Goal: Transaction & Acquisition: Purchase product/service

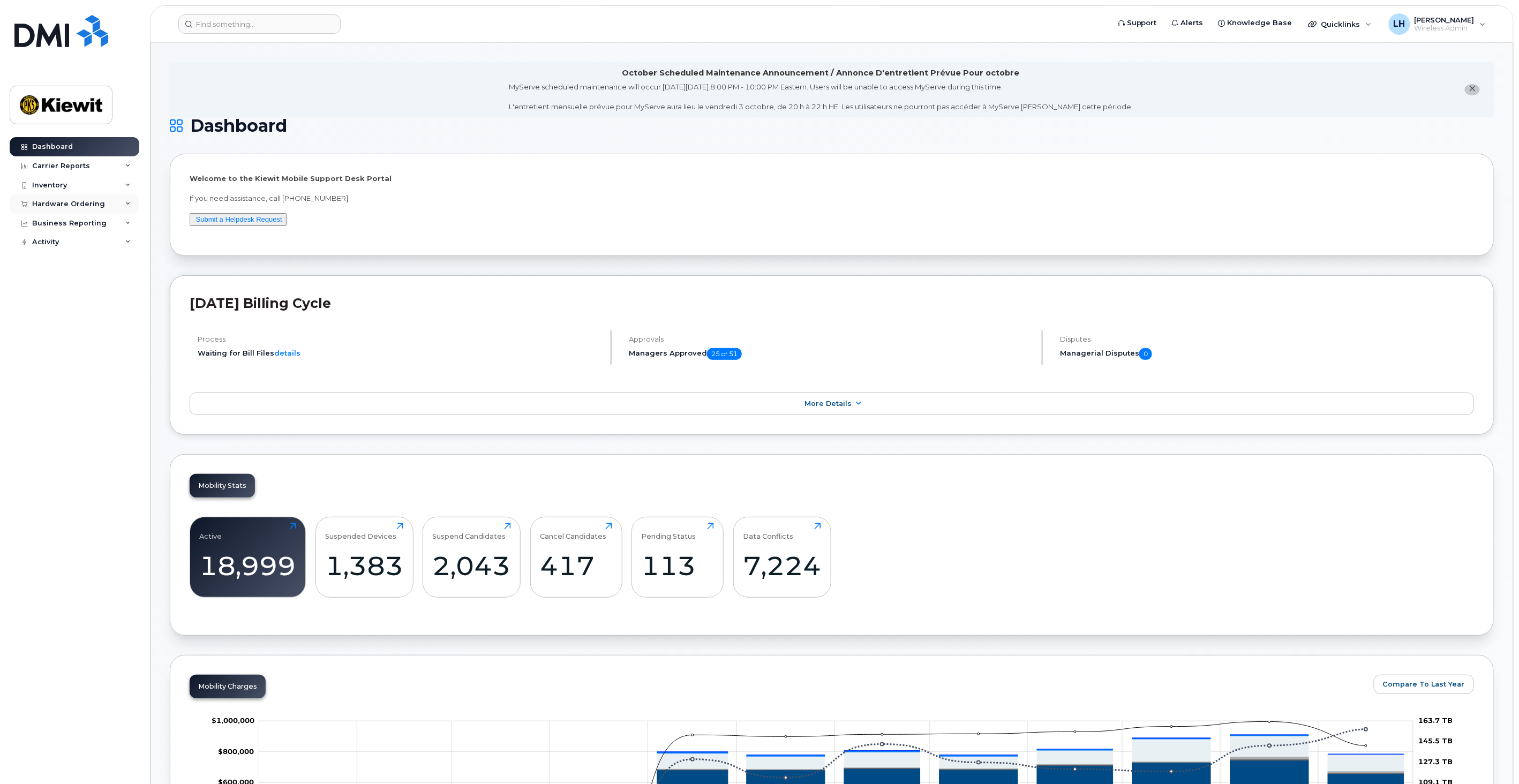
click at [92, 201] on div "Hardware Ordering" at bounding box center [68, 204] width 73 height 9
click at [82, 241] on link "Orders" at bounding box center [84, 244] width 111 height 21
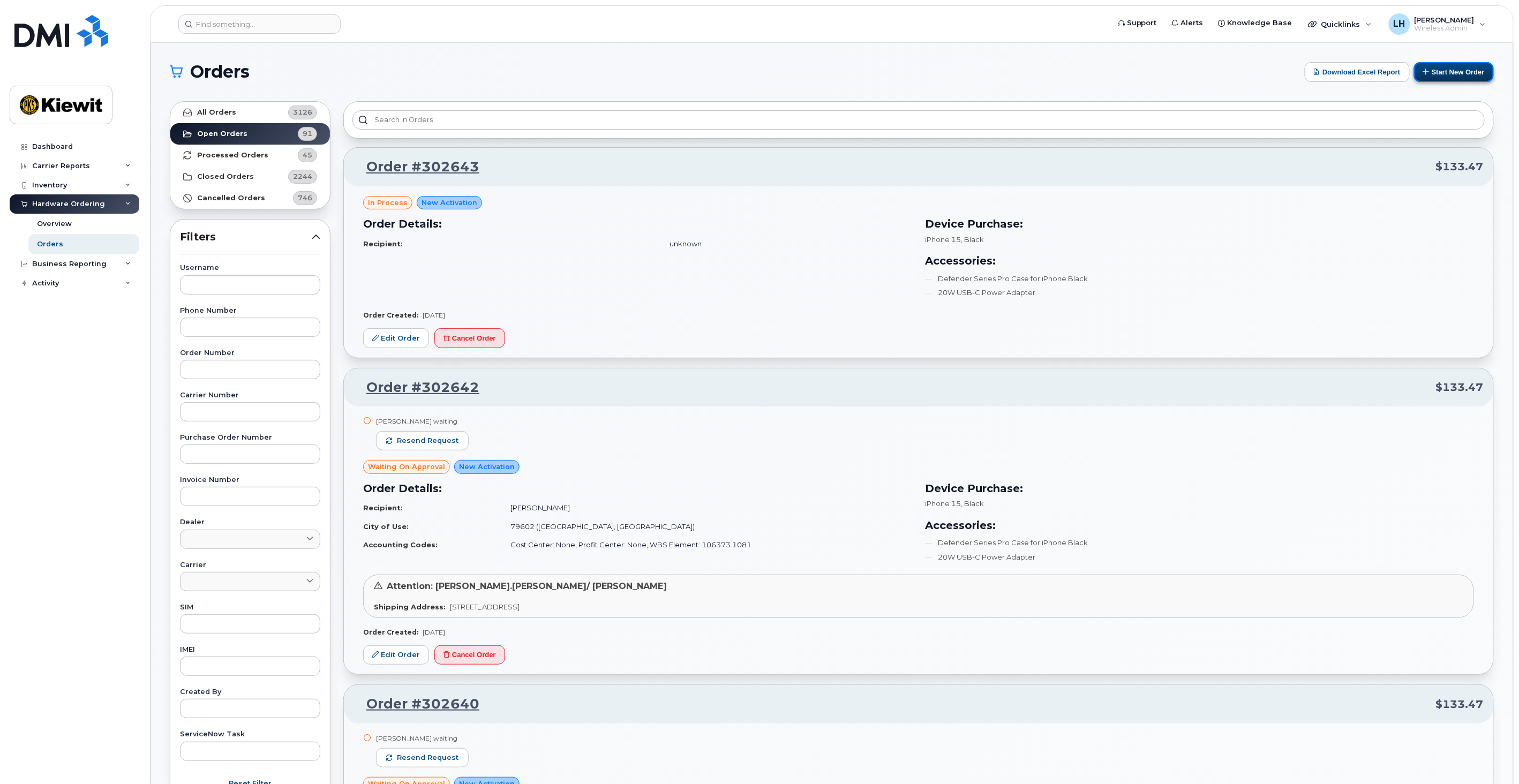
click at [1461, 63] on button "Start New Order" at bounding box center [1454, 72] width 80 height 20
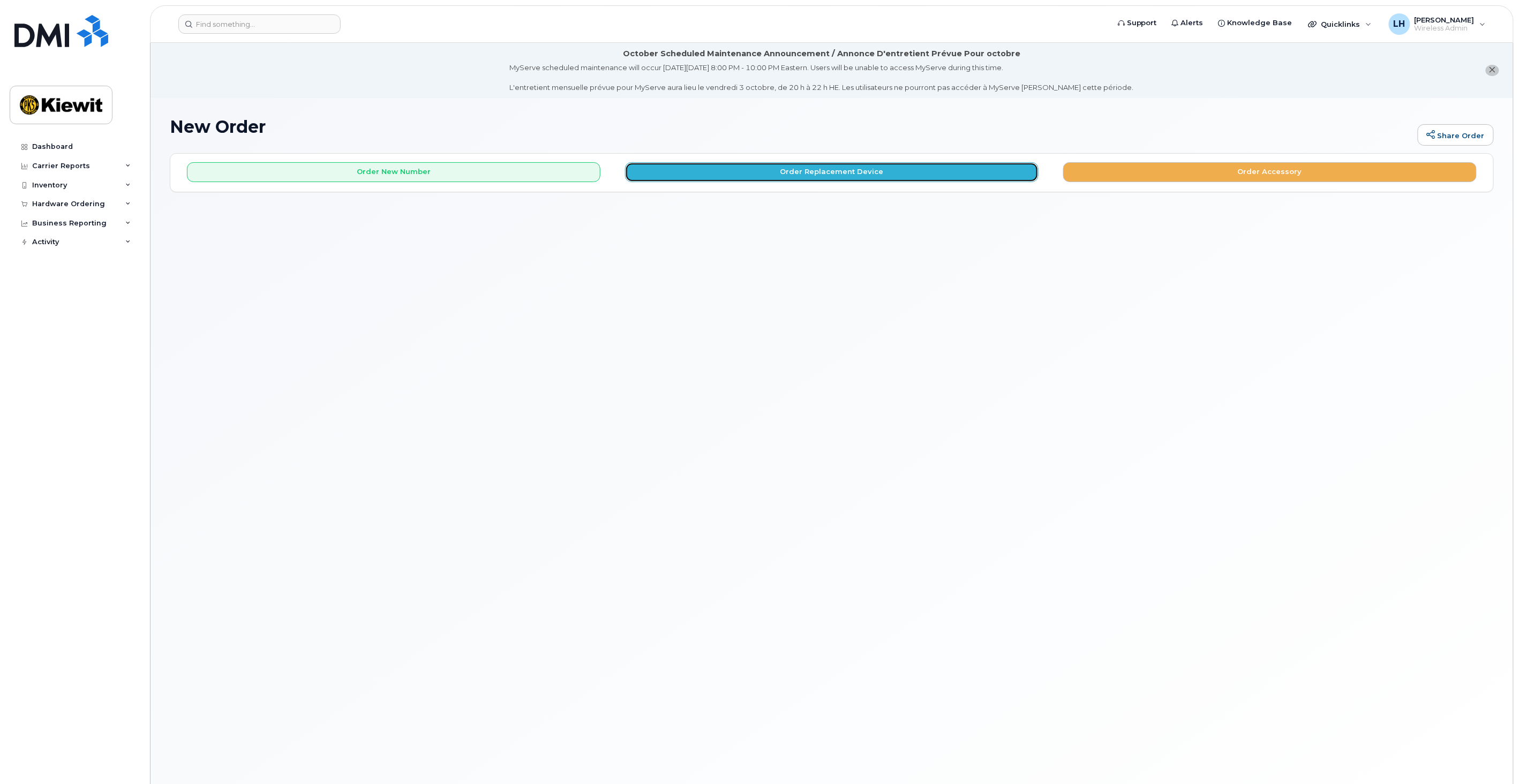
click at [805, 170] on button "Order Replacement Device" at bounding box center [831, 172] width 413 height 20
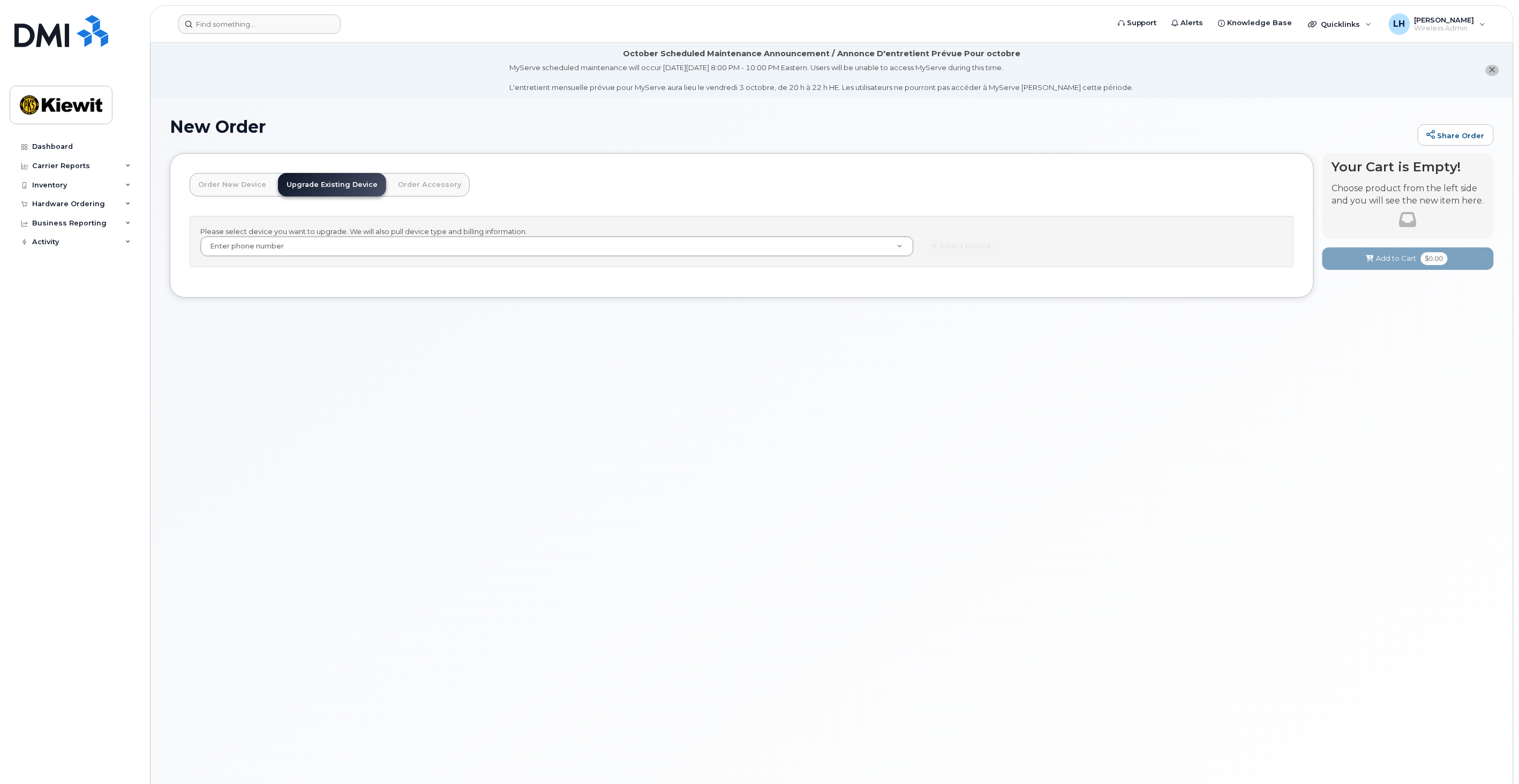
drag, startPoint x: 273, startPoint y: 34, endPoint x: 273, endPoint y: 29, distance: 5.0
click at [273, 33] on header "Support Alerts Knowledge Base Quicklinks Suspend / Cancel Device Change SIM Car…" at bounding box center [832, 24] width 1364 height 38
click at [273, 25] on input at bounding box center [259, 24] width 163 height 19
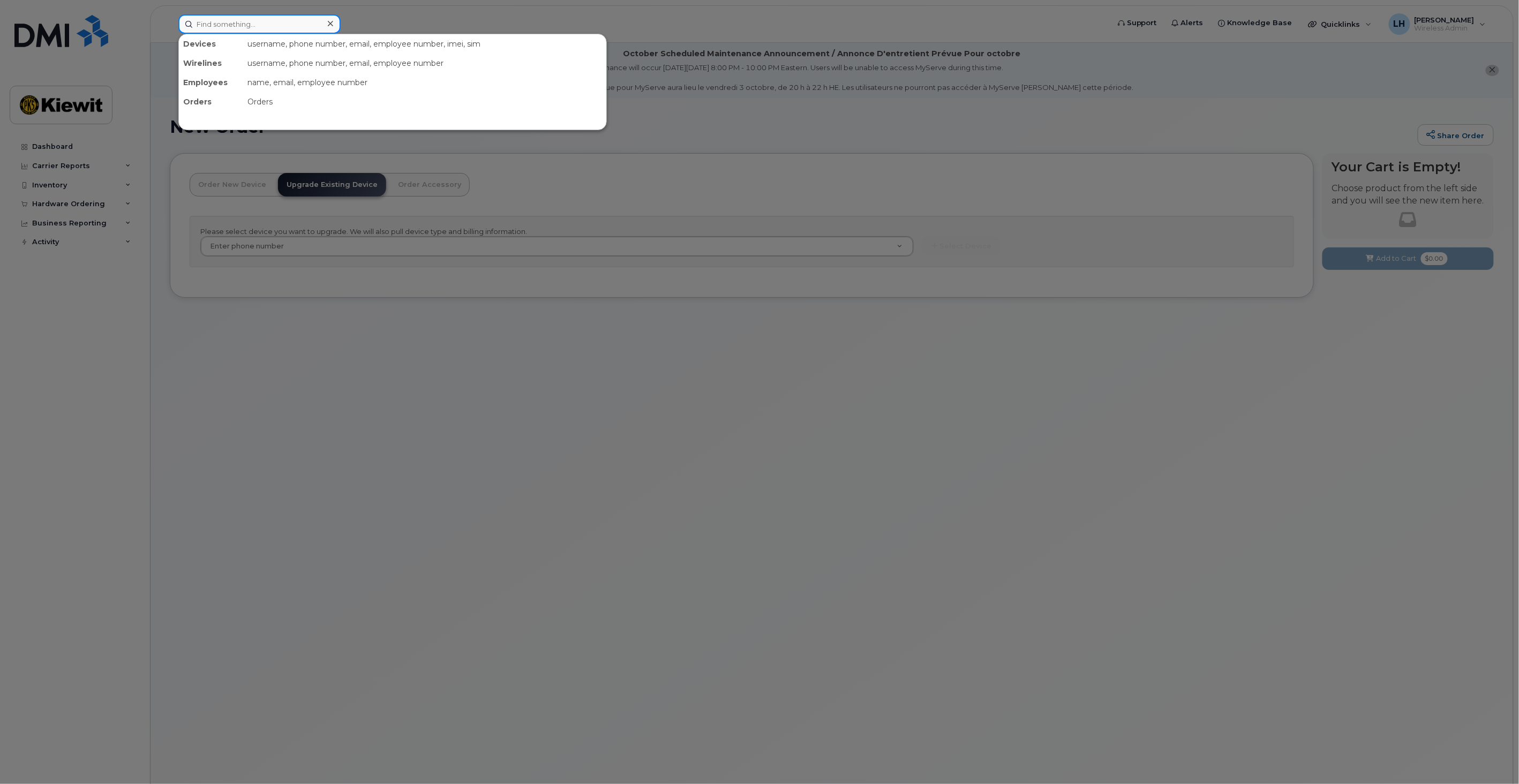
paste input "Jose Gomez"
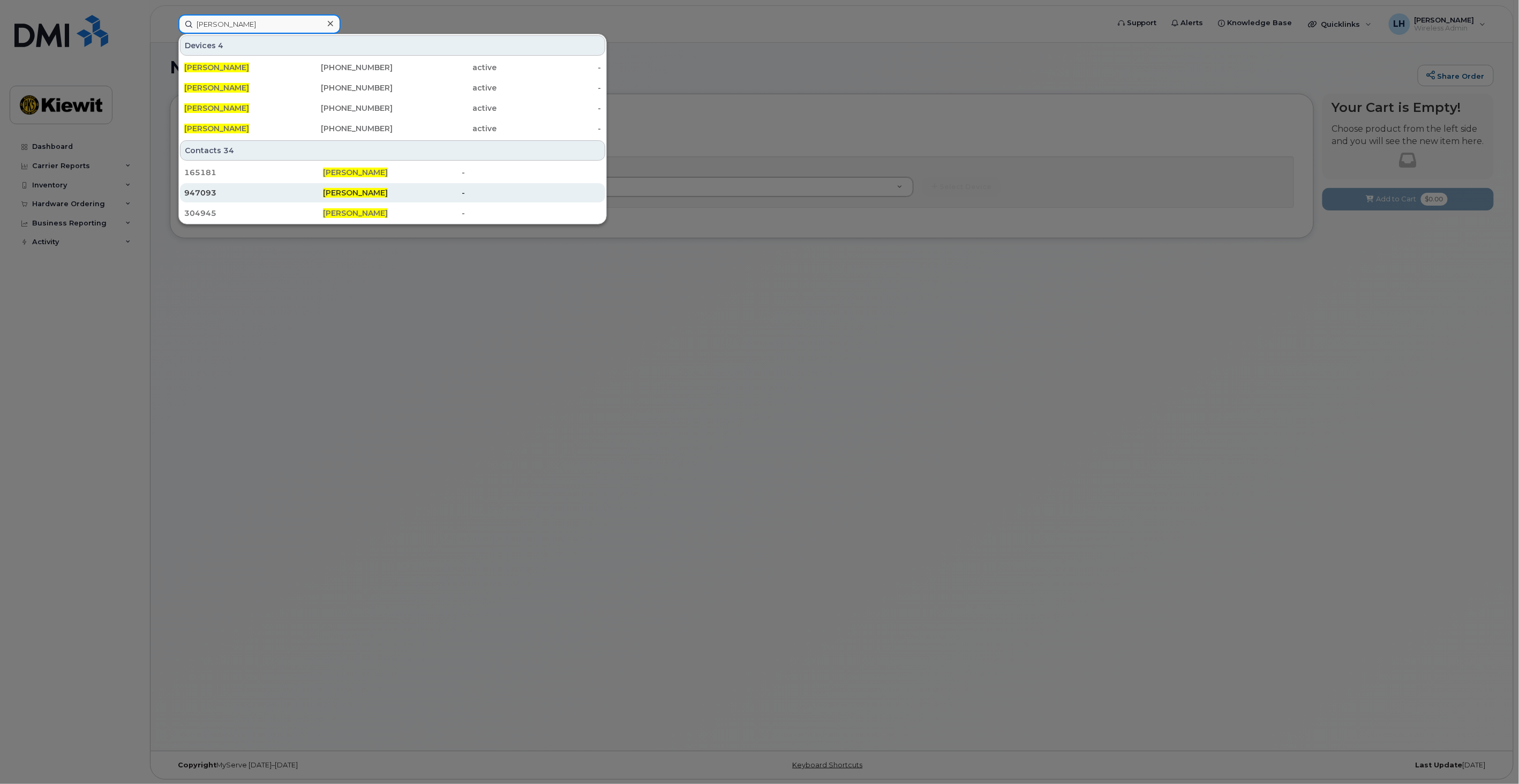
scroll to position [60, 0]
type input "Jose Gomez"
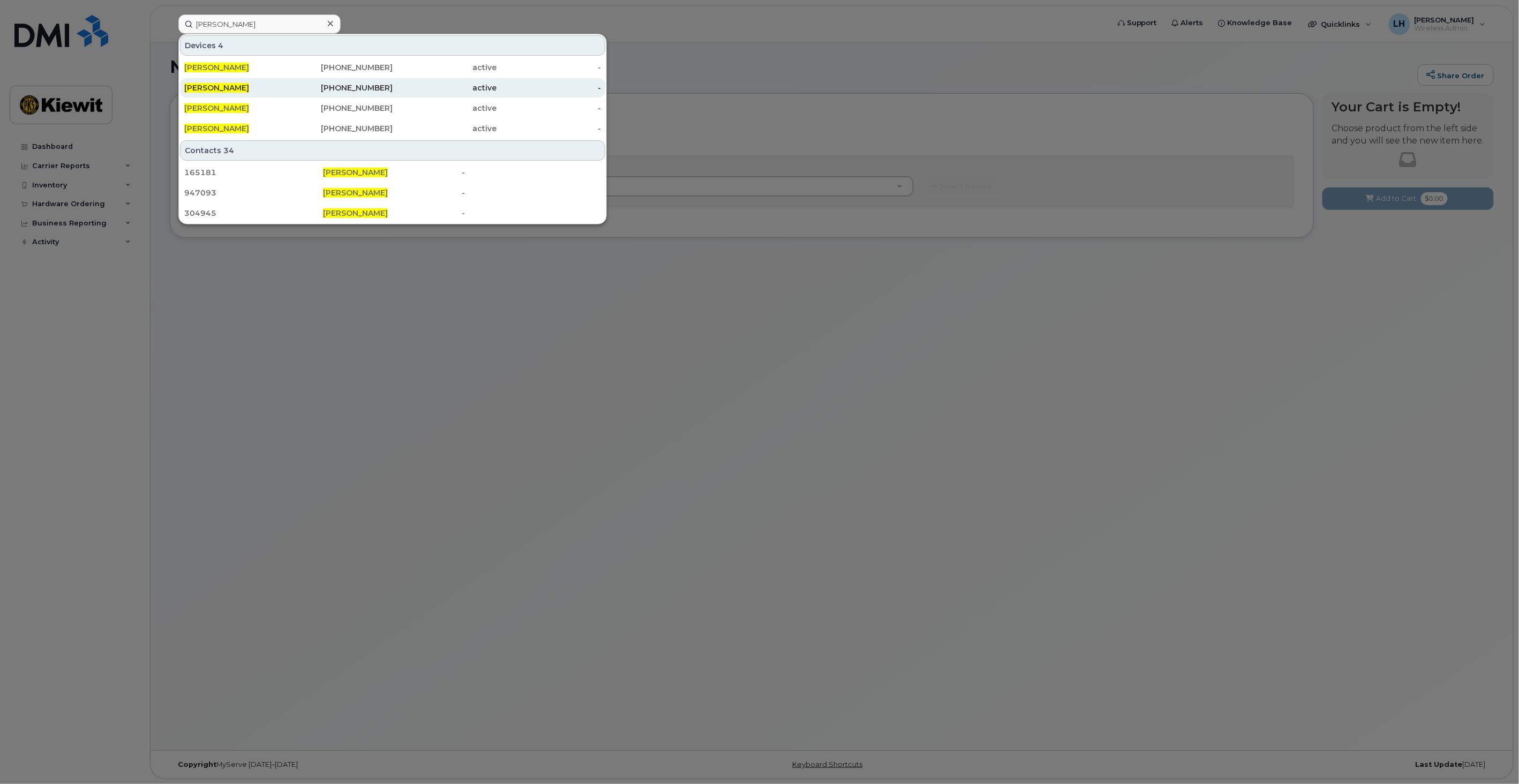
click at [227, 84] on span "[PERSON_NAME]" at bounding box center [217, 88] width 65 height 10
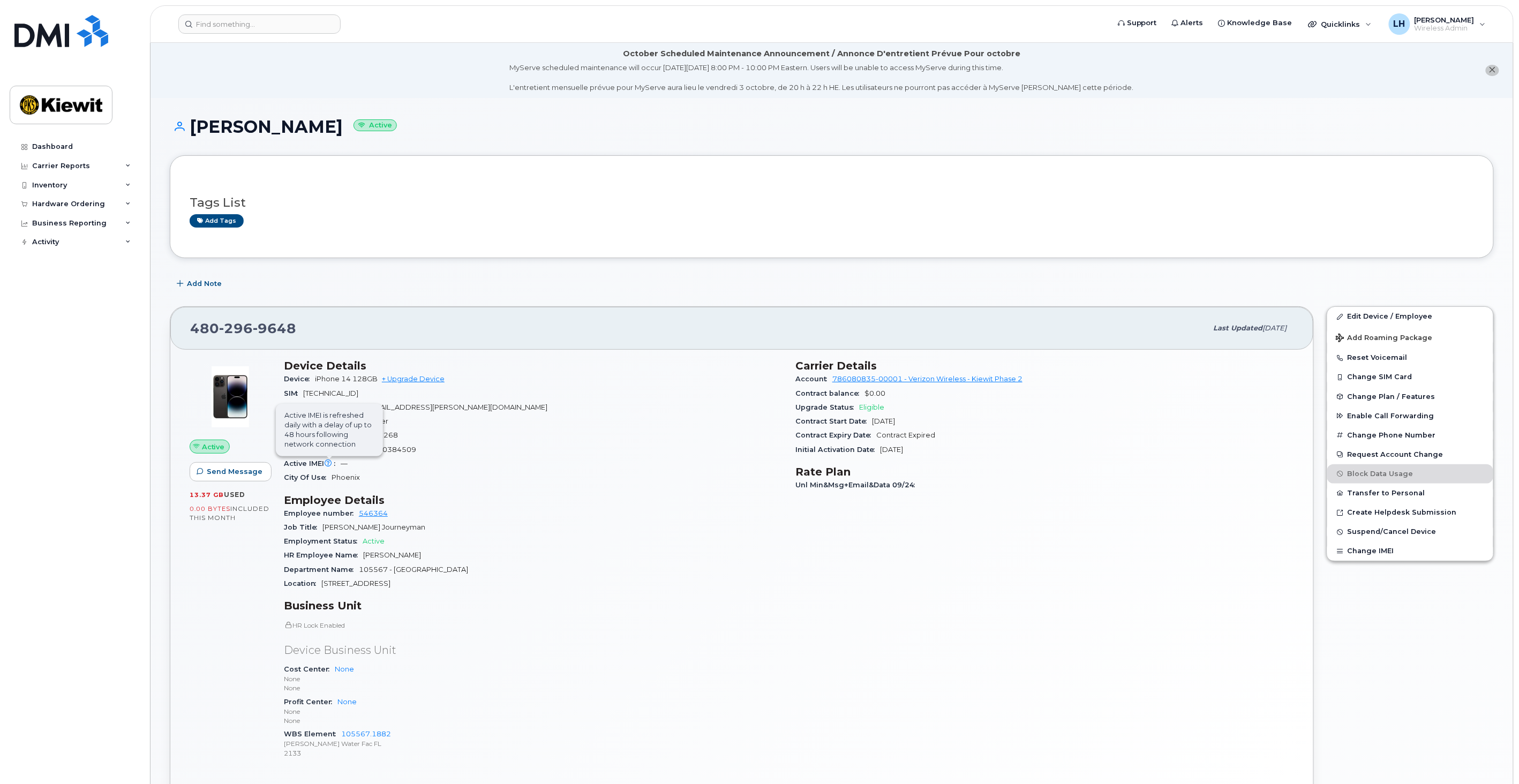
scroll to position [60, 0]
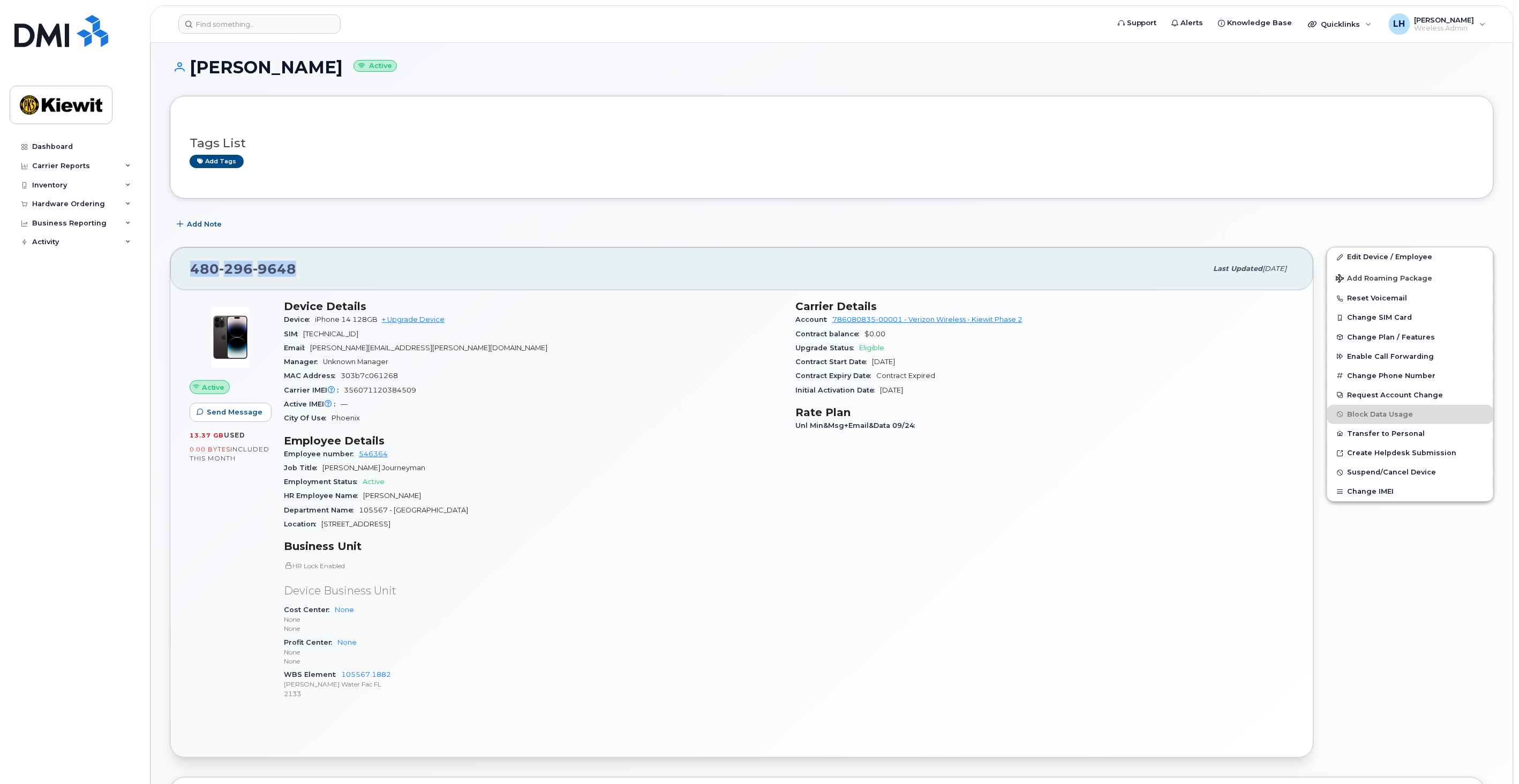
drag, startPoint x: 297, startPoint y: 263, endPoint x: 188, endPoint y: 269, distance: 109.2
click at [188, 269] on div "480 296 9648 Last updated Oct 06, 2025" at bounding box center [742, 269] width 1143 height 43
copy span "480 296 9648"
click at [81, 202] on div "Hardware Ordering" at bounding box center [68, 204] width 73 height 9
click at [76, 240] on link "Orders" at bounding box center [84, 244] width 111 height 21
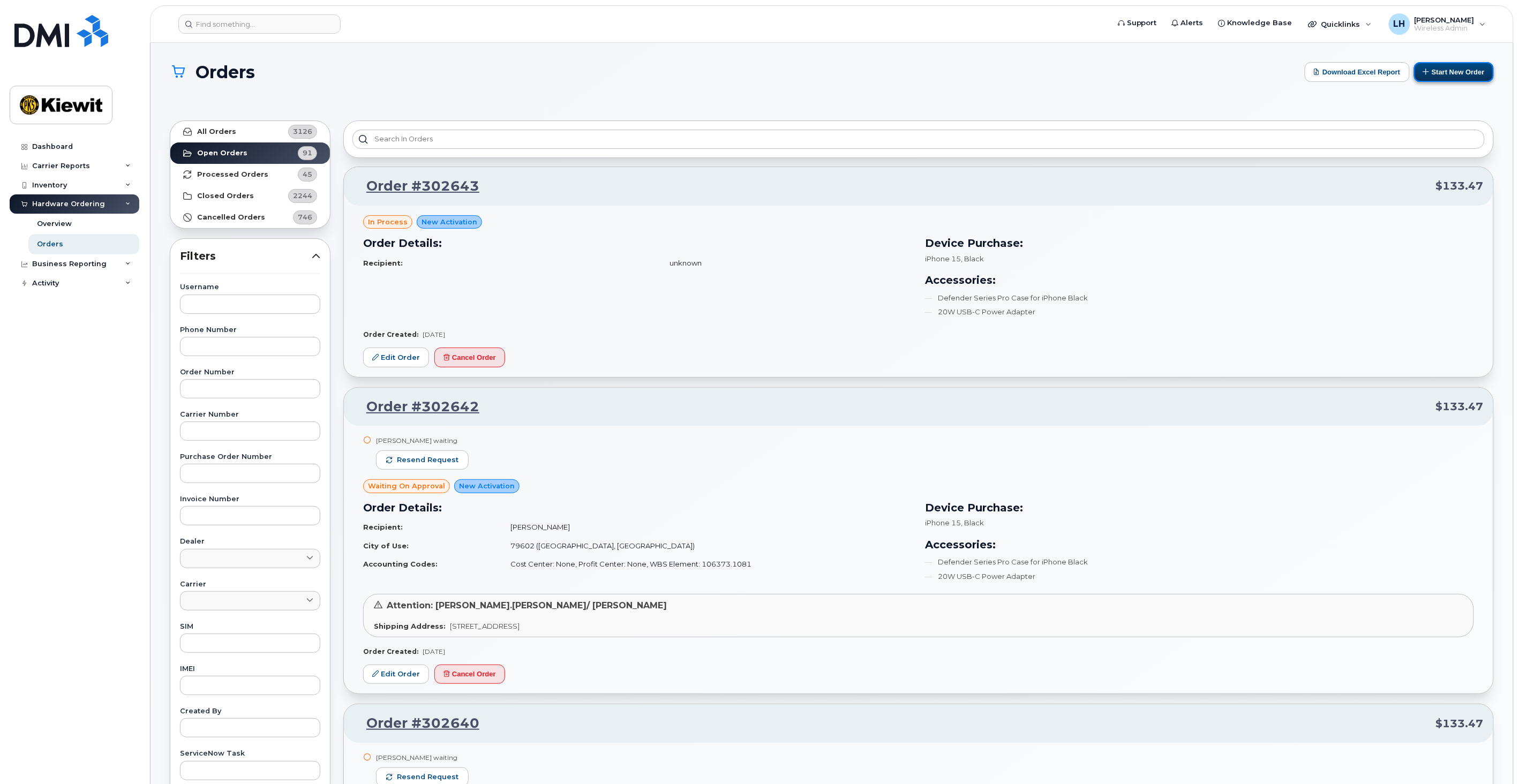
click at [1472, 66] on button "Start New Order" at bounding box center [1454, 72] width 80 height 20
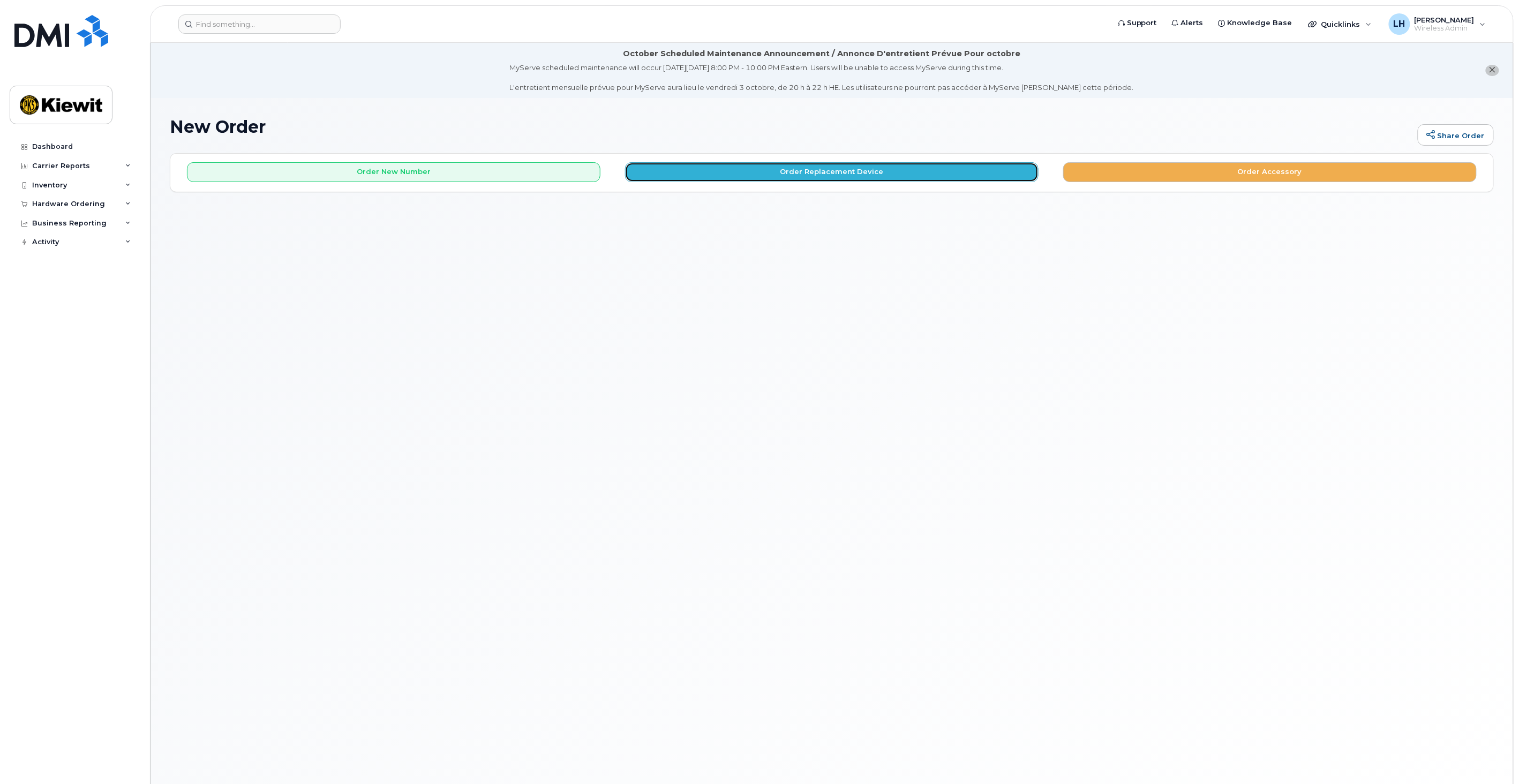
click at [719, 174] on button "Order Replacement Device" at bounding box center [831, 172] width 413 height 20
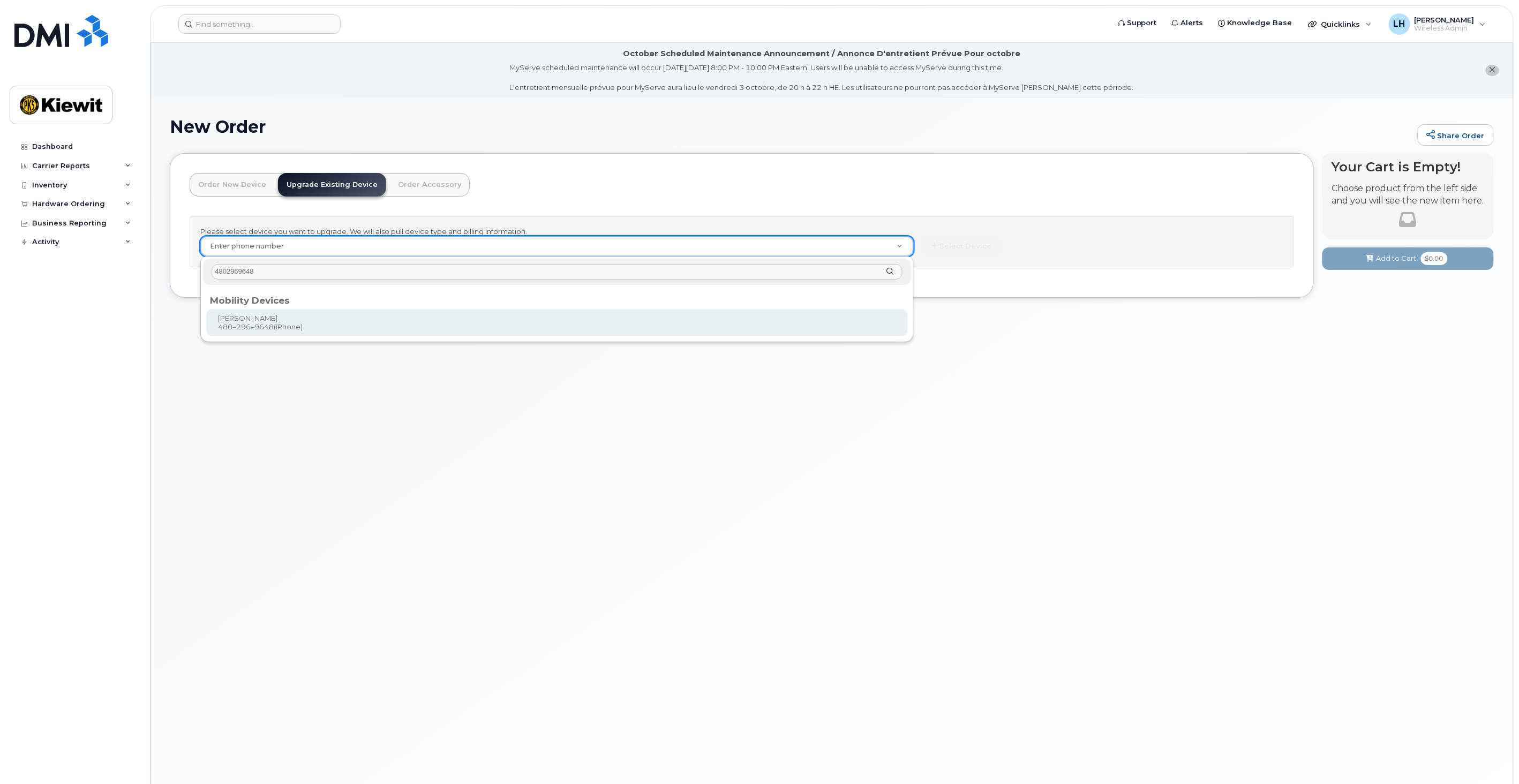
type input "4802969648"
type input "1168837"
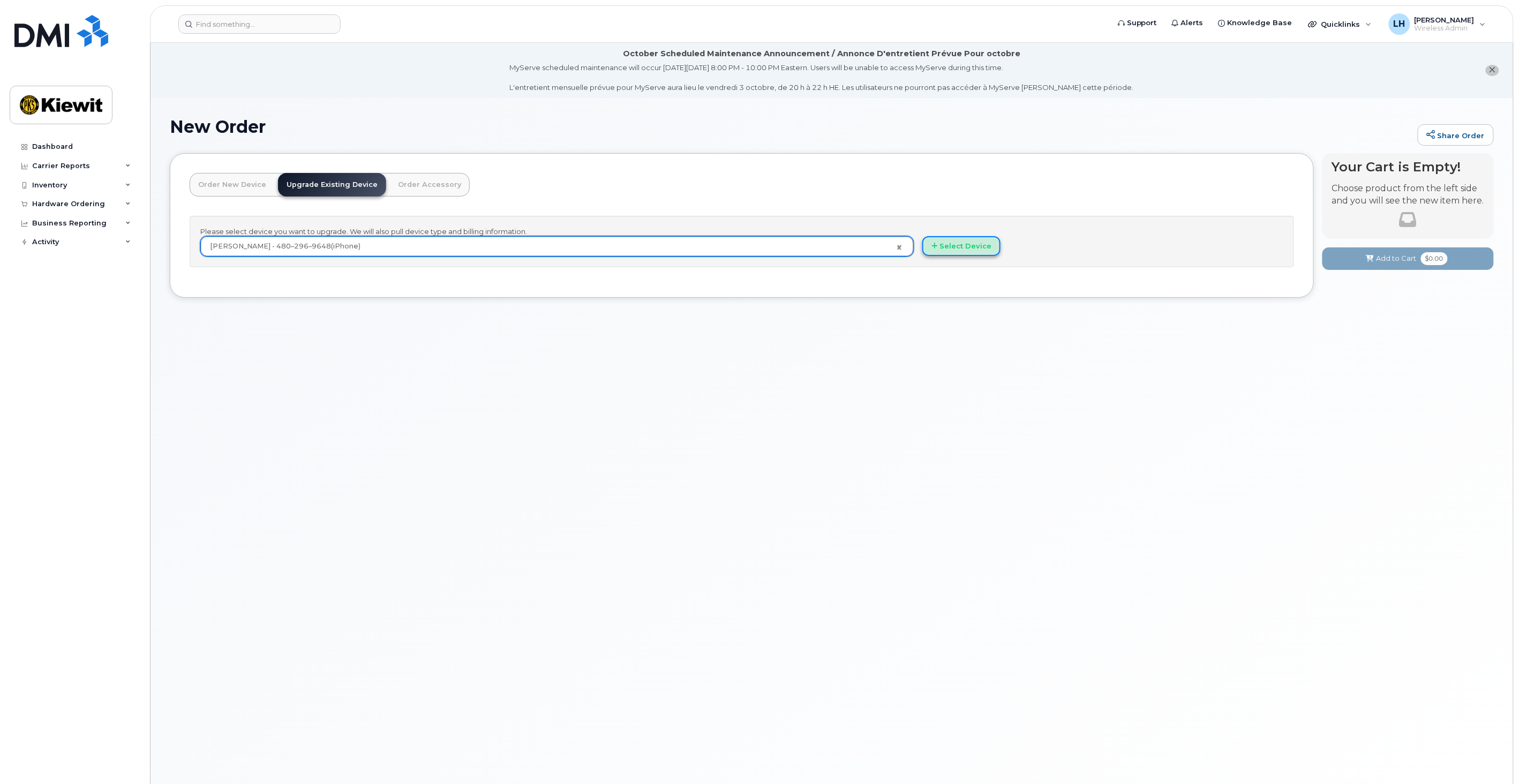
click at [941, 251] on button "Select Device" at bounding box center [961, 246] width 78 height 20
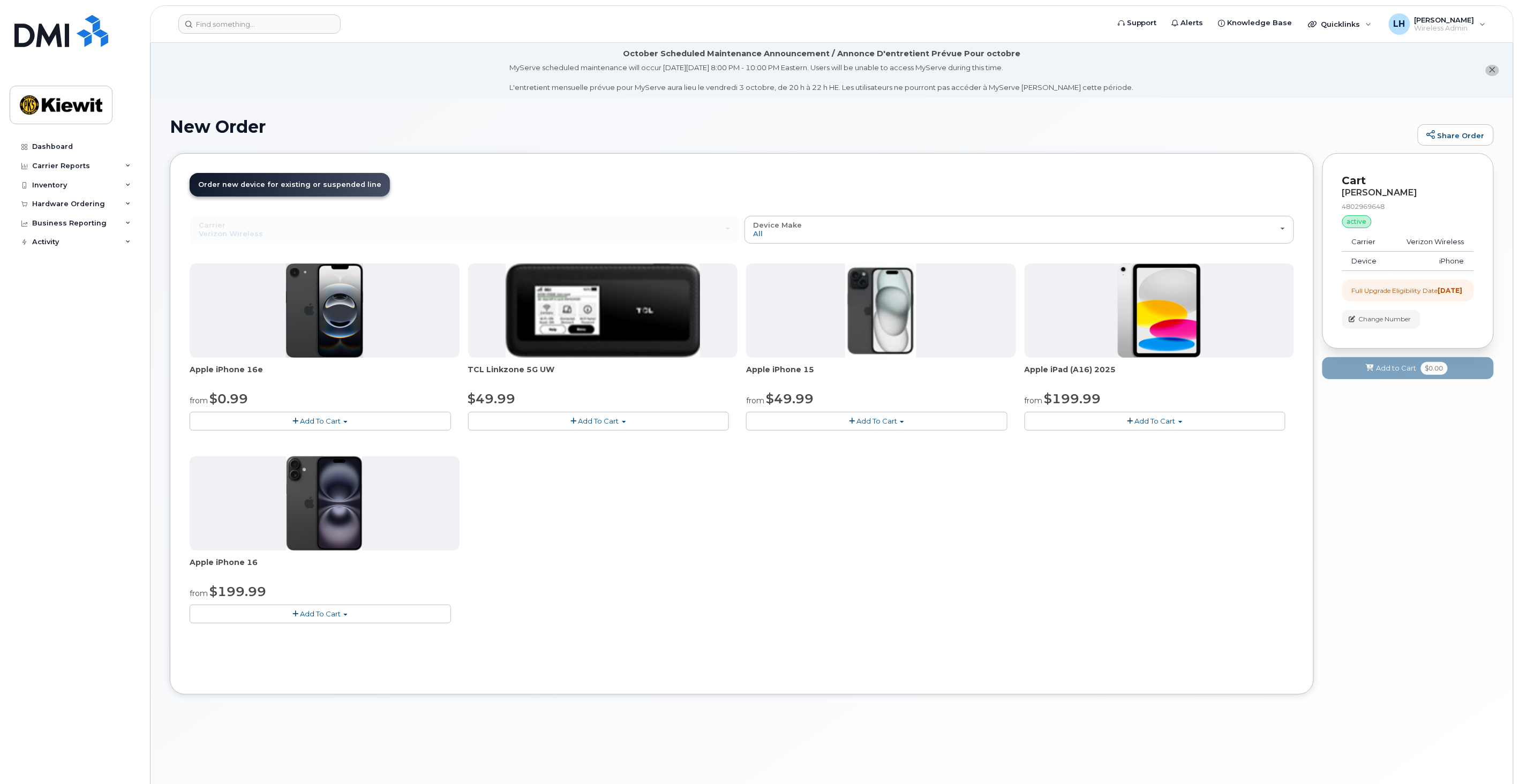
click at [362, 421] on button "Add To Cart" at bounding box center [320, 421] width 261 height 19
click at [296, 436] on link "$0.99 - 2 Year Upgrade (128GB)" at bounding box center [259, 441] width 135 height 13
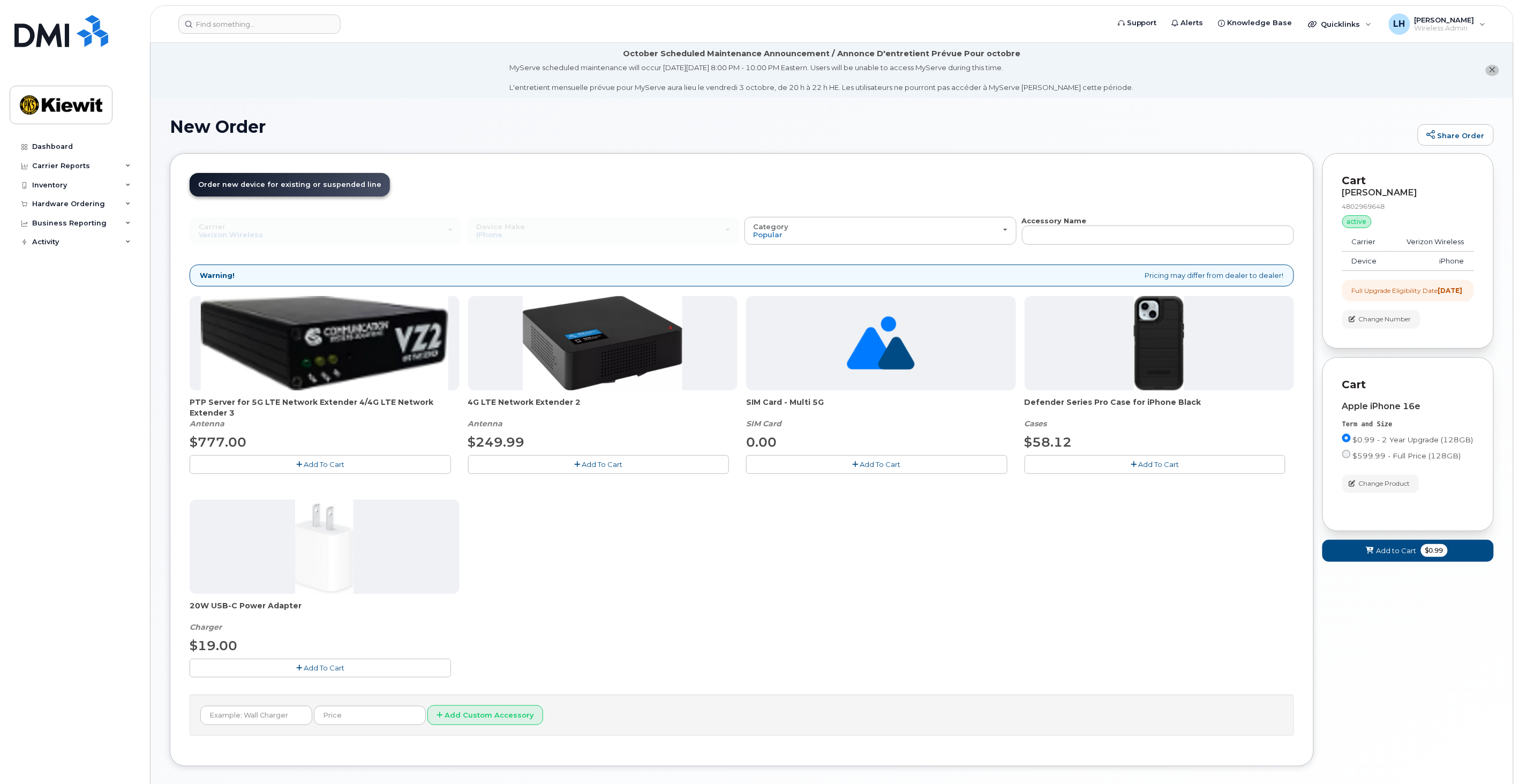
click at [1120, 472] on button "Add To Cart" at bounding box center [1156, 464] width 261 height 19
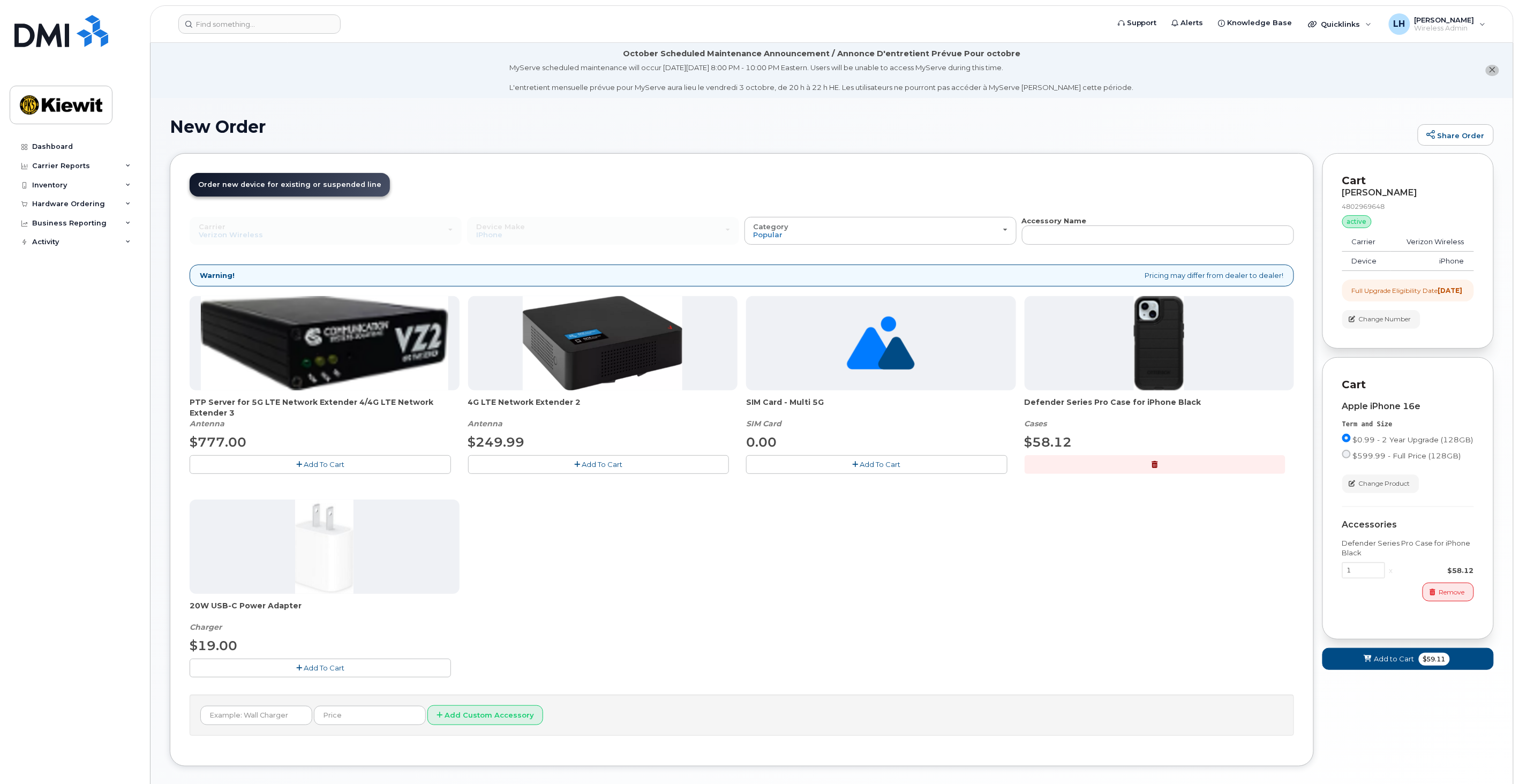
click at [355, 669] on button "Add To Cart" at bounding box center [320, 668] width 261 height 19
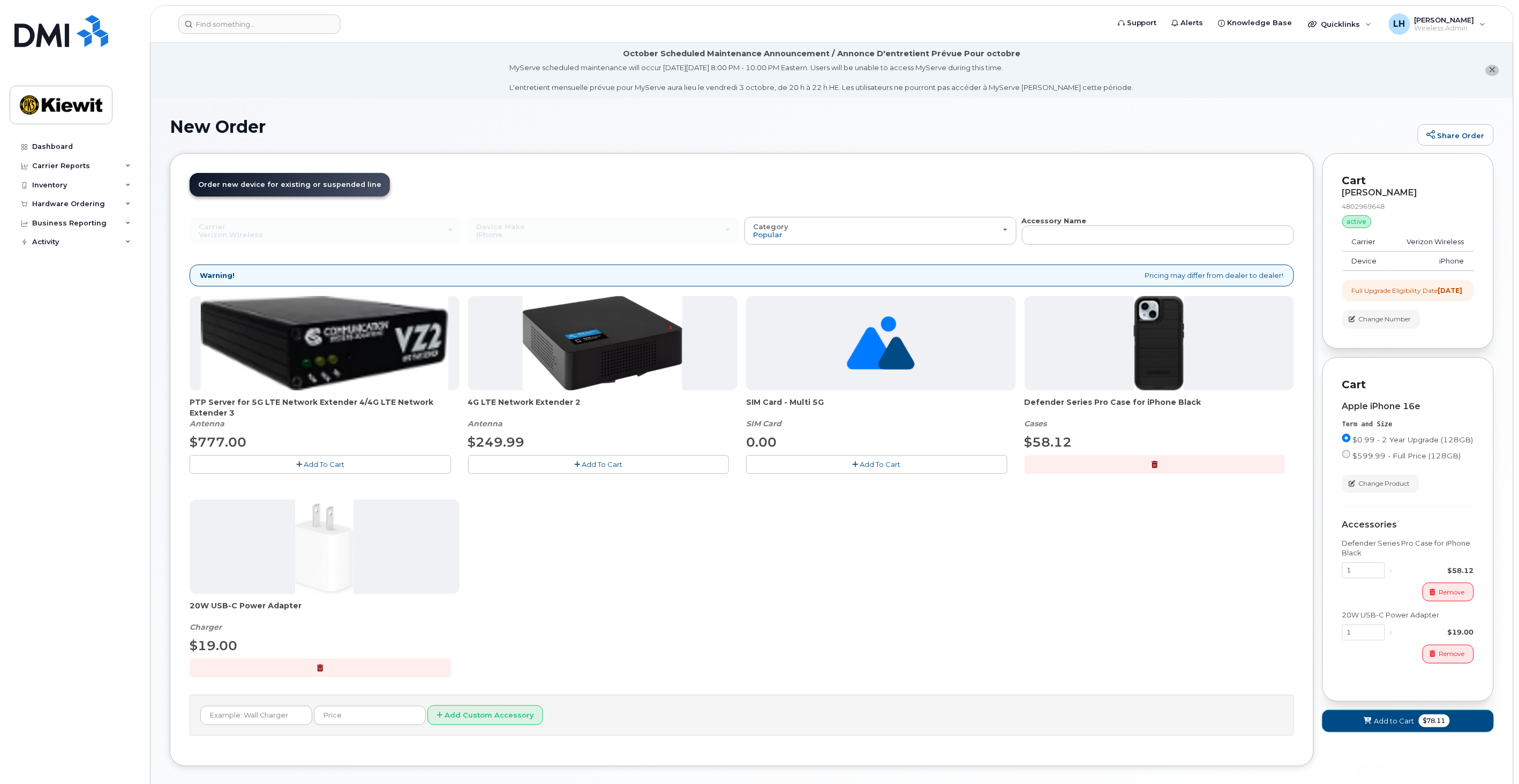
click at [1342, 732] on button "Add to Cart $78.11" at bounding box center [1408, 721] width 171 height 22
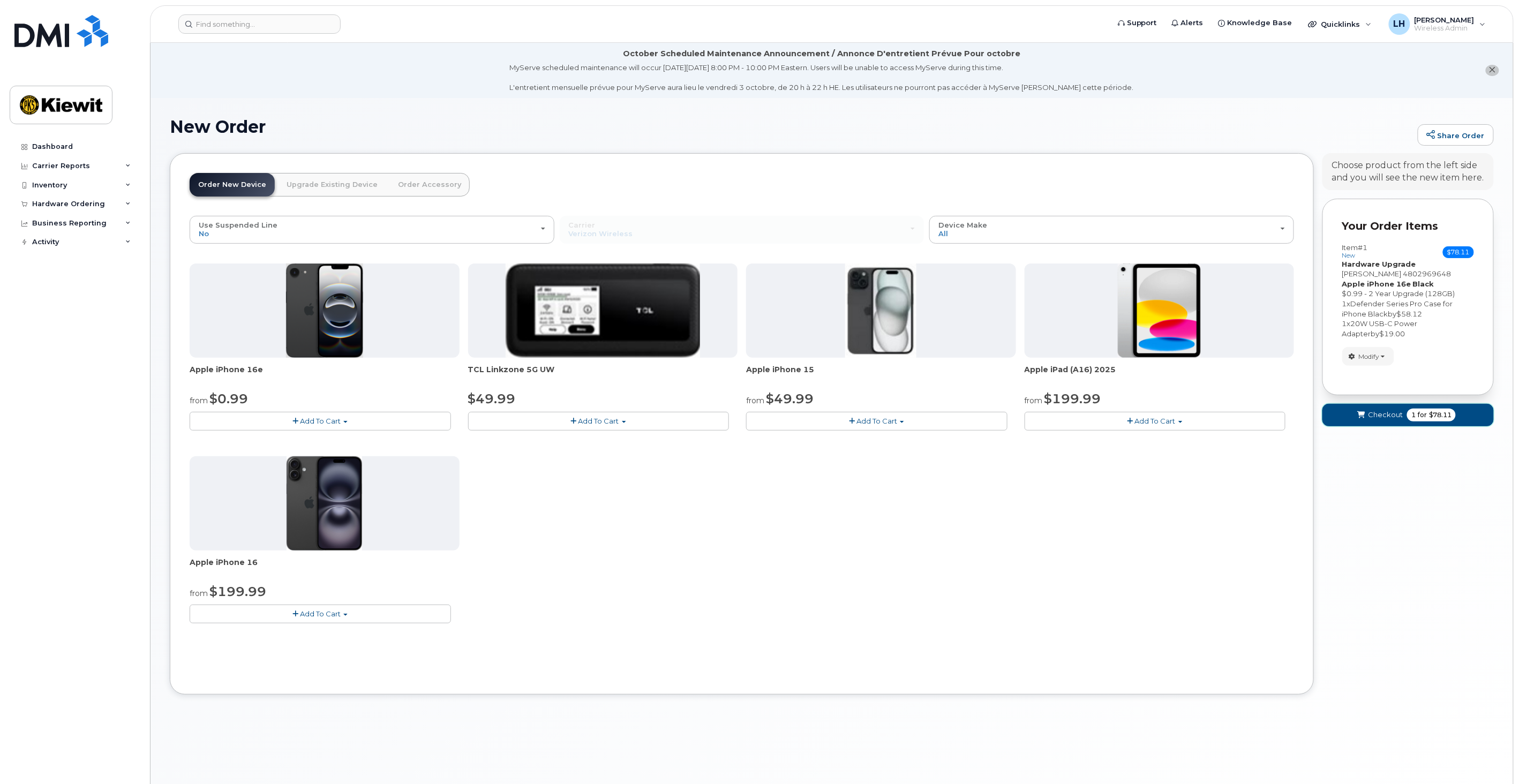
click at [1416, 413] on span "for" at bounding box center [1422, 415] width 13 height 10
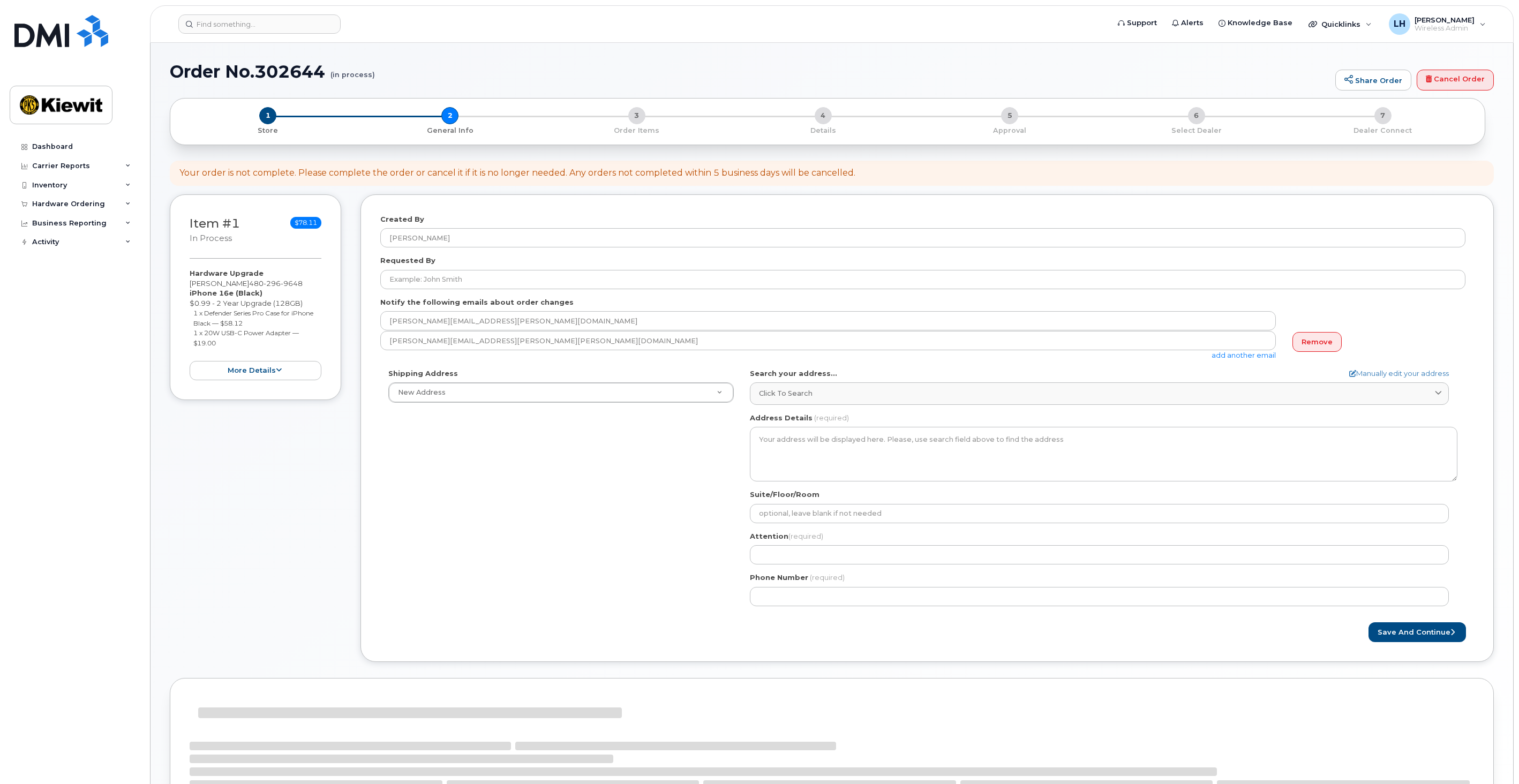
select select
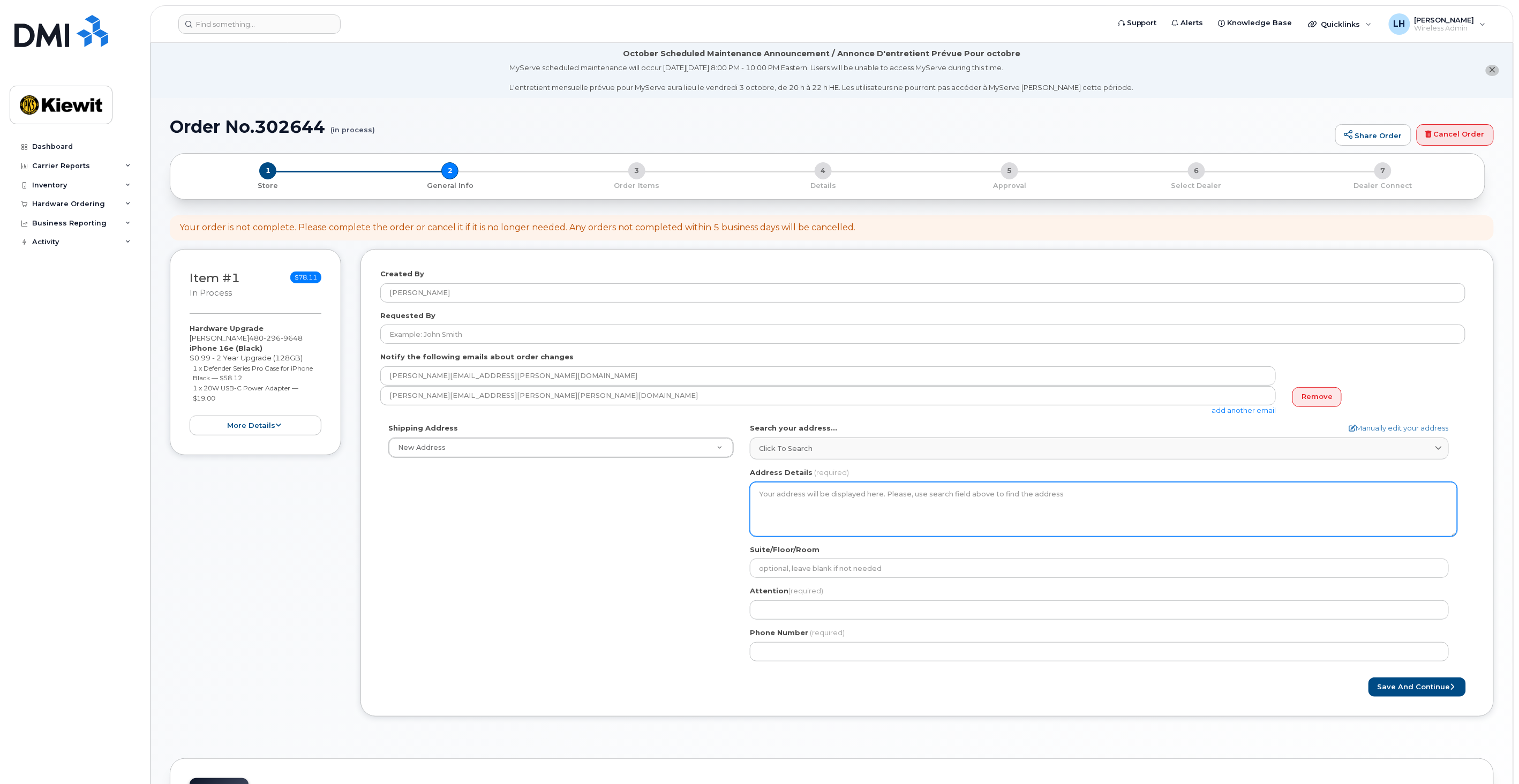
click at [846, 515] on textarea "Address Details" at bounding box center [1103, 509] width 708 height 54
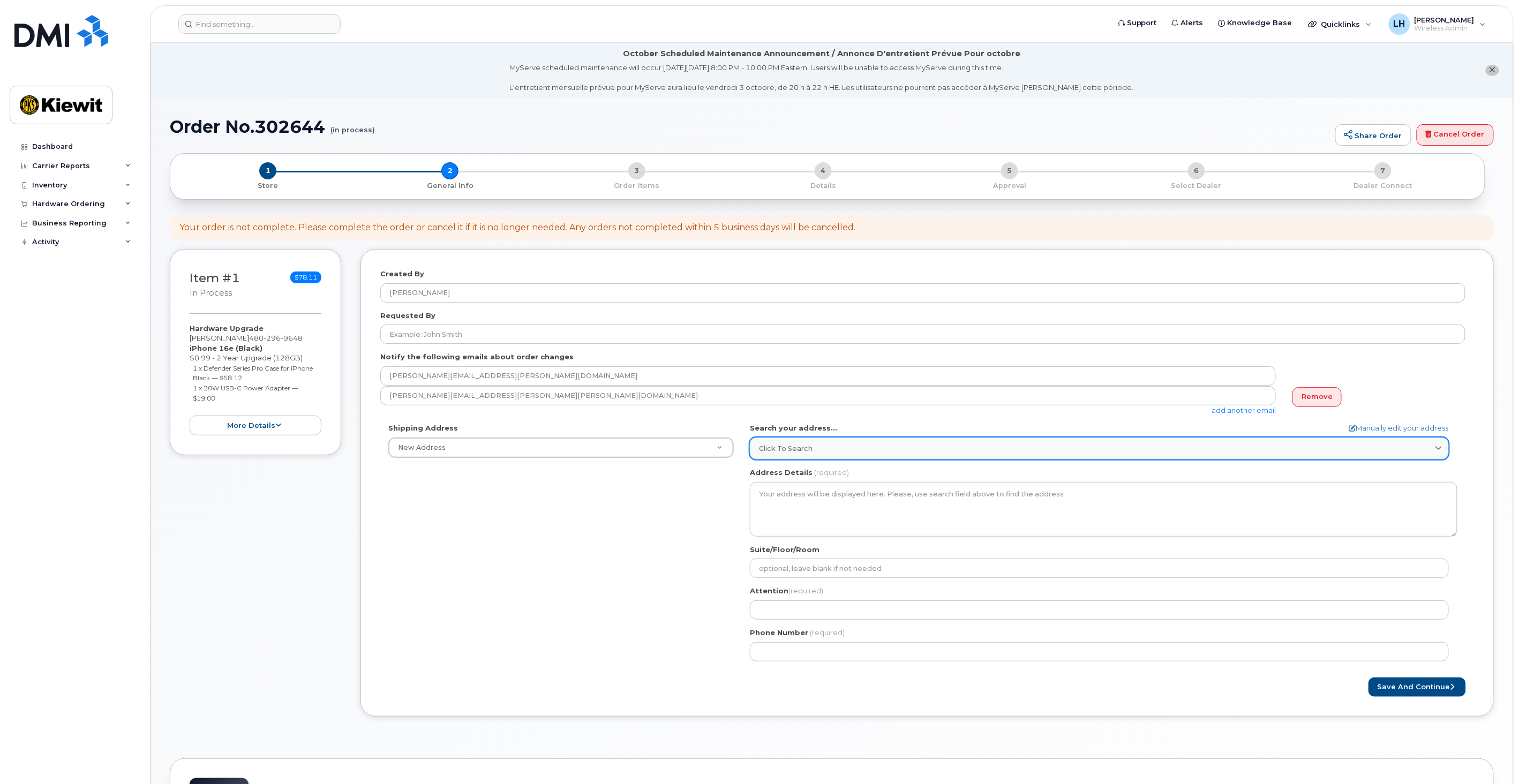
click at [848, 444] on div "Click to search" at bounding box center [1099, 448] width 681 height 10
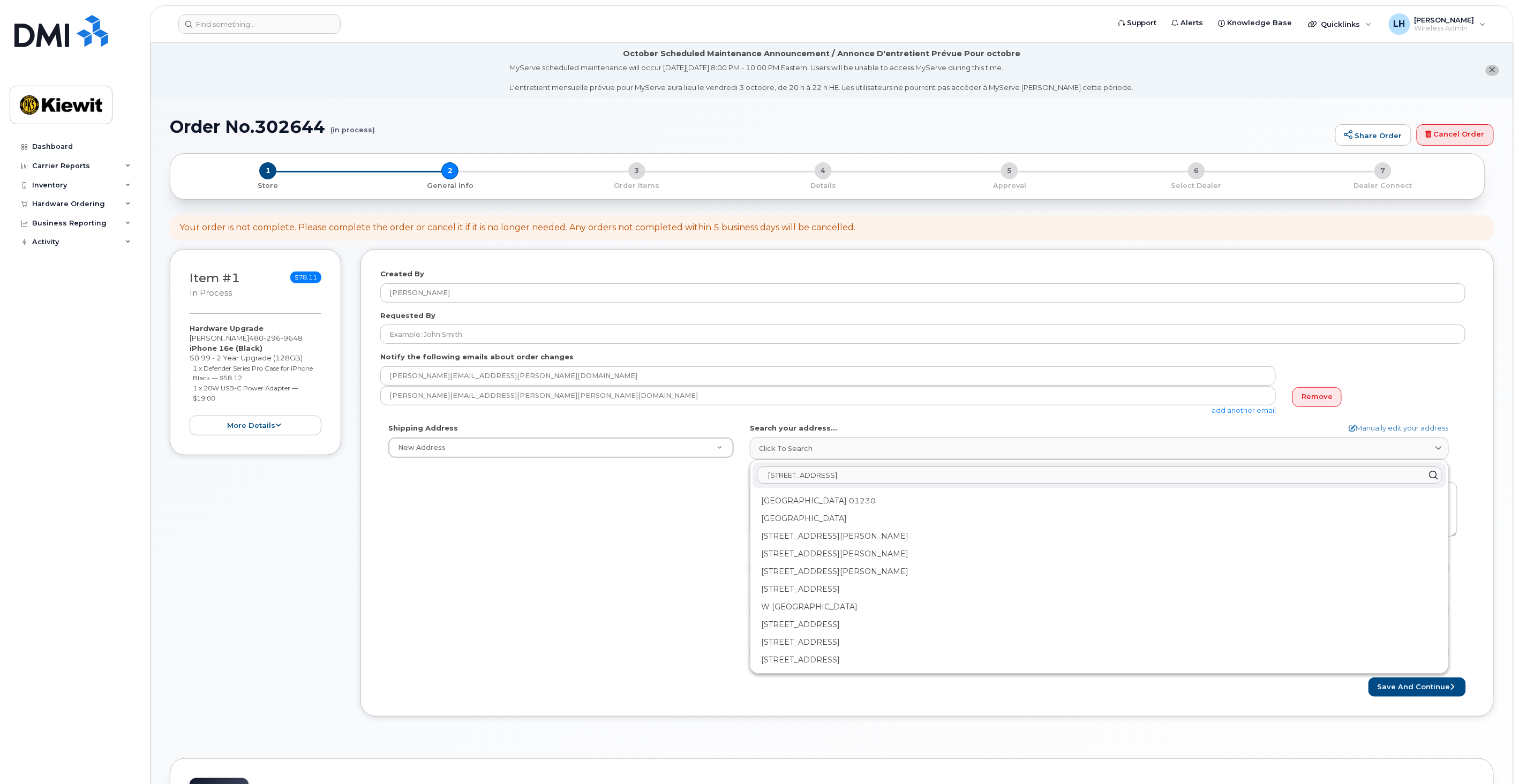
drag, startPoint x: 821, startPoint y: 474, endPoint x: 878, endPoint y: 483, distance: 57.7
click at [872, 486] on div "3501 Prospect Lake" at bounding box center [1099, 475] width 694 height 26
type input "3501 W Prospect Rd Fort Lauderdale"
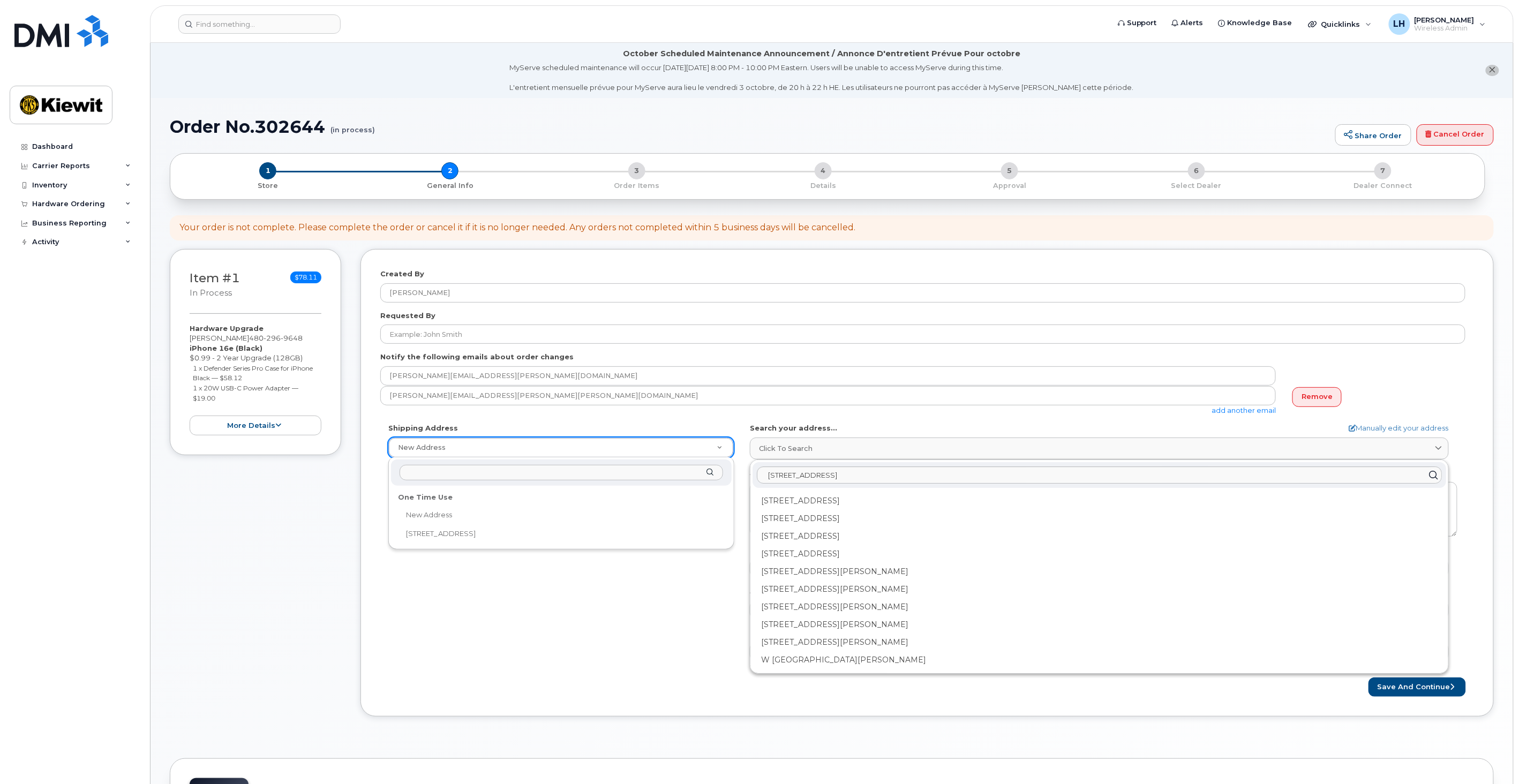
click at [575, 464] on div at bounding box center [561, 473] width 340 height 27
drag, startPoint x: 444, startPoint y: 512, endPoint x: 736, endPoint y: 395, distance: 314.6
click at [736, 395] on body "Support Alerts Knowledge Base Quicklinks Suspend / Cancel Device Change SIM Car…" at bounding box center [760, 516] width 1519 height 1033
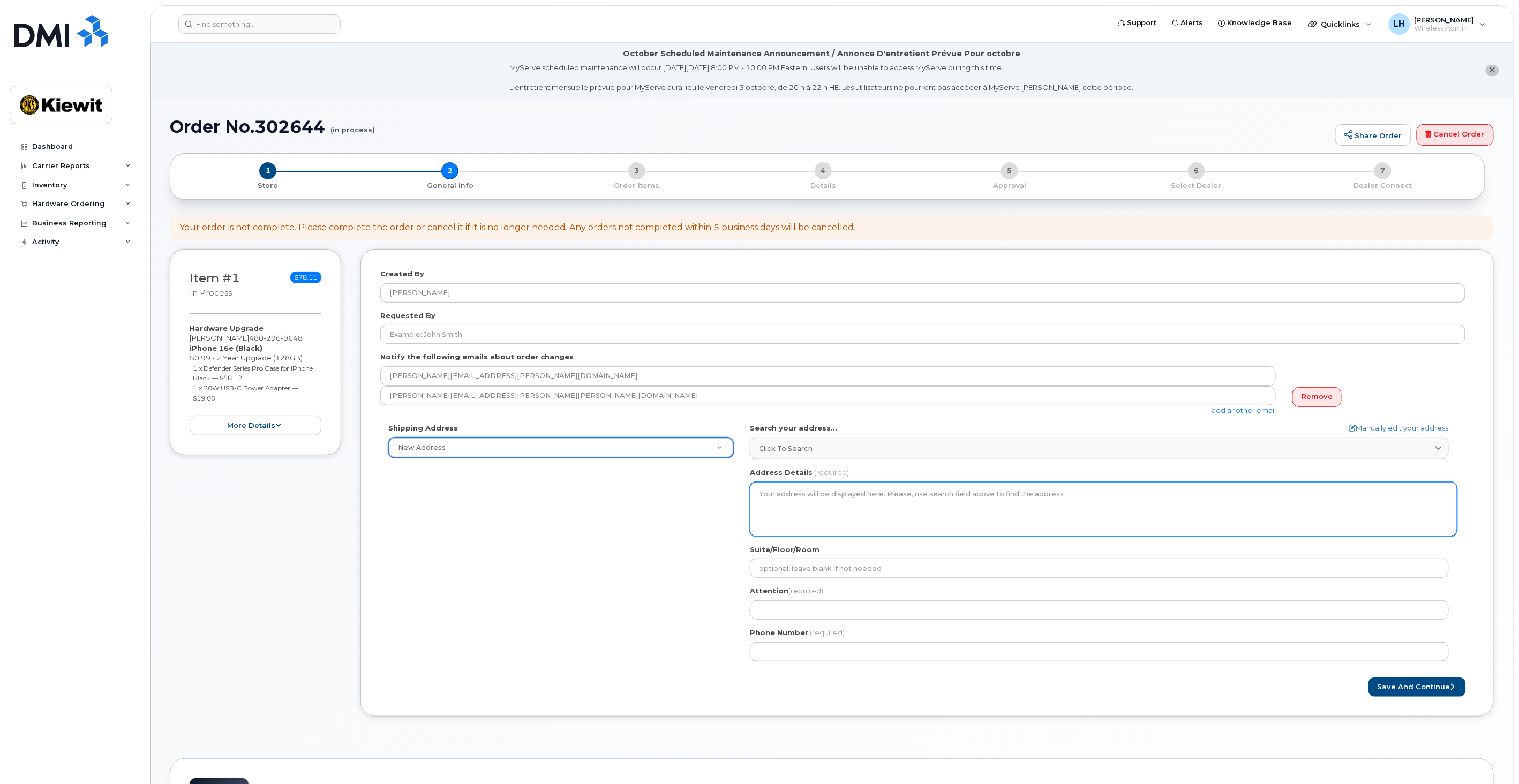
click at [895, 491] on textarea "Address Details" at bounding box center [1103, 509] width 708 height 54
click at [876, 500] on textarea "Address Details" at bounding box center [1103, 509] width 708 height 54
click at [821, 507] on textarea "Address Details" at bounding box center [1103, 509] width 708 height 54
drag, startPoint x: 953, startPoint y: 502, endPoint x: 998, endPoint y: 506, distance: 45.2
click at [978, 505] on textarea "Address Details" at bounding box center [1103, 509] width 708 height 54
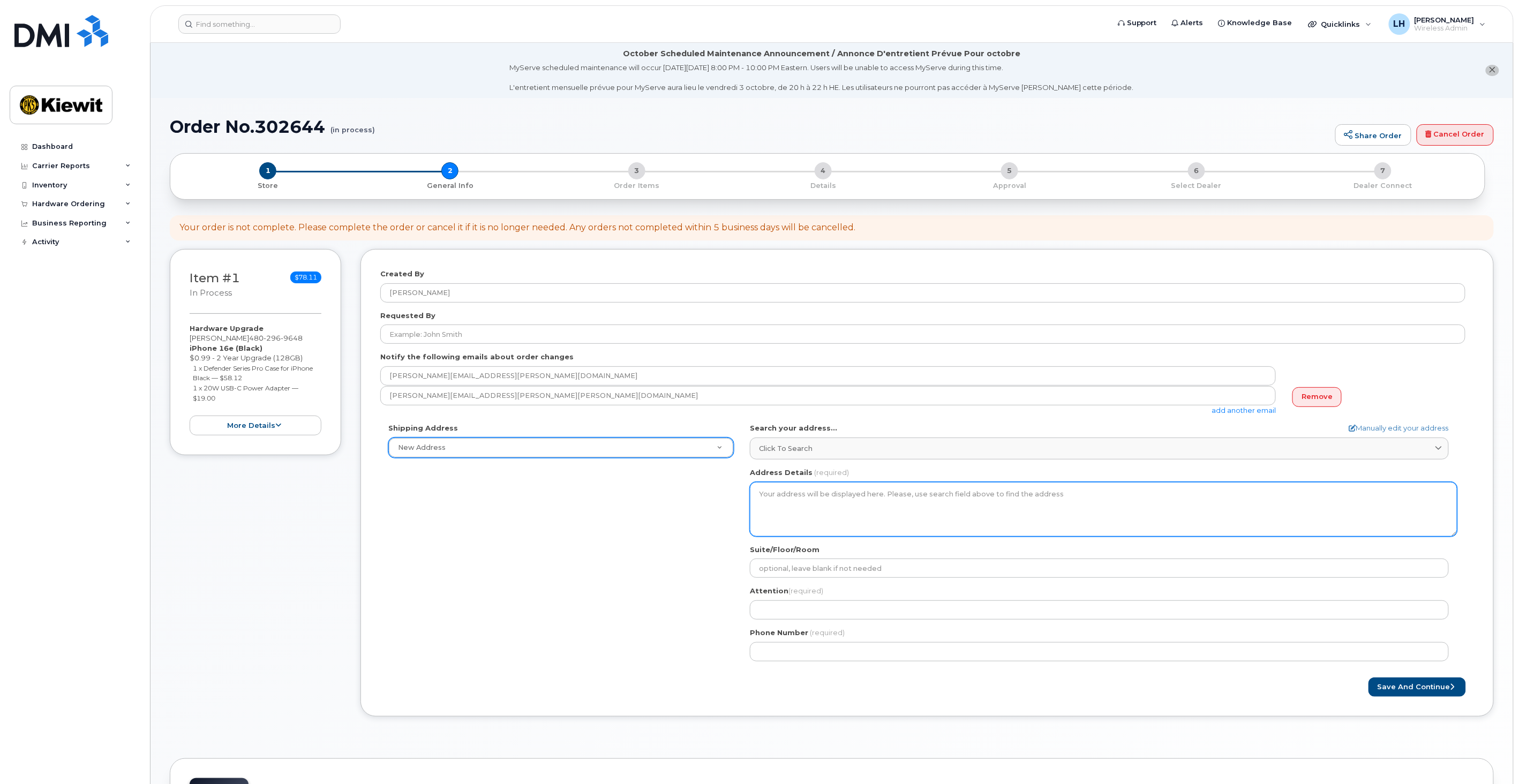
click at [1075, 501] on textarea "Address Details" at bounding box center [1103, 509] width 708 height 54
click at [852, 518] on textarea "Address Details" at bounding box center [1103, 509] width 708 height 54
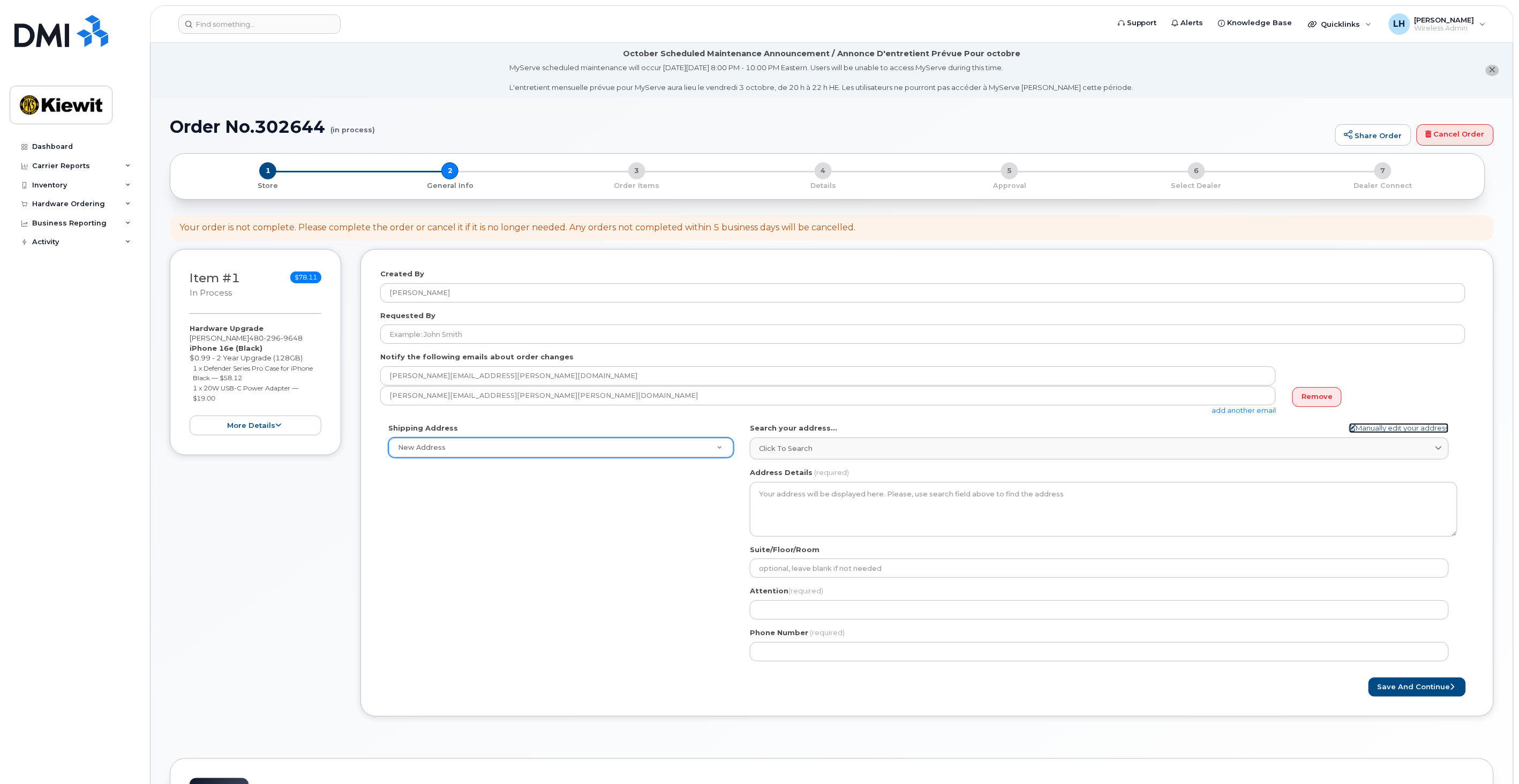
click at [1425, 428] on link "Manually edit your address" at bounding box center [1399, 428] width 99 height 10
select select
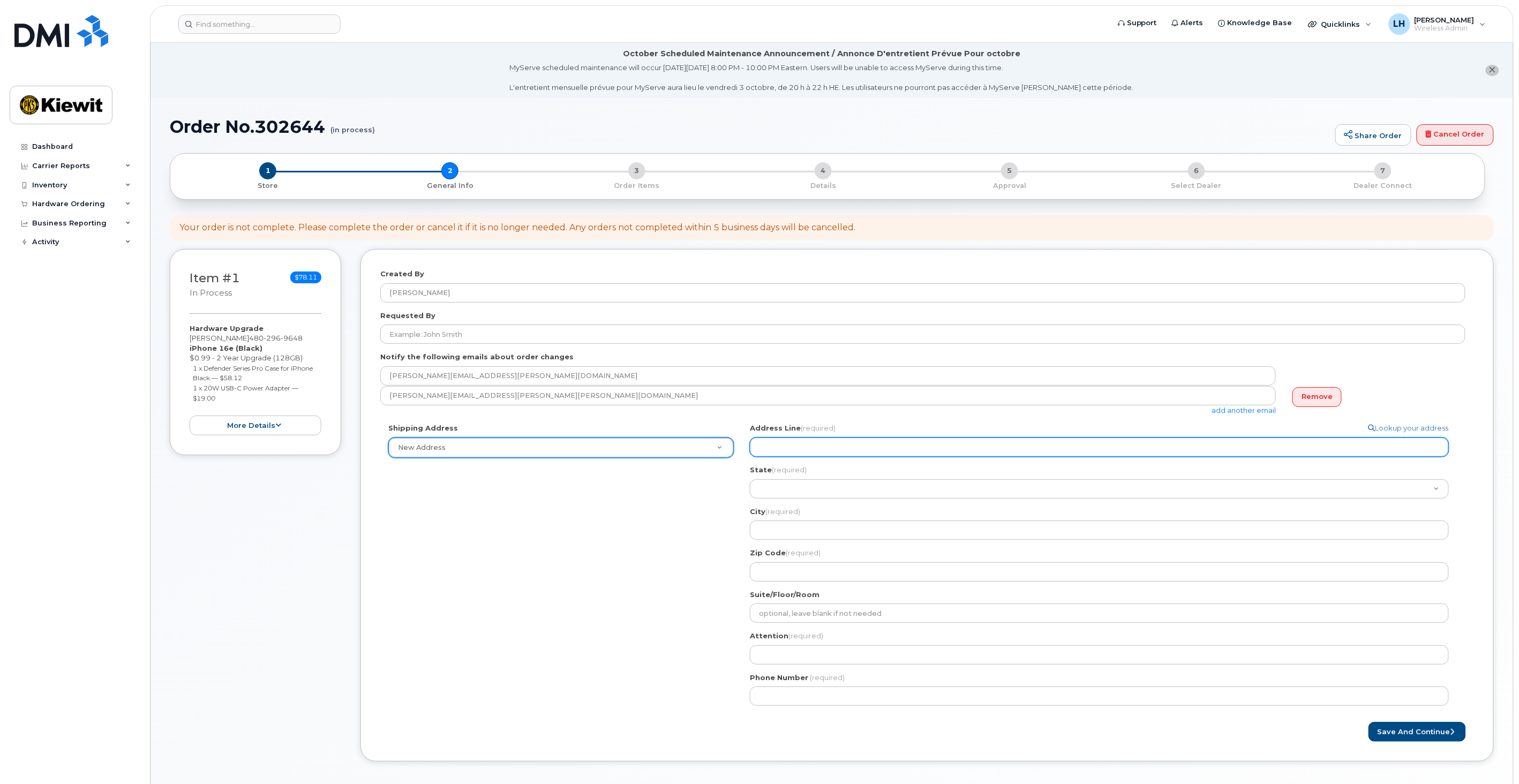
click at [860, 441] on input "Address Line (required)" at bounding box center [1099, 447] width 699 height 19
select select
type input "3"
select select
type input "35"
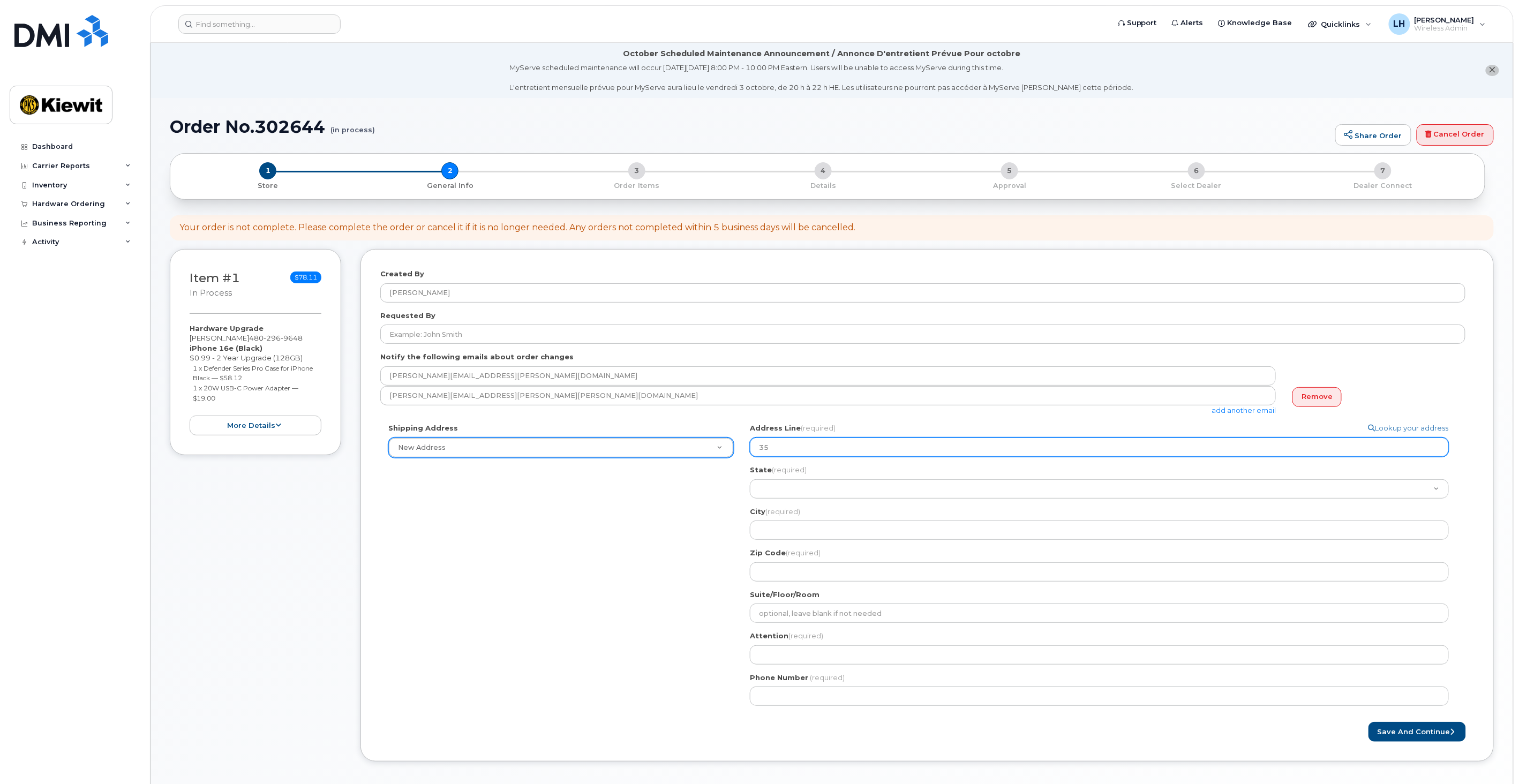
select select
type input "350"
select select
type input "3501"
select select
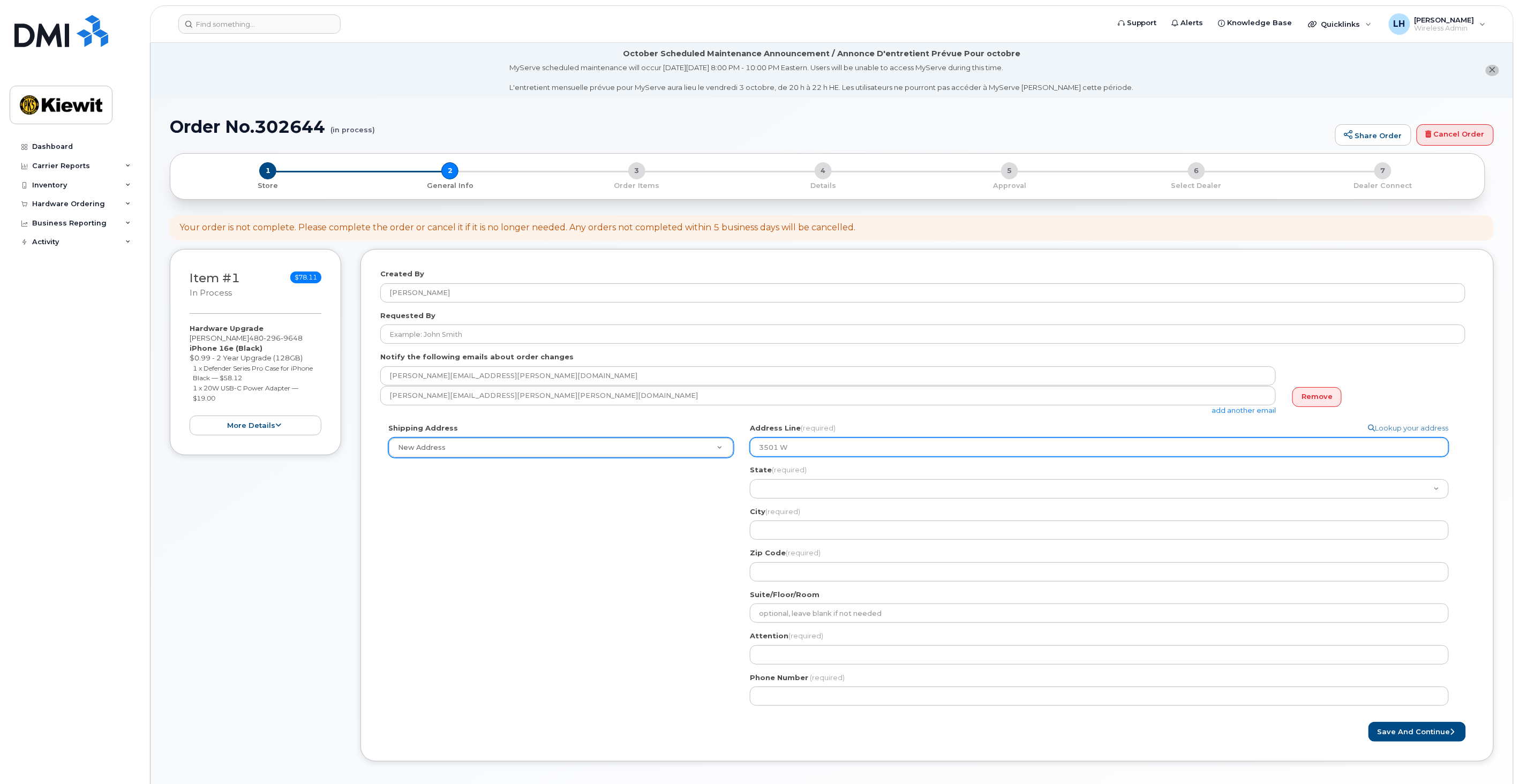
type input "3501 W"
select select
type input "3501 W P"
select select
type input "3501 W Pr"
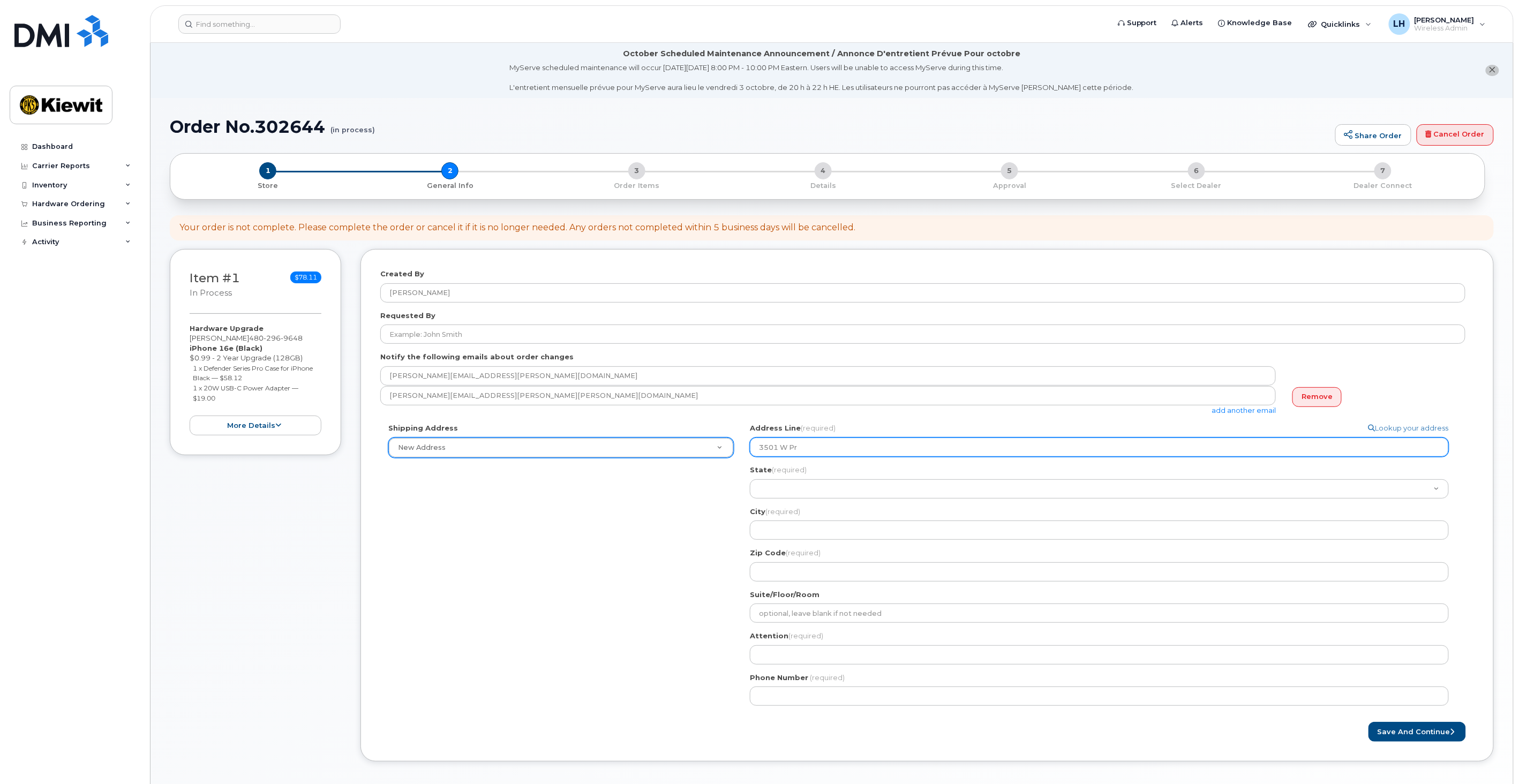
select select
type input "3501 W Pro"
select select
type input "3501 W Pros"
select select
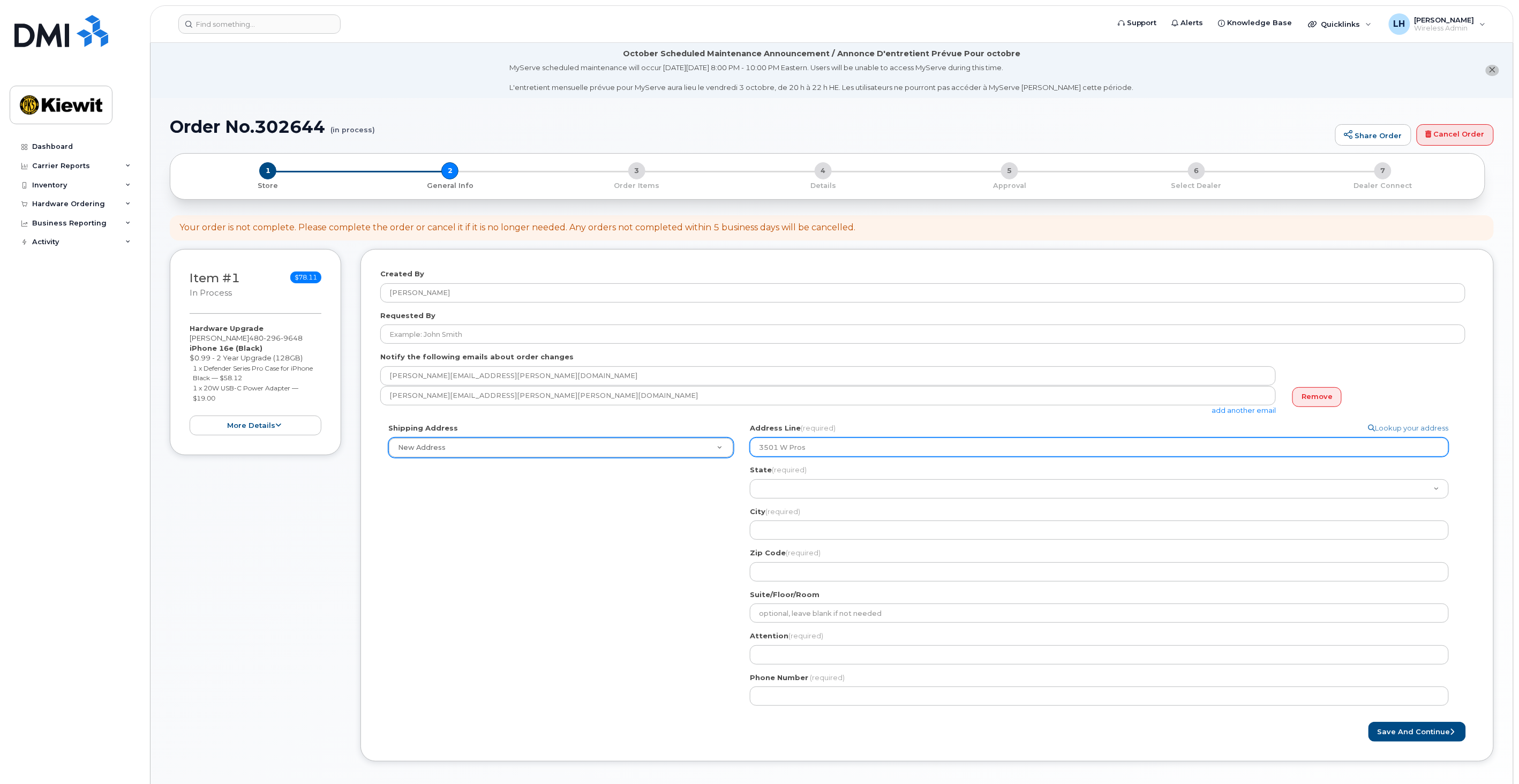
type input "3501 W Prosp"
select select
type input "3501 W Prospe"
select select
type input "3501 W Prospec"
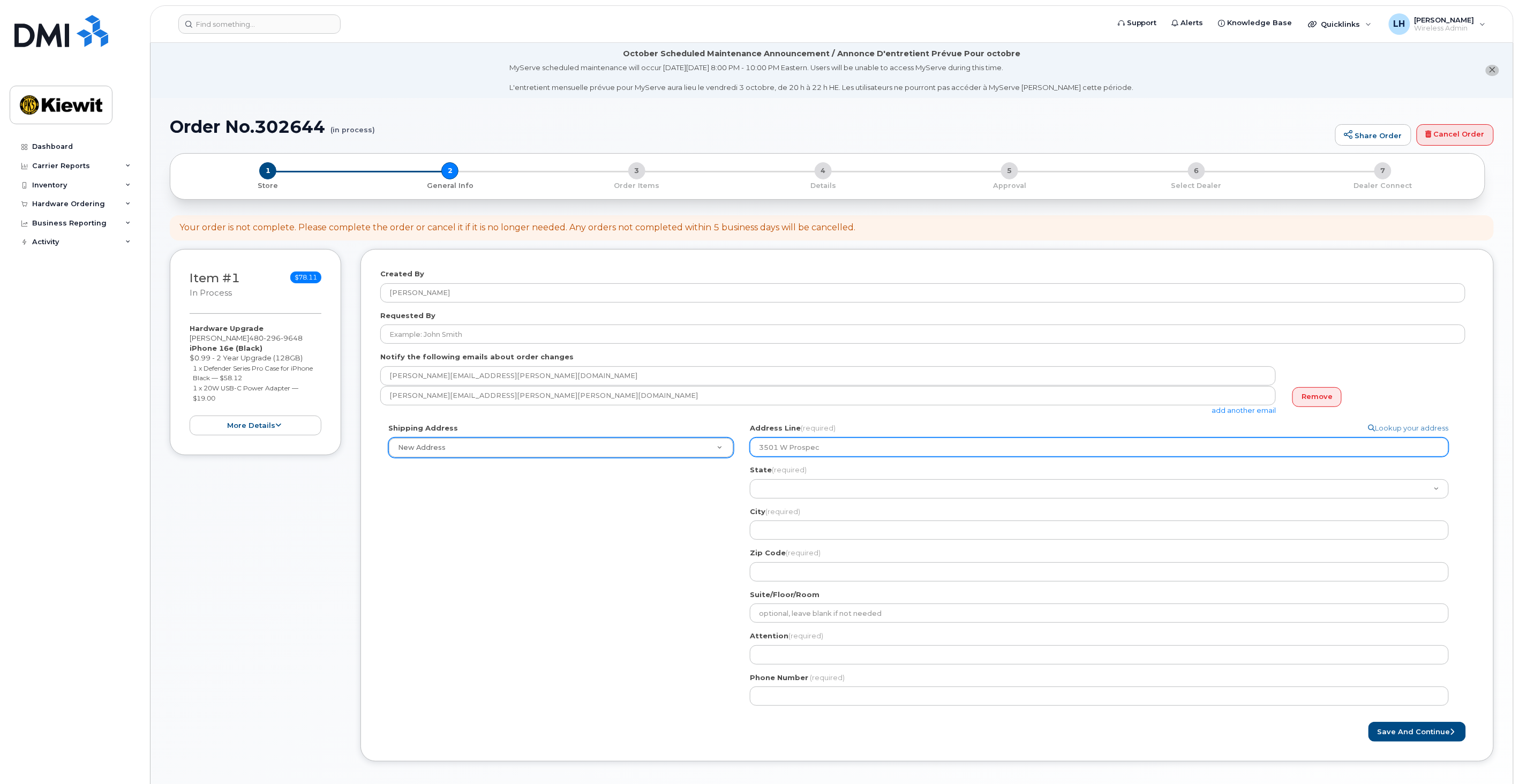
select select
type input "3501 W Prospect R"
select select
type input "3501 W Prospect Rd"
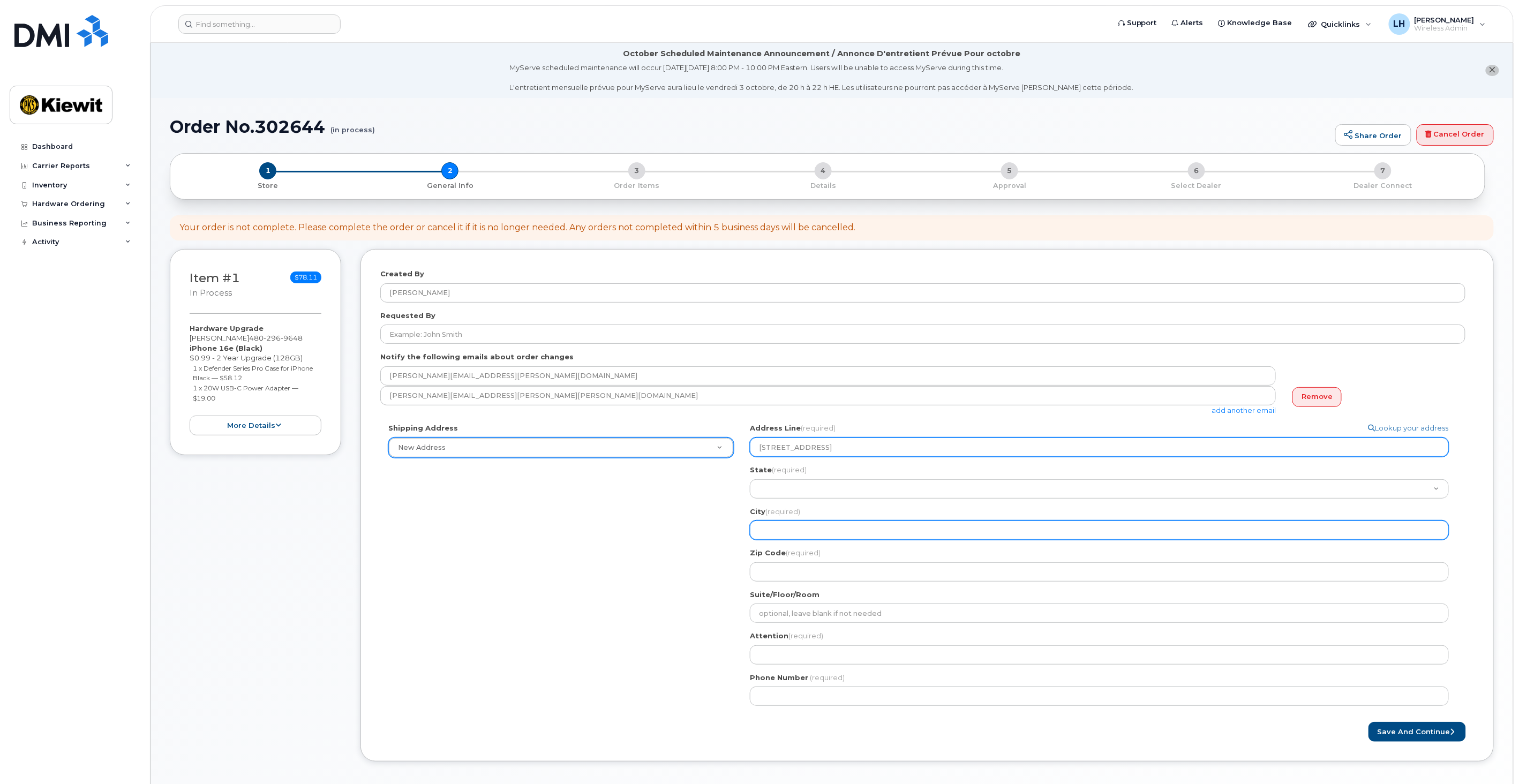
select select
type input "F"
select select
type input "For"
select select
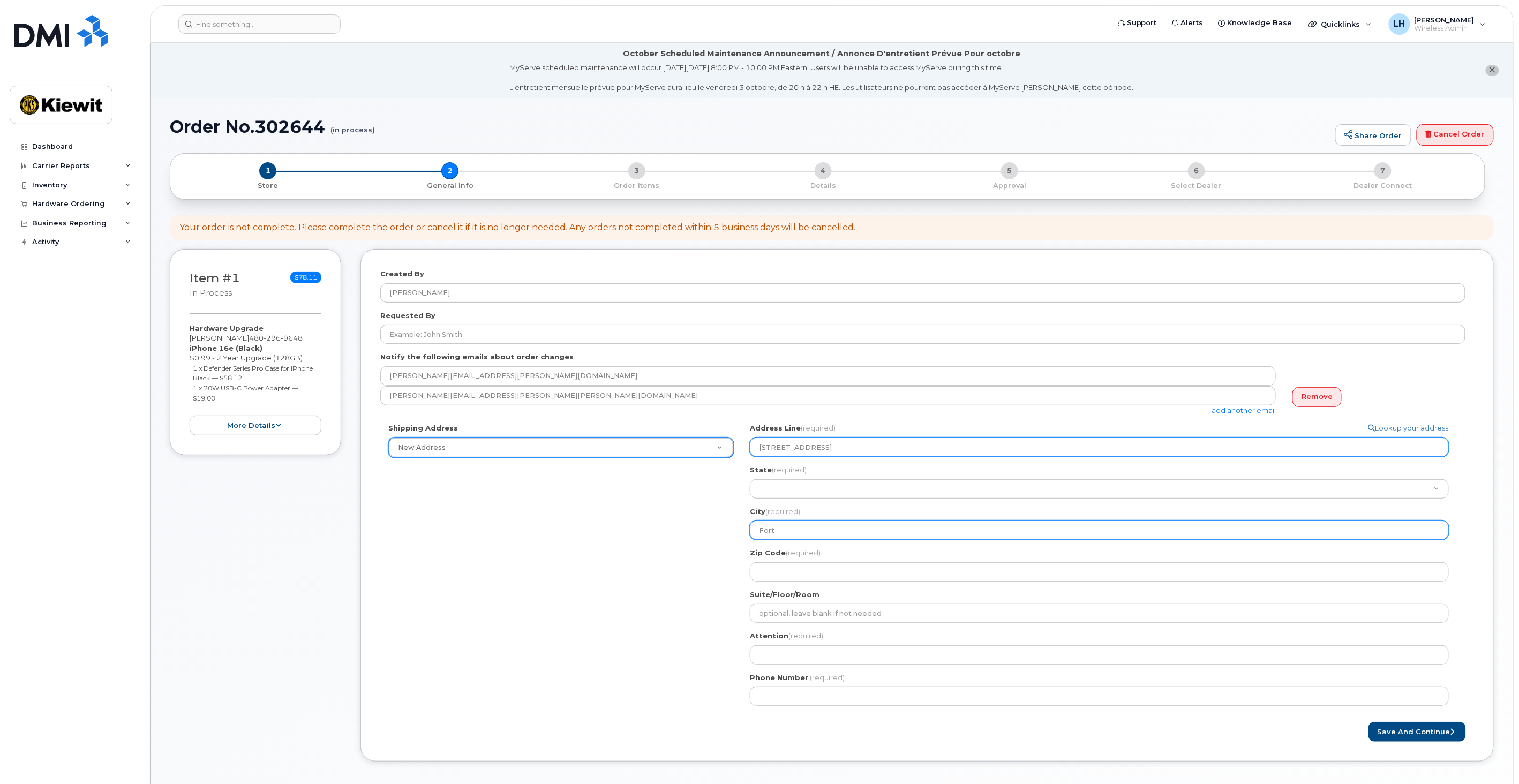
type input "Fort"
select select
type input "Fort L"
select select
type input "Fort La"
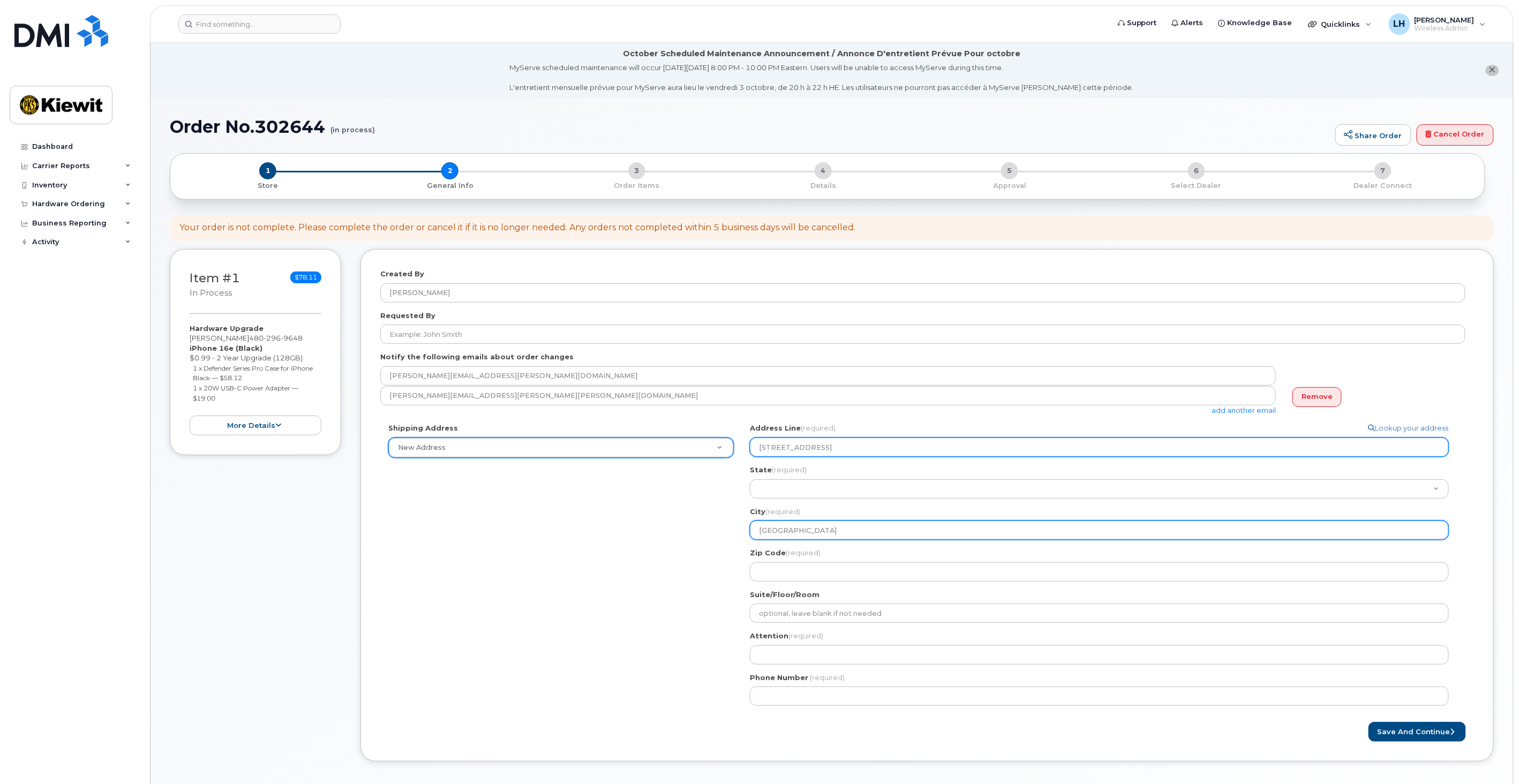
select select
type input "Fort Lau"
select select
type input "Fort Laud"
select select
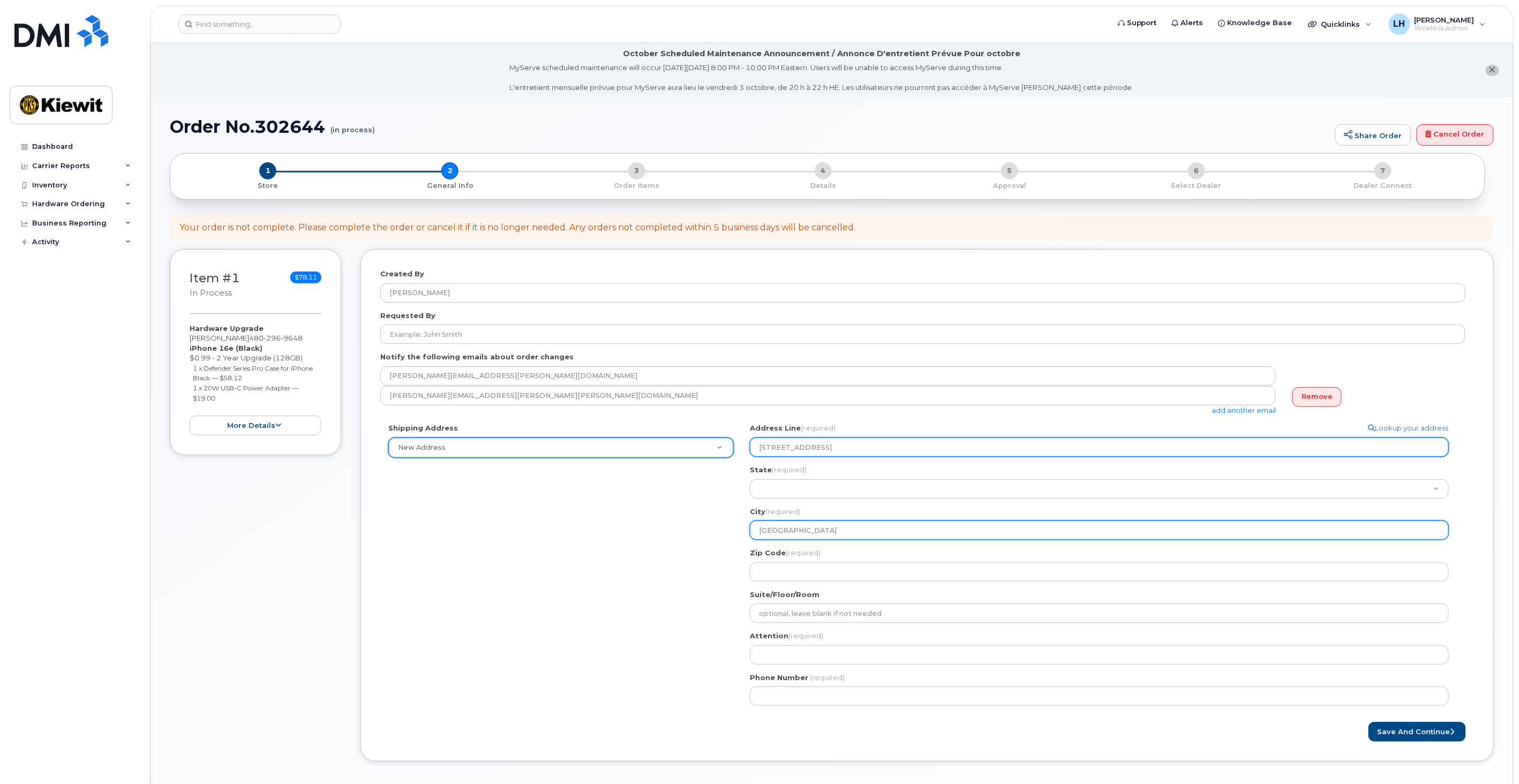
type input "Fort Laude"
select select
type input "Fort Lauder"
select select
type input "Fort Lauderd"
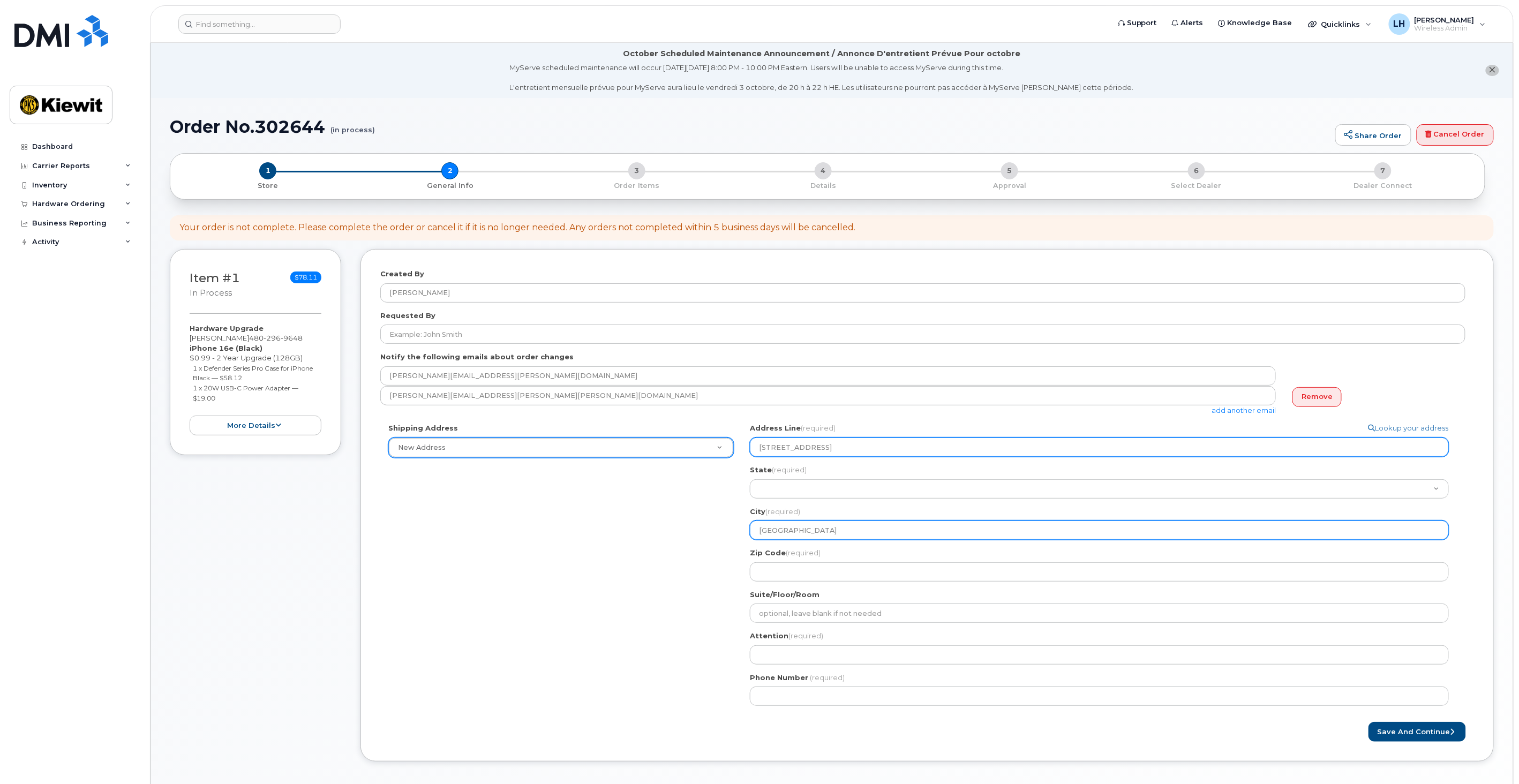
select select
type input "Fort Lauderda"
select select
type input "Fort Lauderdal"
select select
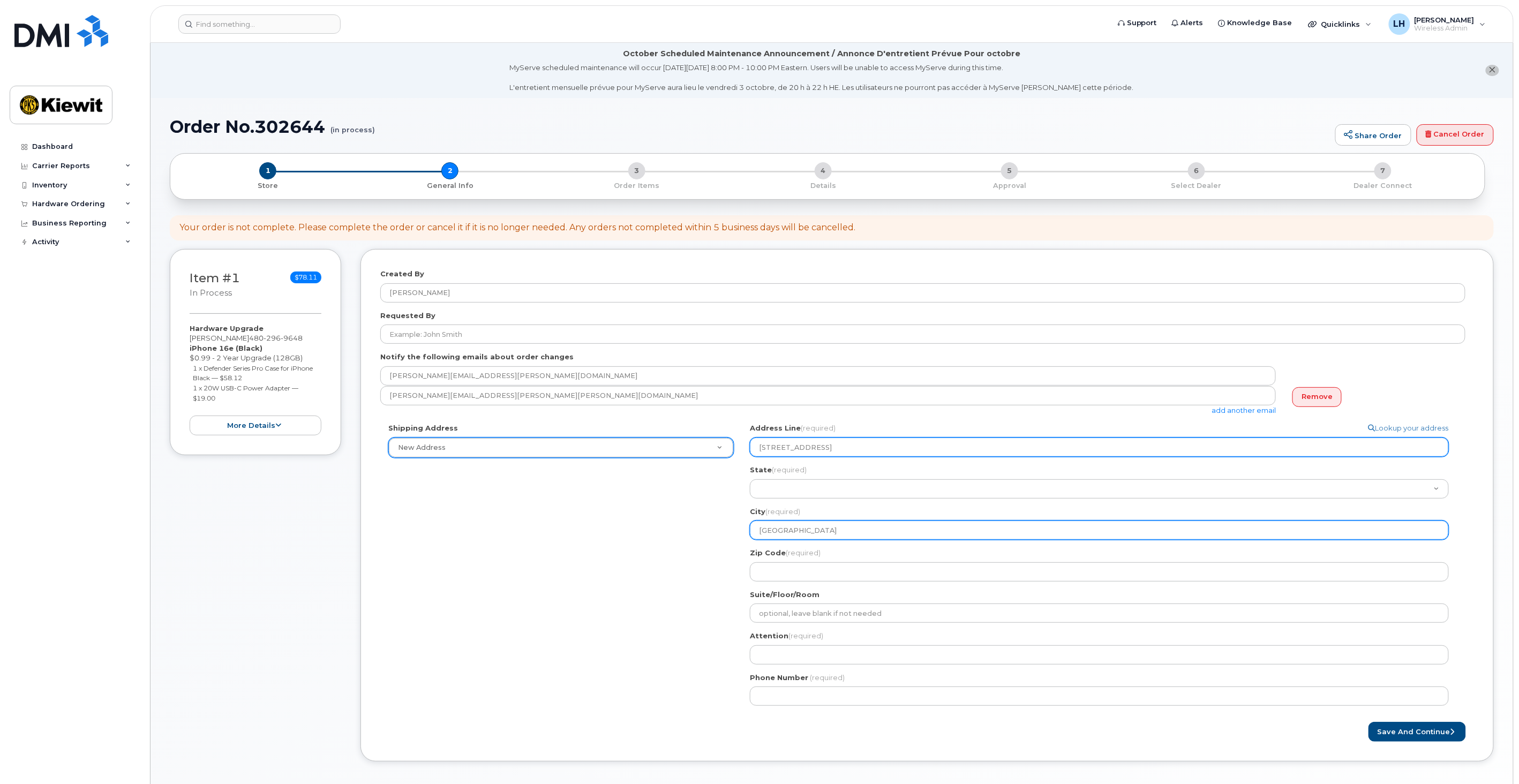
type input "Fort Lauderdale"
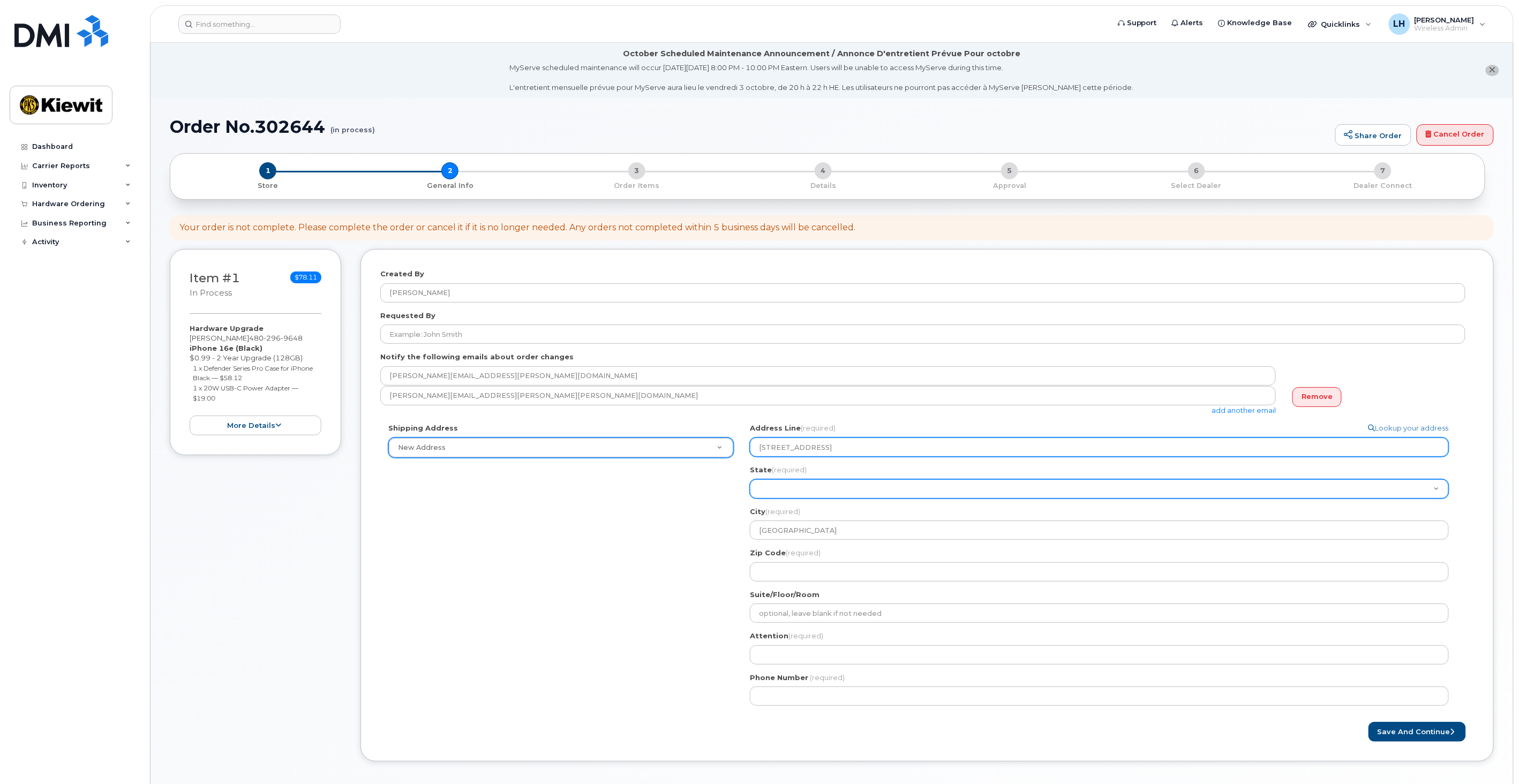
select select "FL"
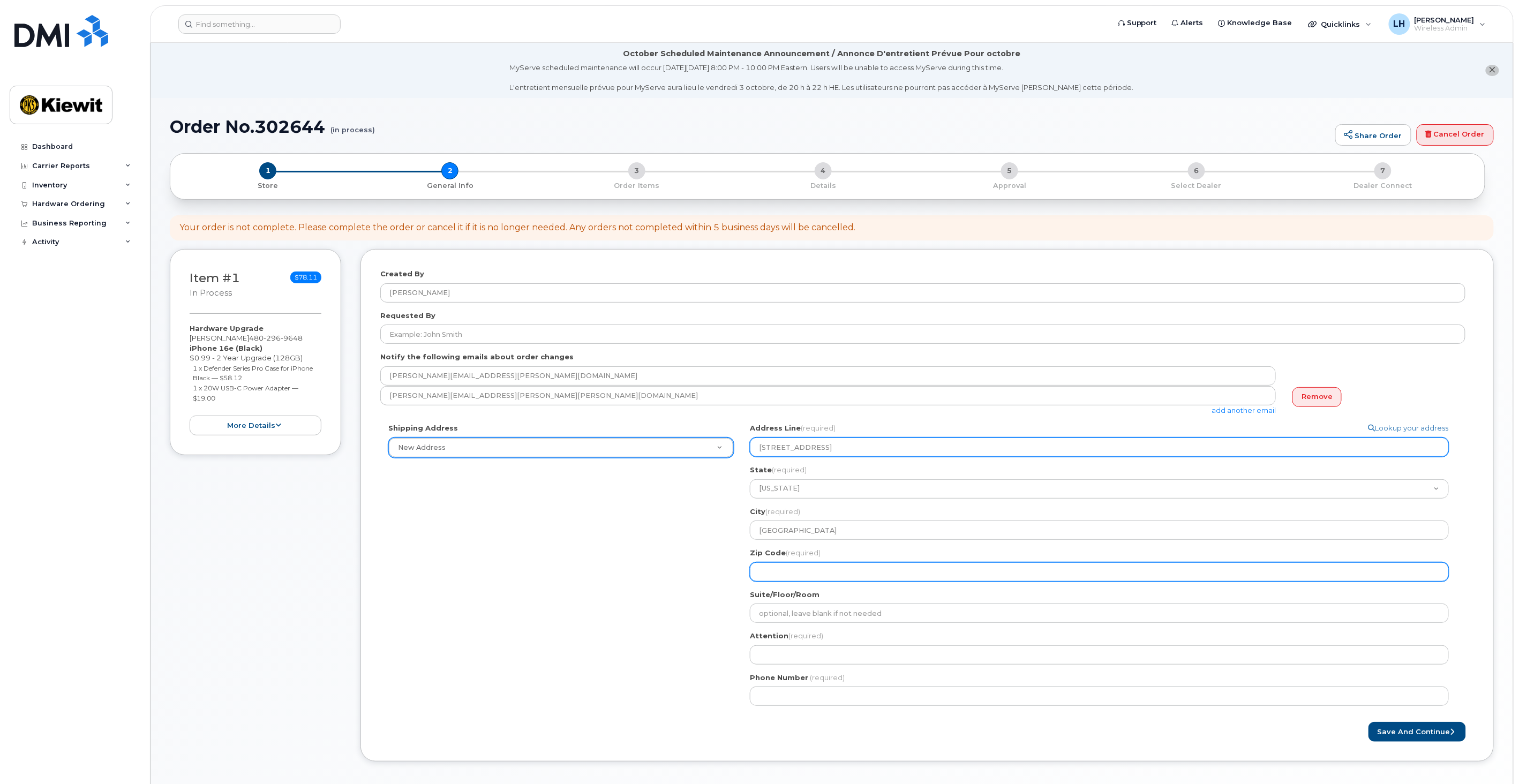
select select
type input "3"
select select
type input "33"
select select
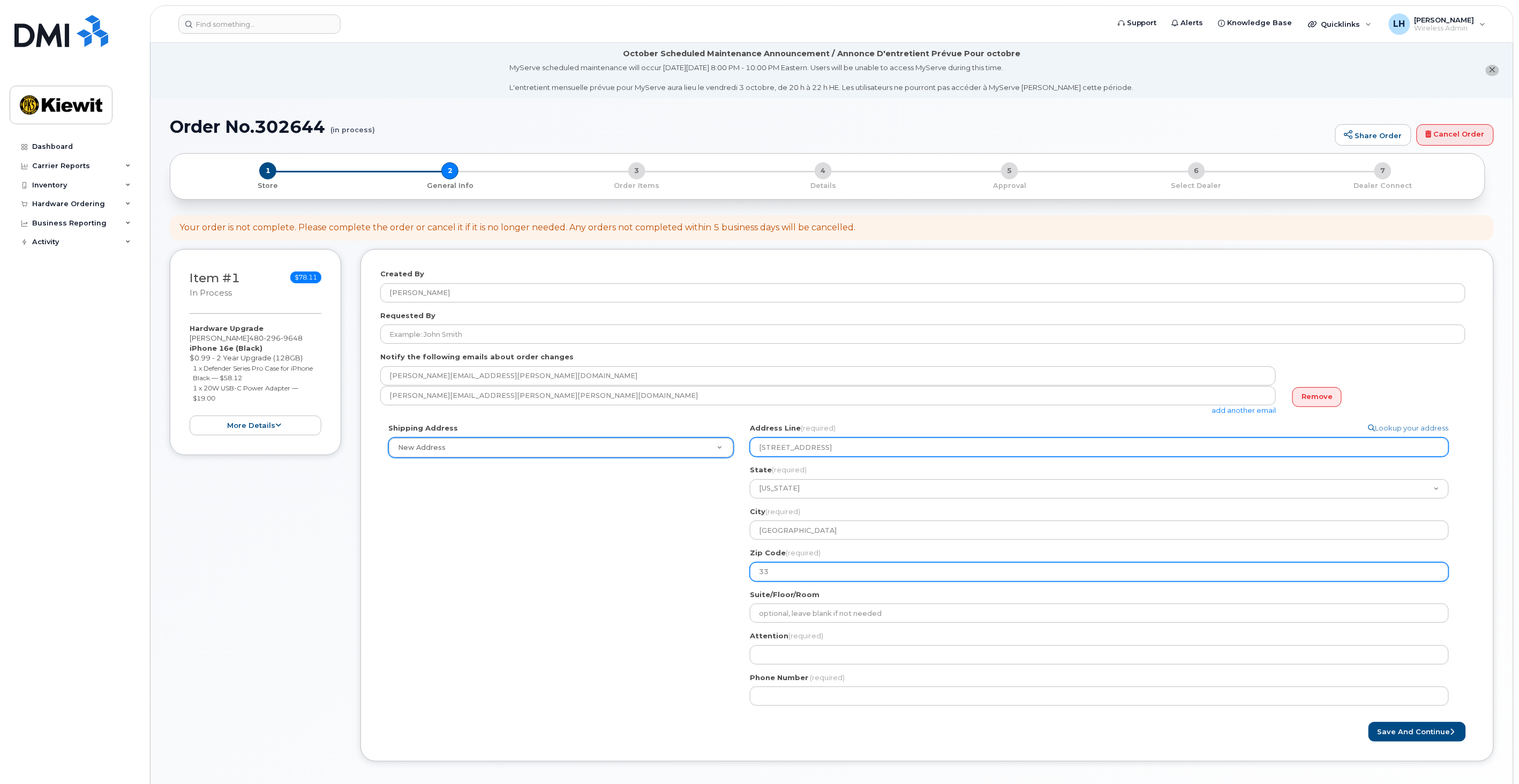
type input "333"
select select
type input "3330"
select select
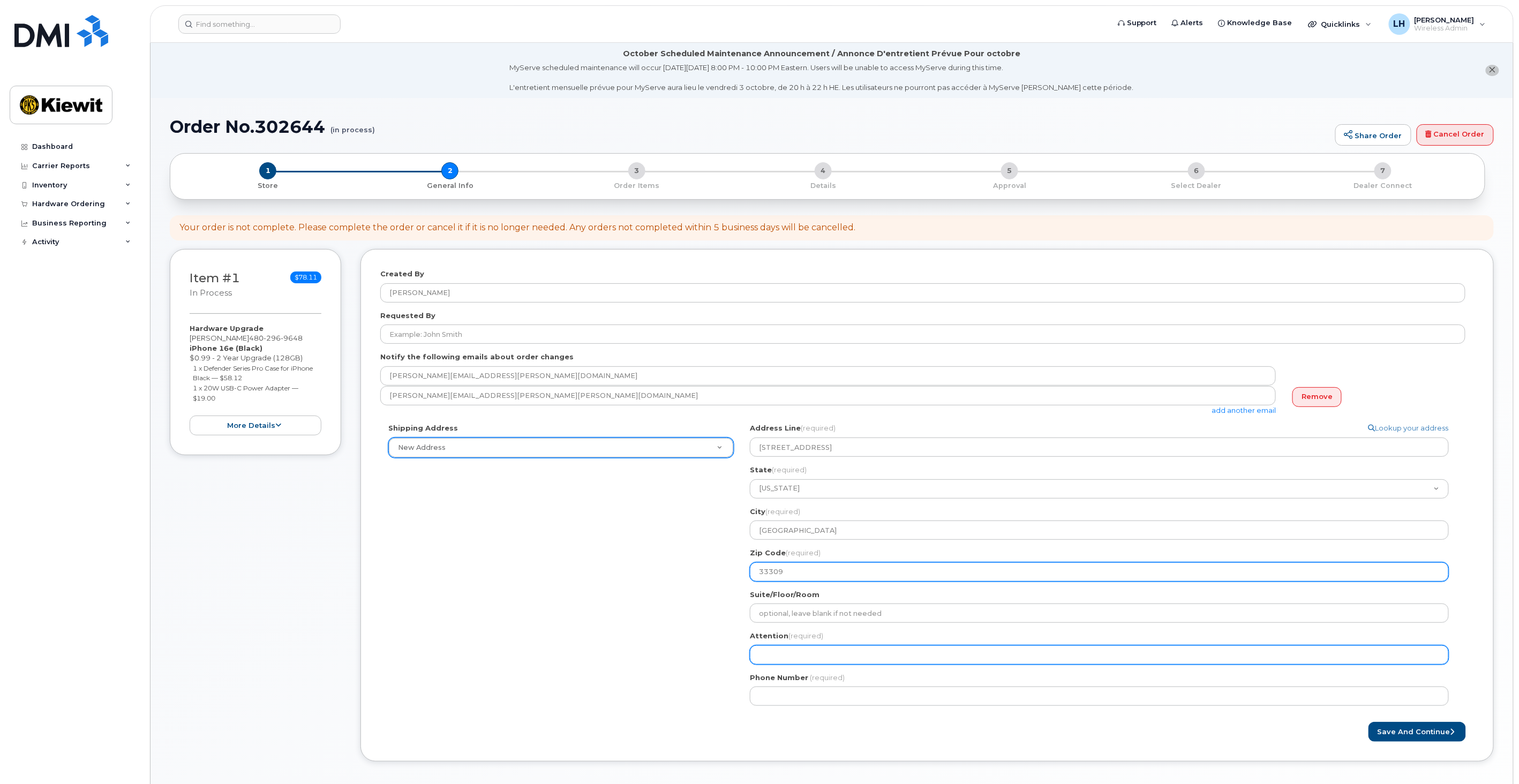
type input "33309"
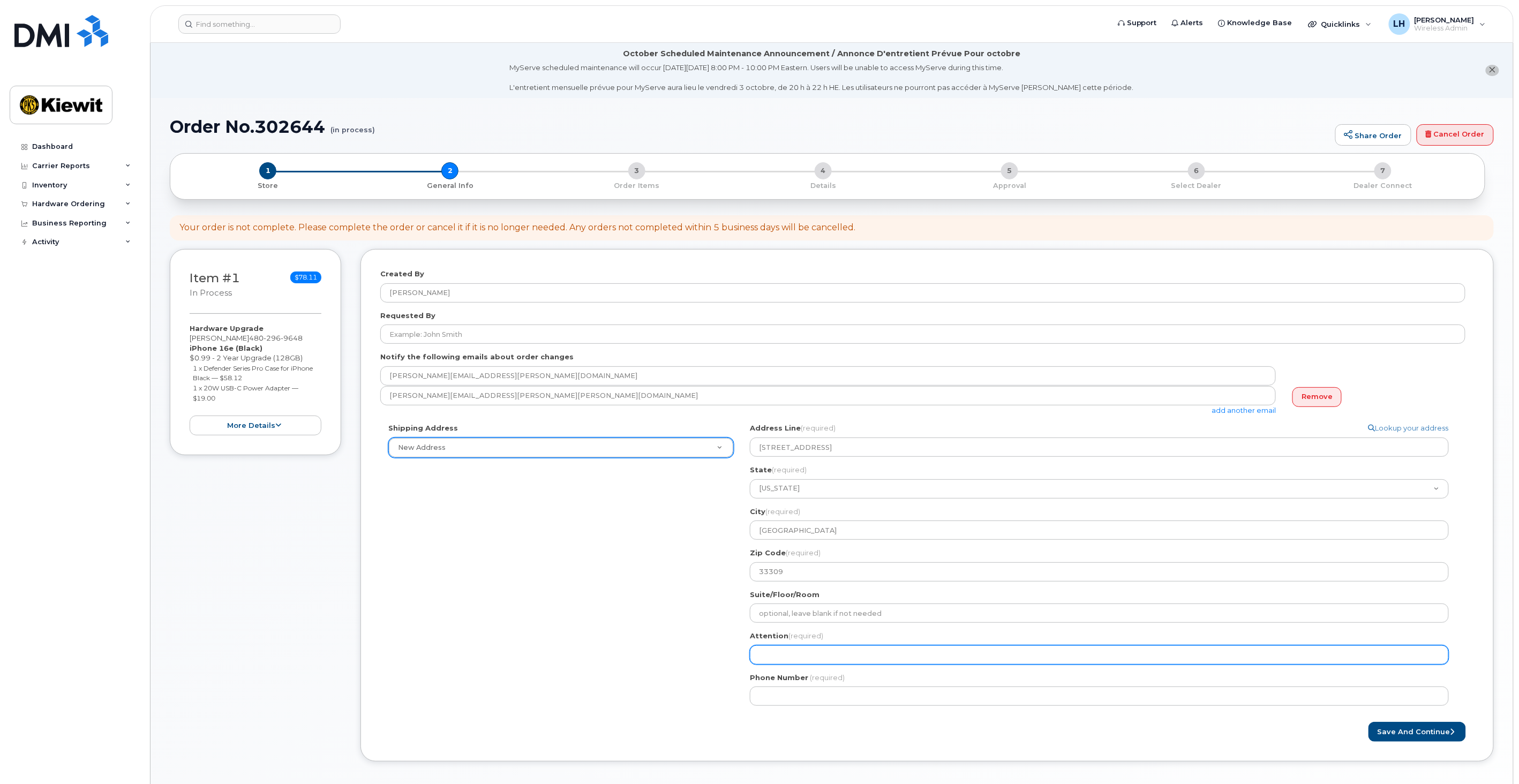
click at [879, 663] on input "Attention (required)" at bounding box center [1099, 655] width 699 height 19
select select
type input "J"
select select
type input "Jo"
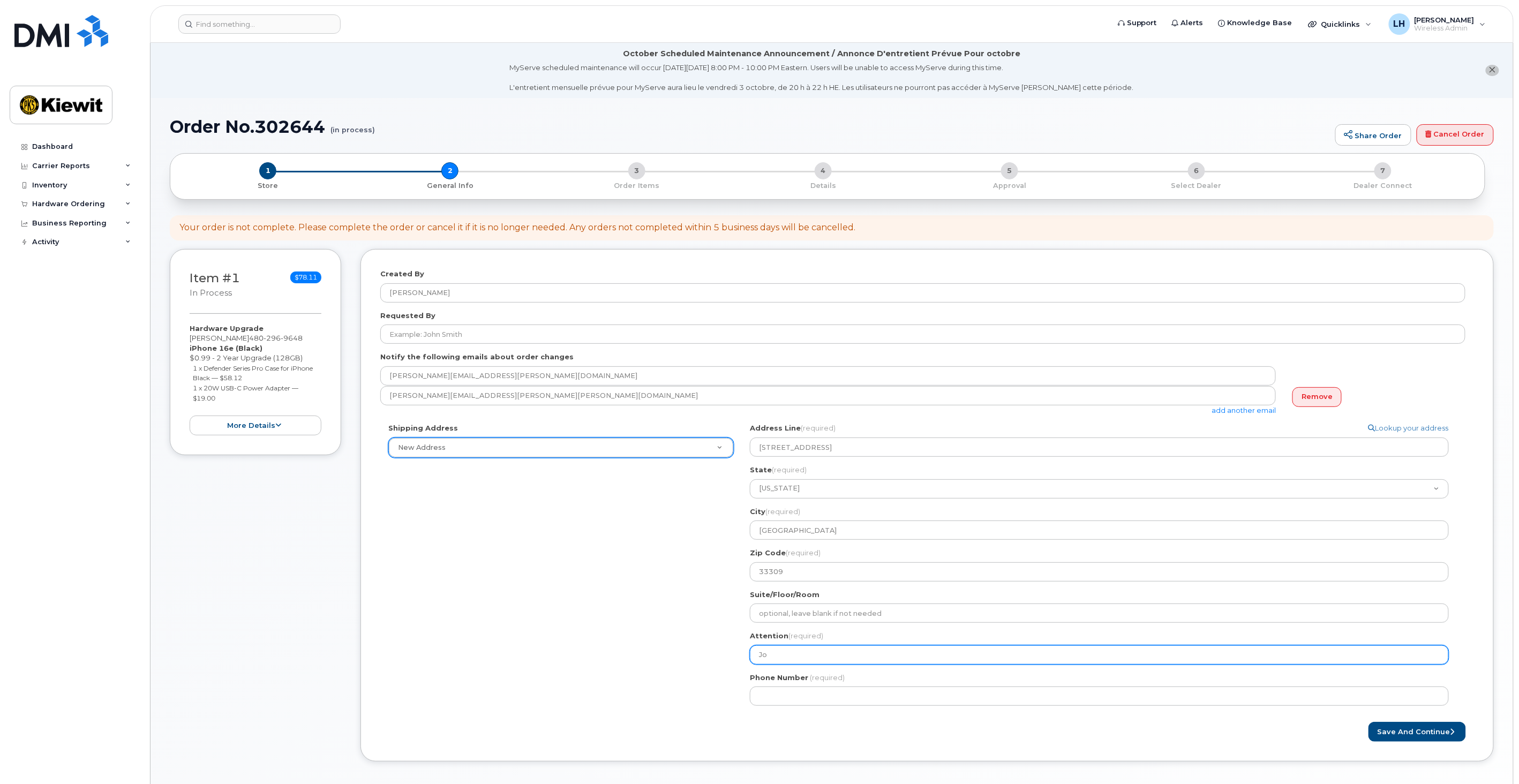
select select
type input "J"
select select
type input "D"
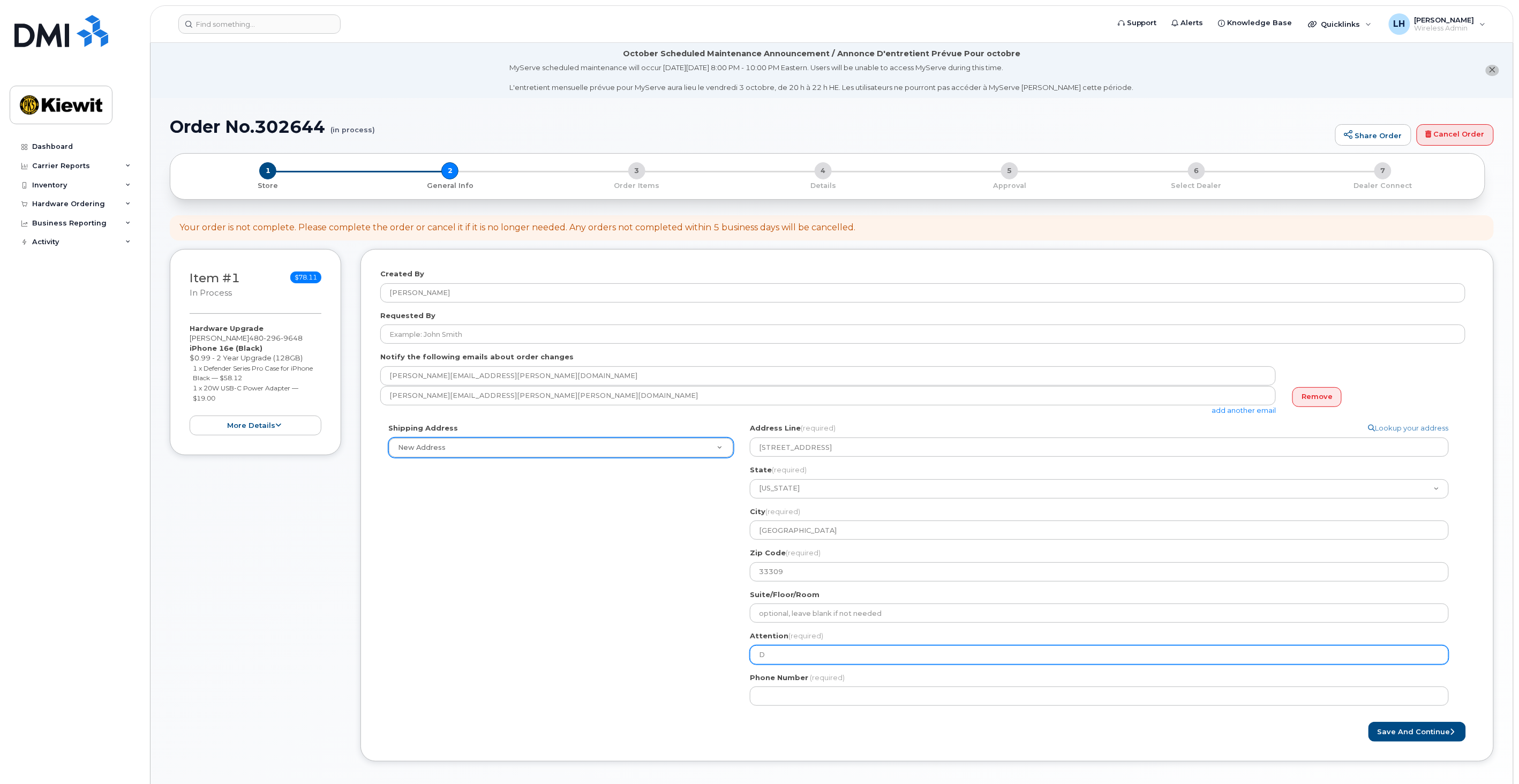
select select
type input "Da"
select select
type input "Dar"
select select
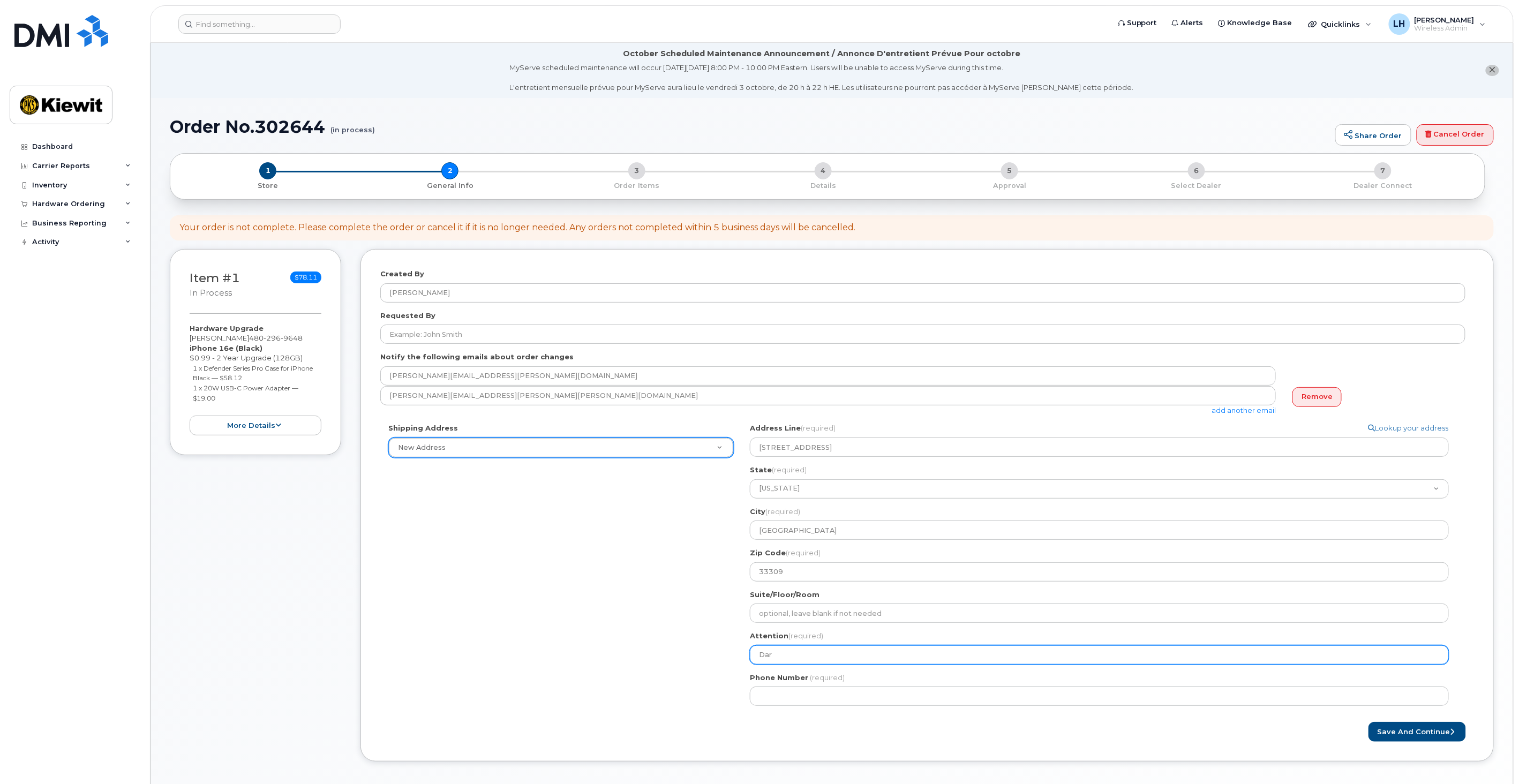
type input "Dare"
select select
type input "Daren"
select select
type input "Daren M"
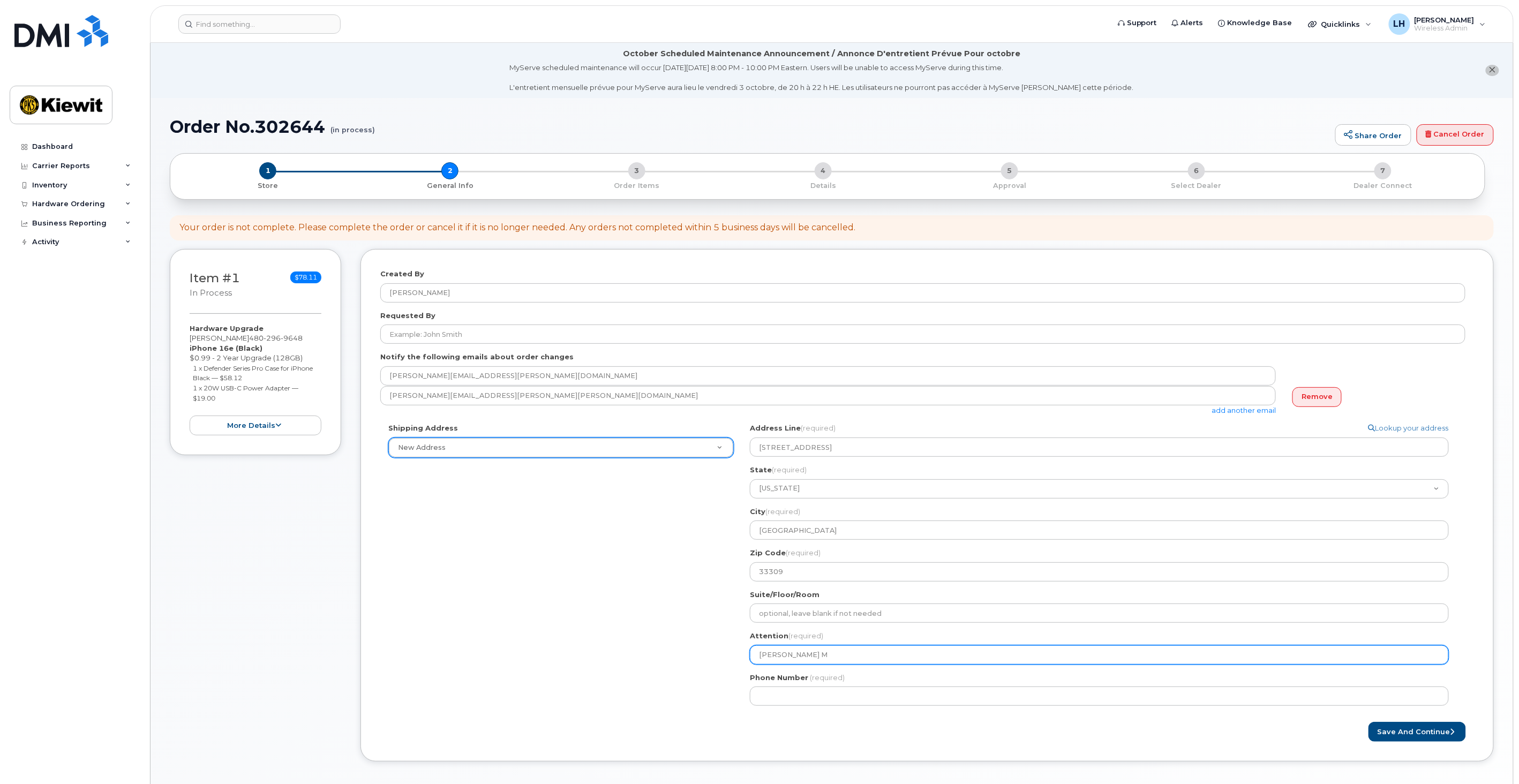
select select
type input "Daren Ma"
select select
type input "Daren Maso"
select select
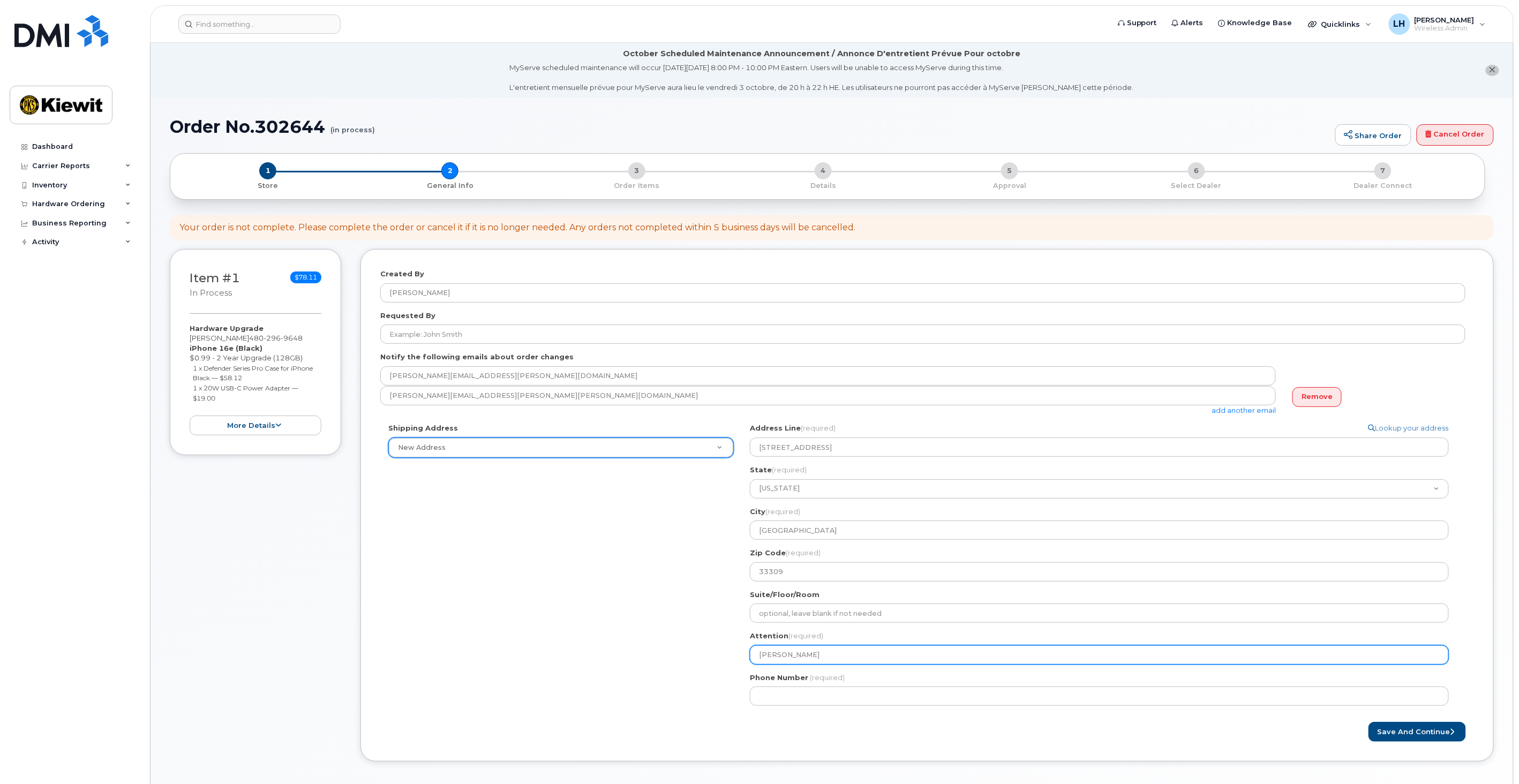
type input "Daren Mason"
select select
type input "Daren Mason /"
select select
type input "Daren Mason / J"
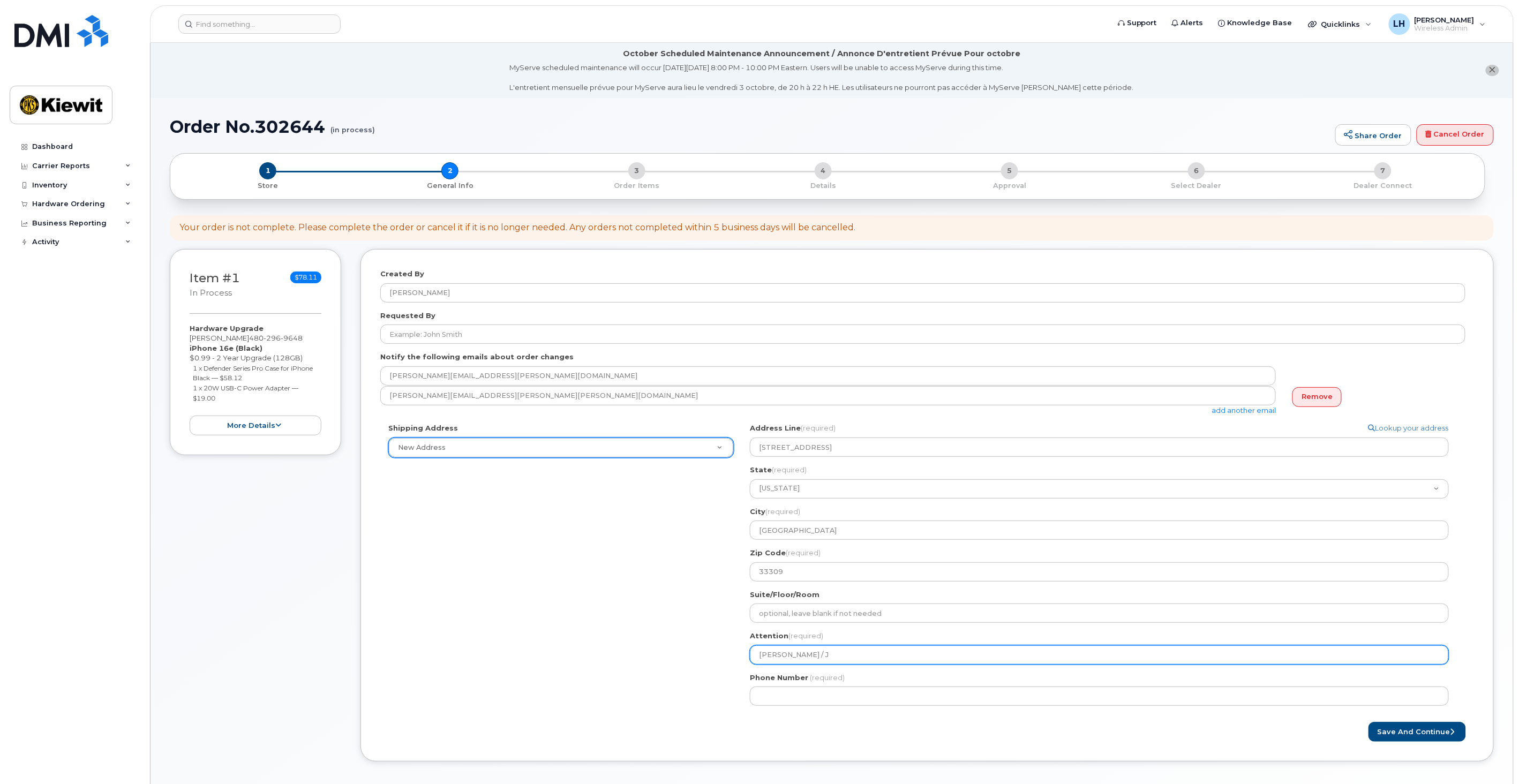
select select
type input "Daren Mason / JO"
select select
type input "Daren Mason / J"
select select
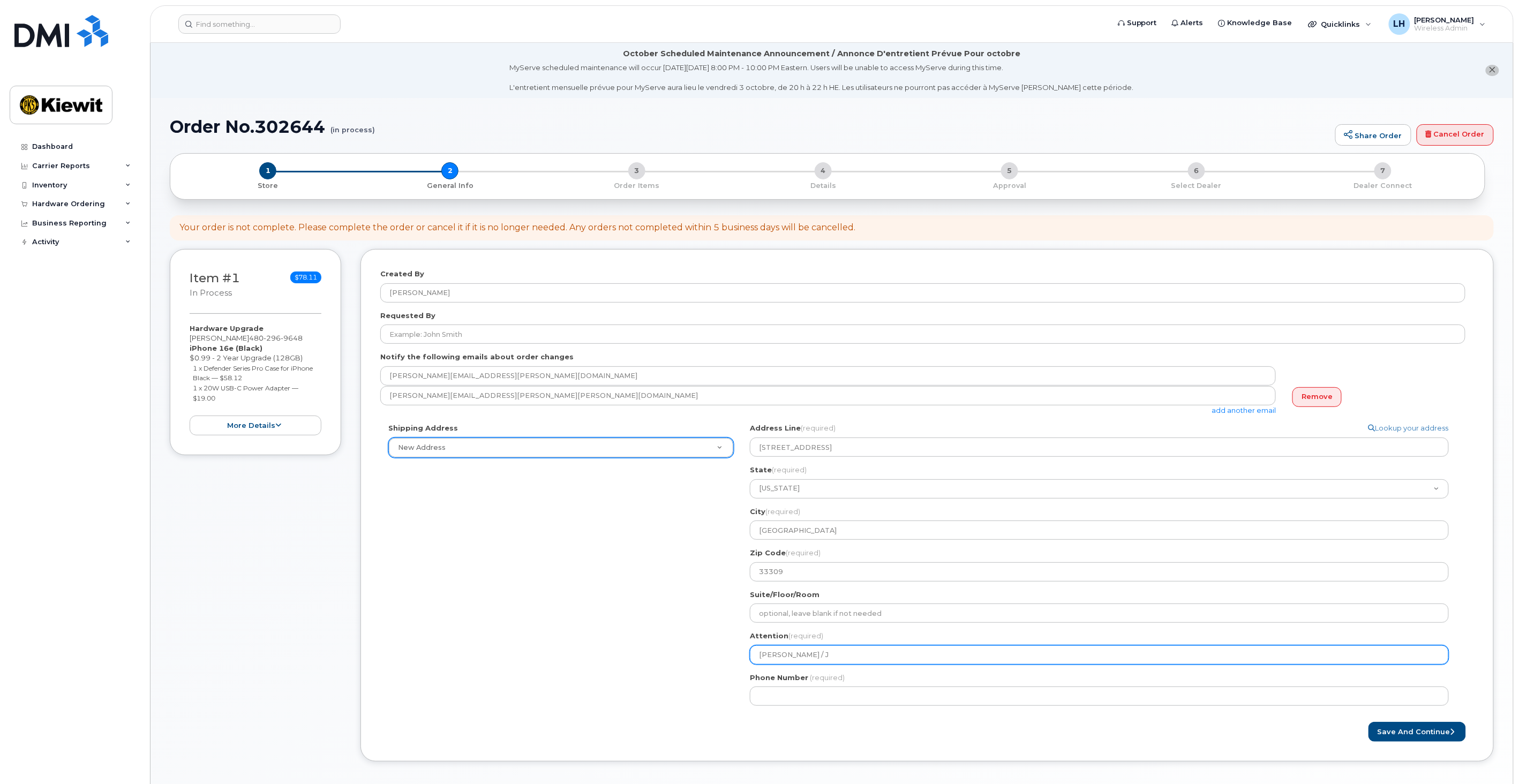
type input "Daren Mason / Jo"
select select
type input "Daren Mason / Jos"
select select
type input "Daren Mason / Jose"
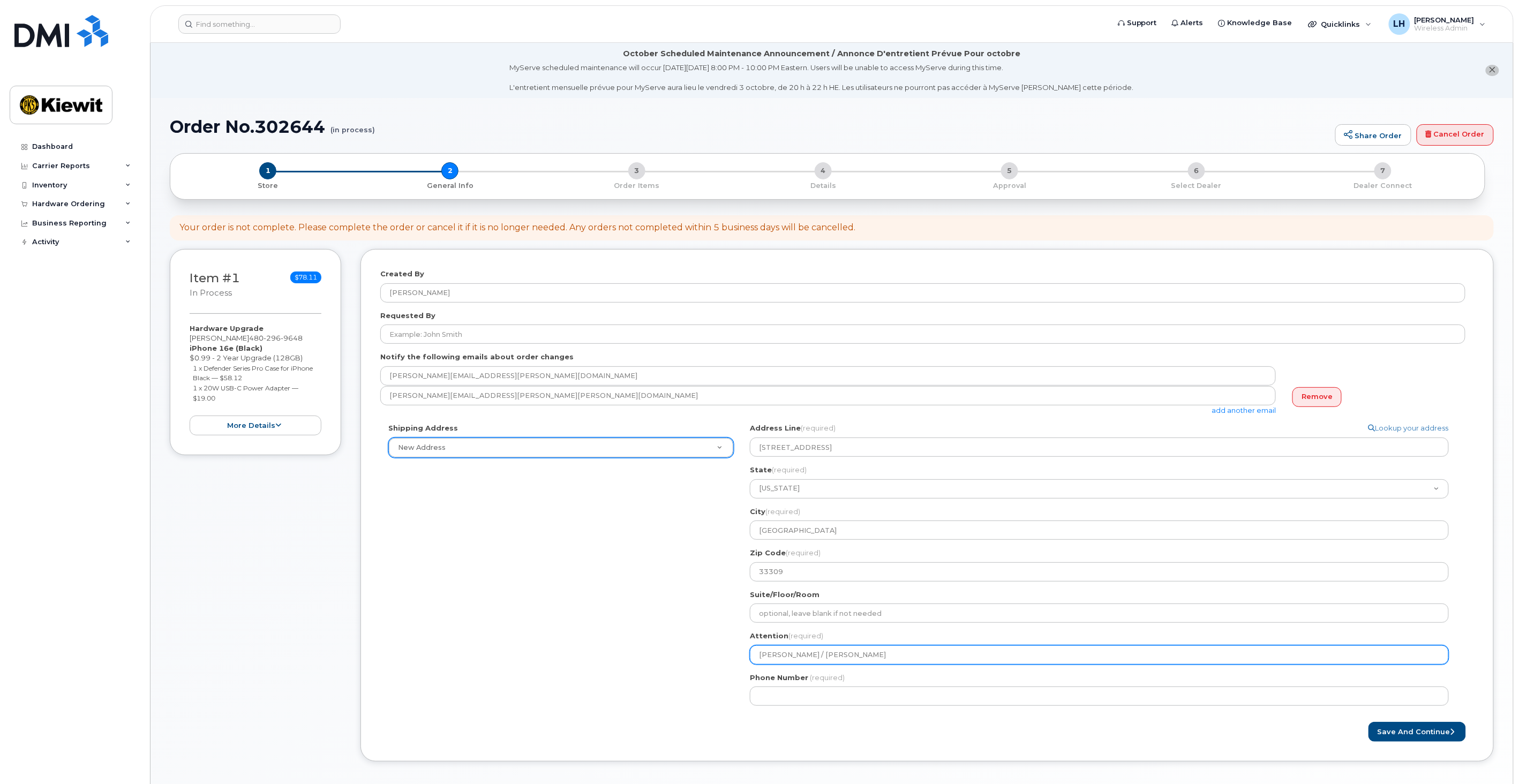
select select
type input "Daren Mason / Jose G"
select select
type input "Daren Mason / Jose Go"
select select
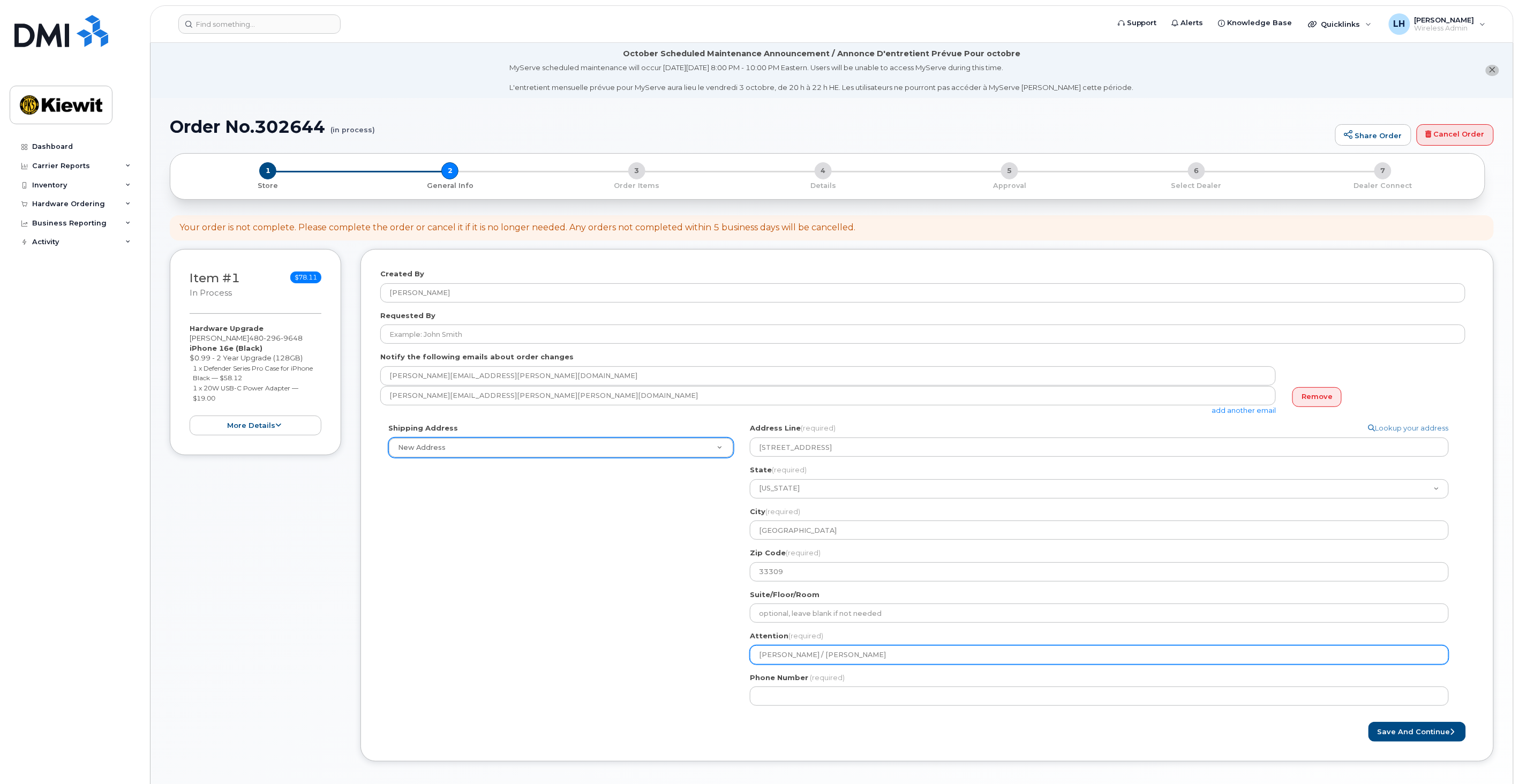
type input "Daren Mason / Jose Gom"
select select
type input "Daren Mason / Jose Gome"
select select
type input "[PERSON_NAME] / [PERSON_NAME]"
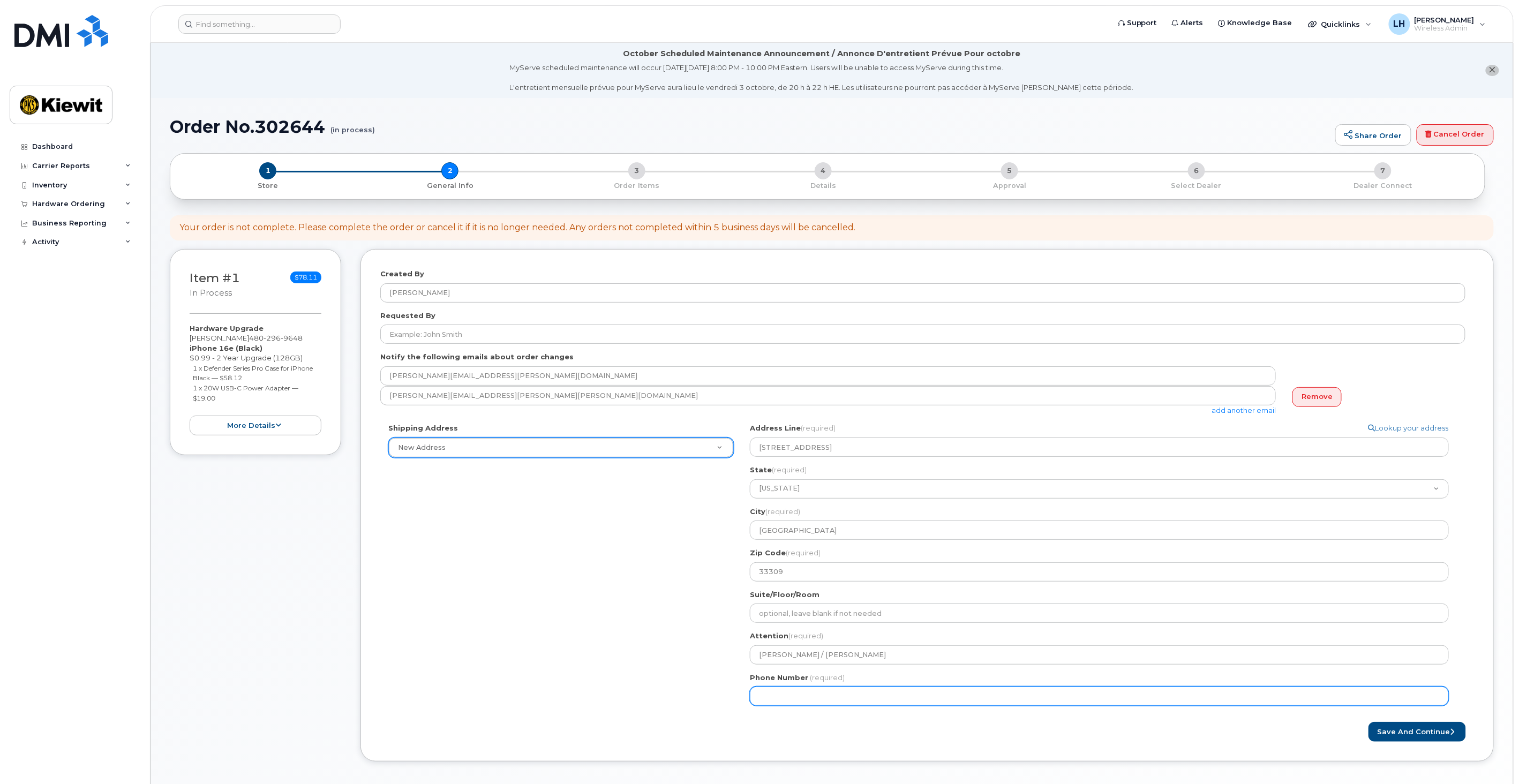
click at [794, 703] on input "Phone Number" at bounding box center [1099, 696] width 699 height 19
drag, startPoint x: 1425, startPoint y: 677, endPoint x: 1418, endPoint y: 710, distance: 33.7
click at [1427, 686] on form "Created By Logan Hall Requested By Notify the following emails about order chan…" at bounding box center [927, 505] width 1094 height 473
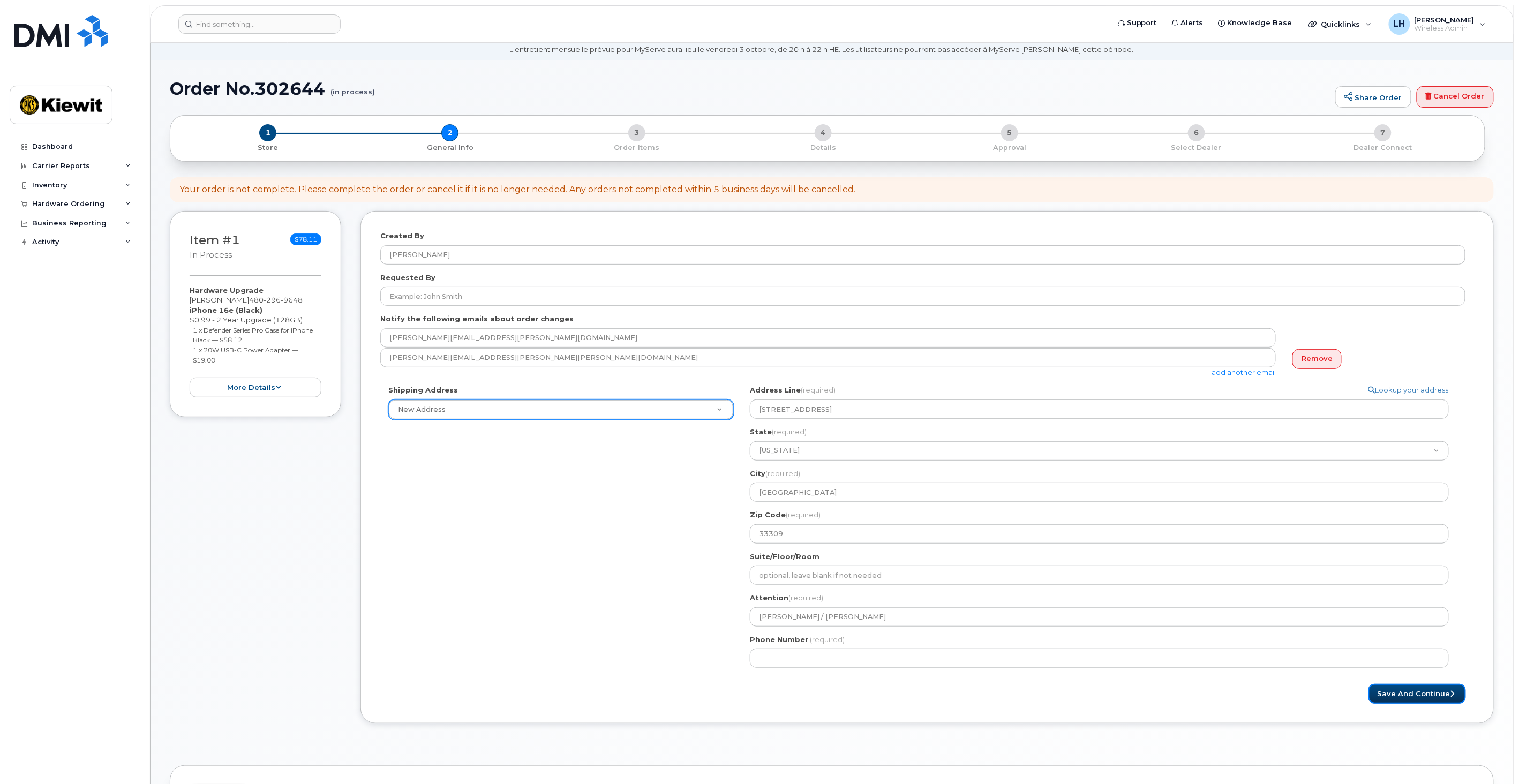
scroll to position [60, 0]
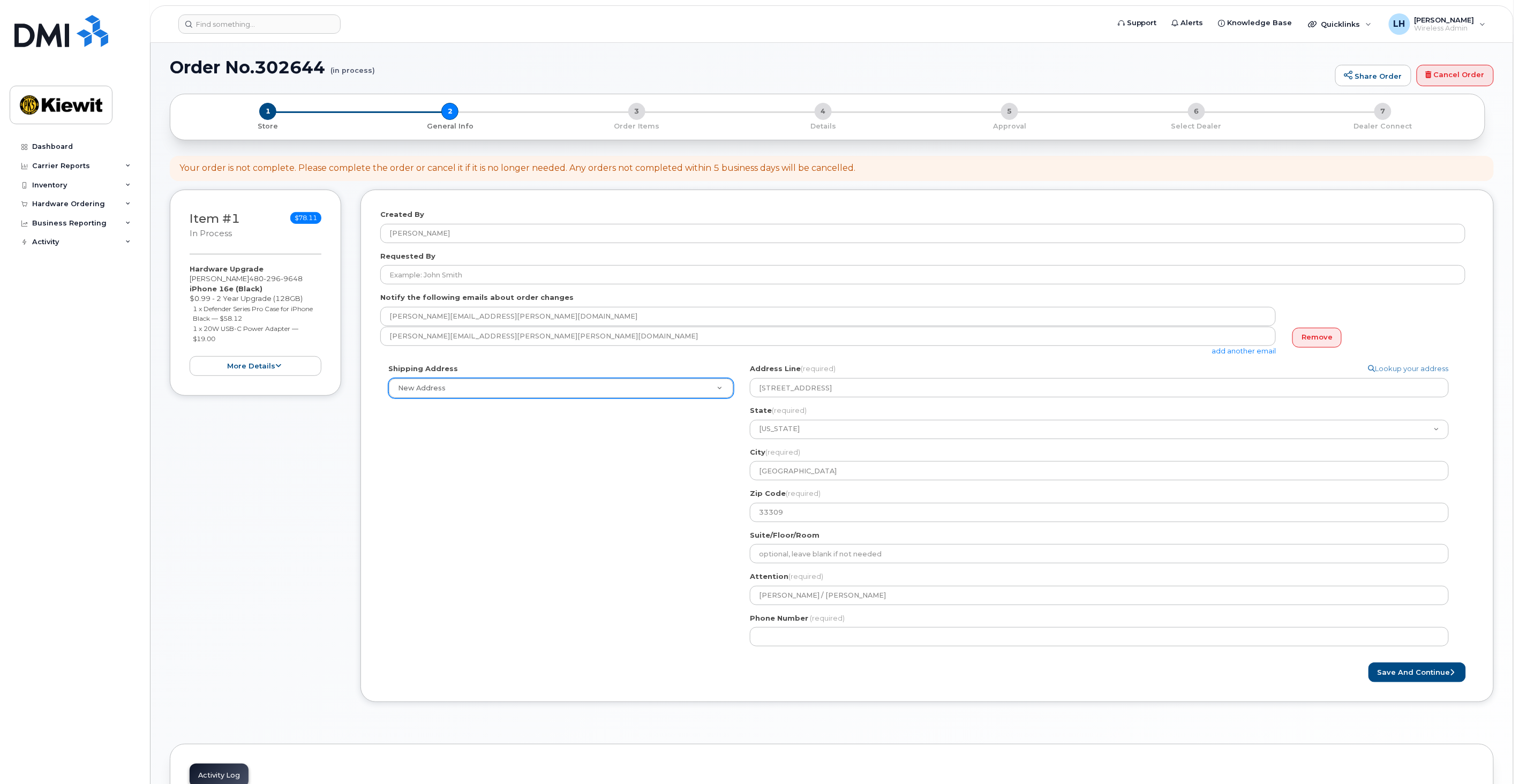
click at [1256, 355] on link "add another email" at bounding box center [1243, 350] width 64 height 9
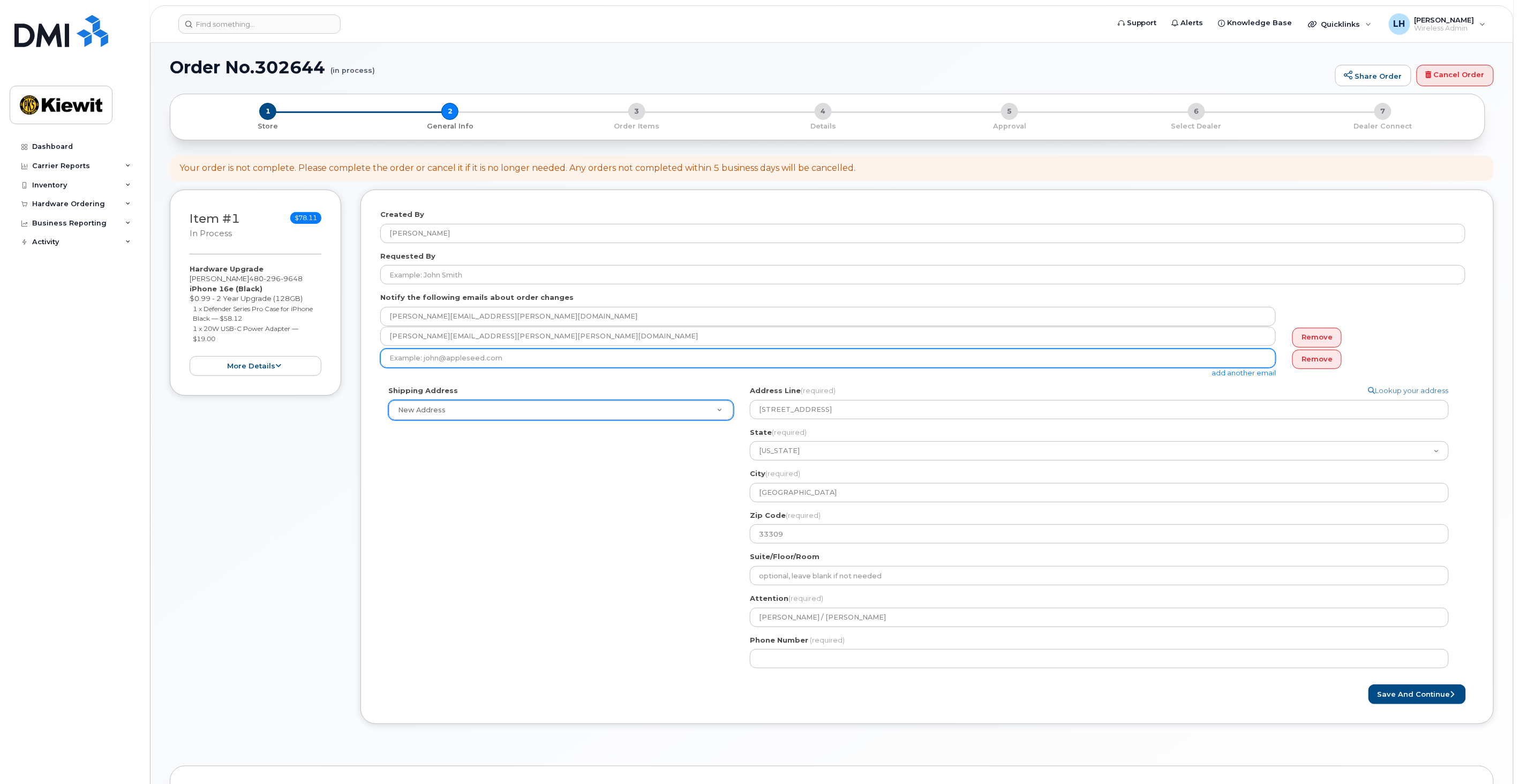
click at [430, 354] on input "email" at bounding box center [828, 358] width 895 height 19
paste input "[PERSON_NAME][EMAIL_ADDRESS][PERSON_NAME][PERSON_NAME][DOMAIN_NAME]"
type input "[PERSON_NAME][EMAIL_ADDRESS][PERSON_NAME][PERSON_NAME][DOMAIN_NAME]"
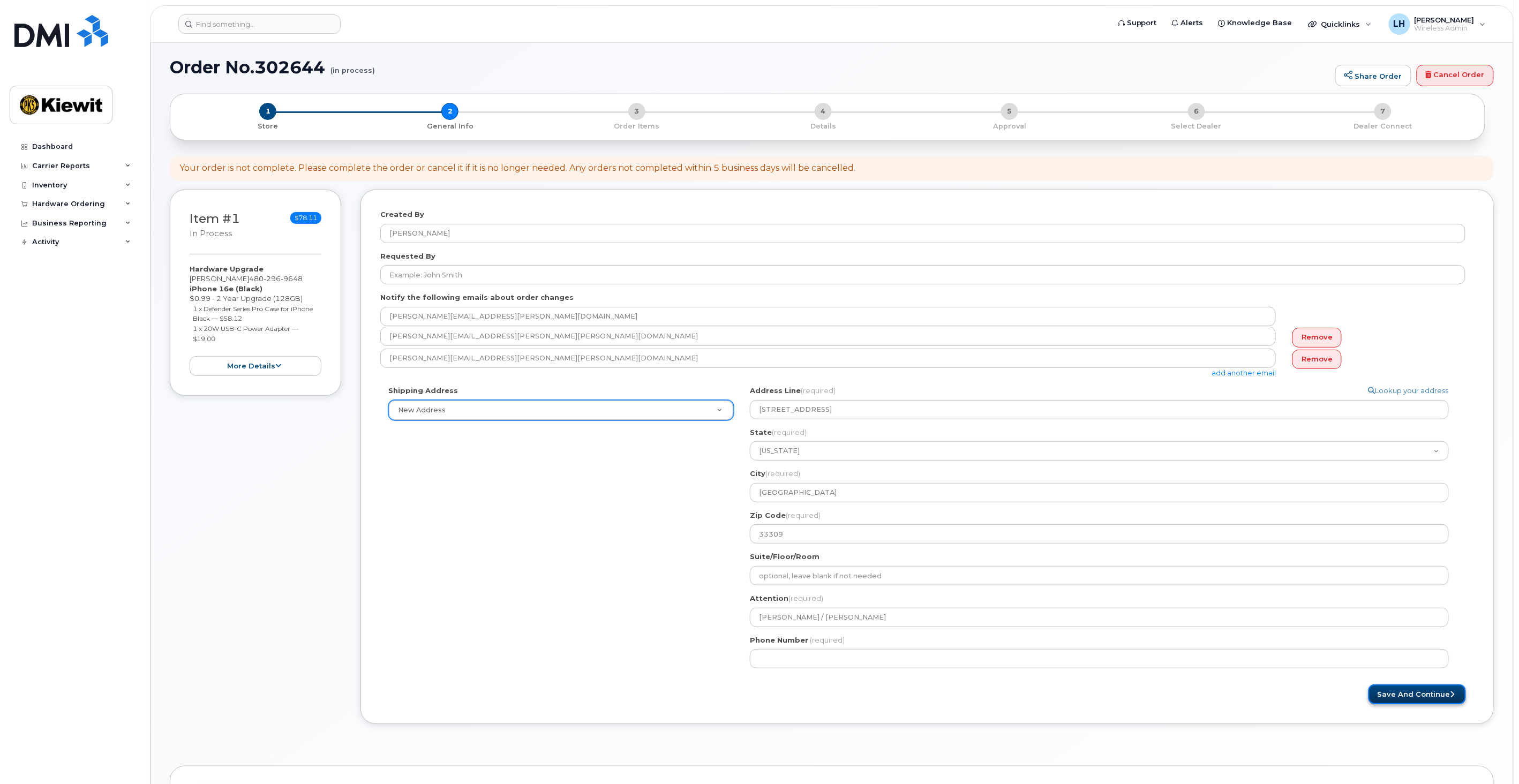
click at [1425, 694] on button "Save and Continue" at bounding box center [1417, 694] width 98 height 20
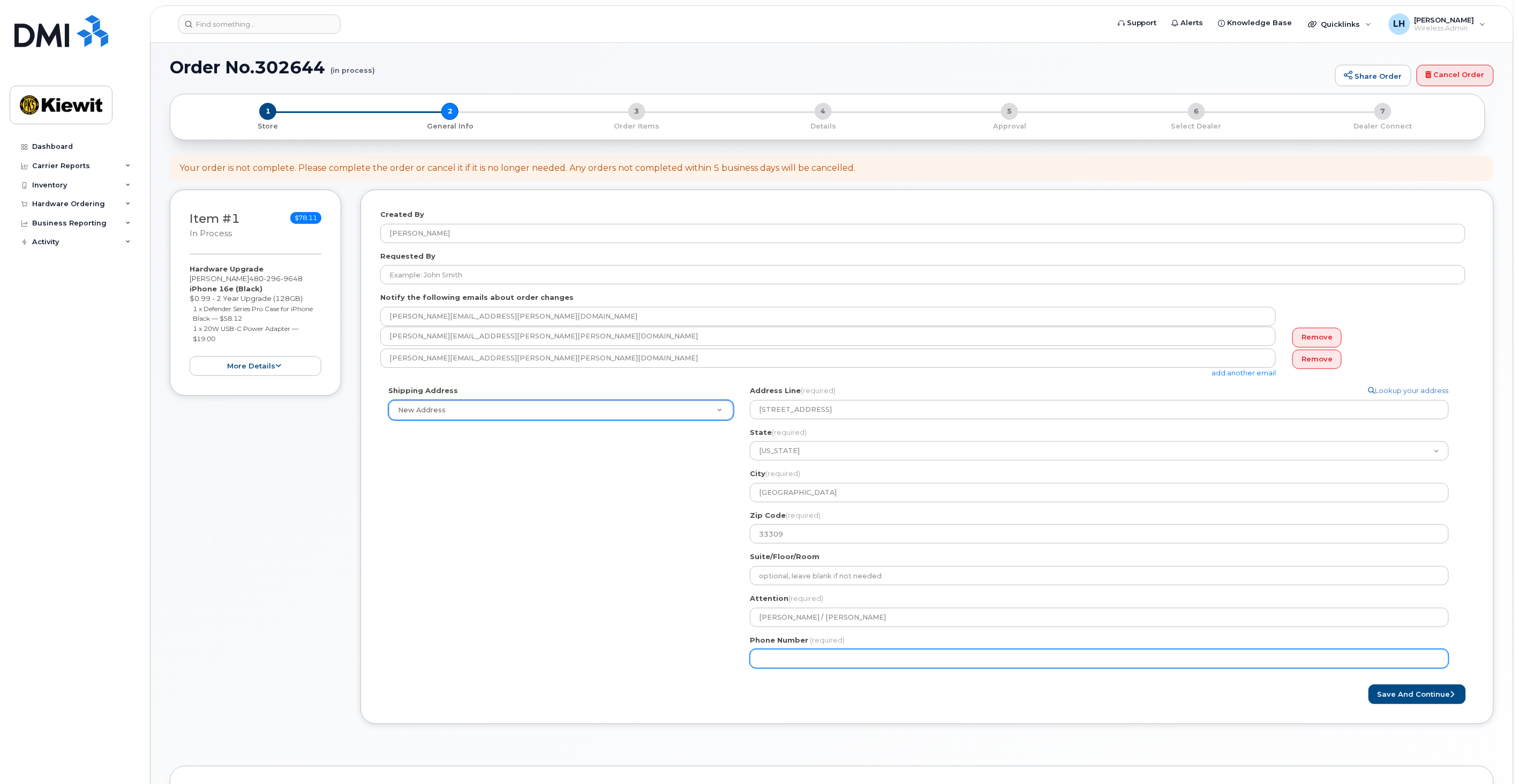
click at [774, 658] on input "Phone Number" at bounding box center [1099, 659] width 699 height 19
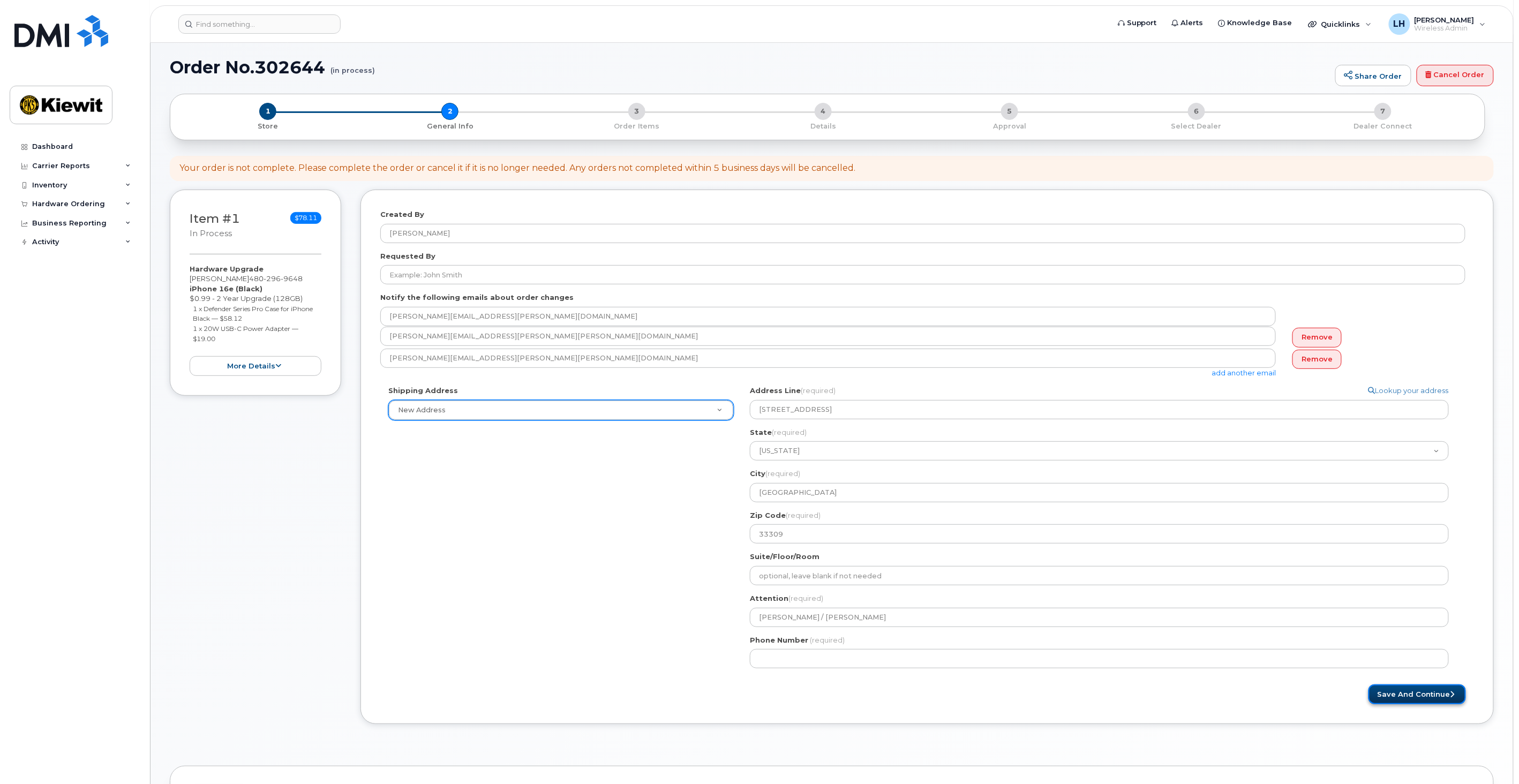
click at [1400, 695] on button "Save and Continue" at bounding box center [1417, 694] width 98 height 20
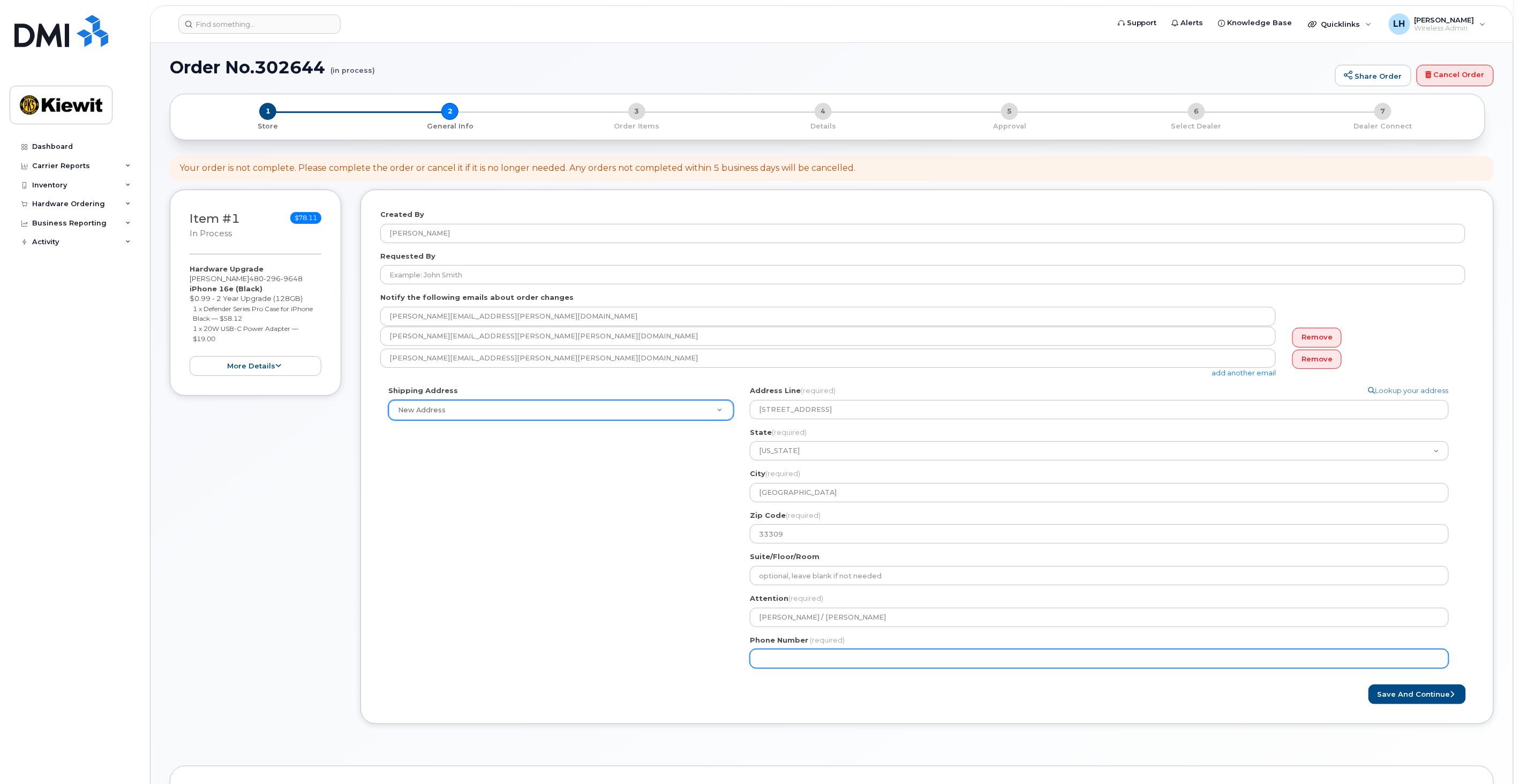
select select
type input "9037159032"
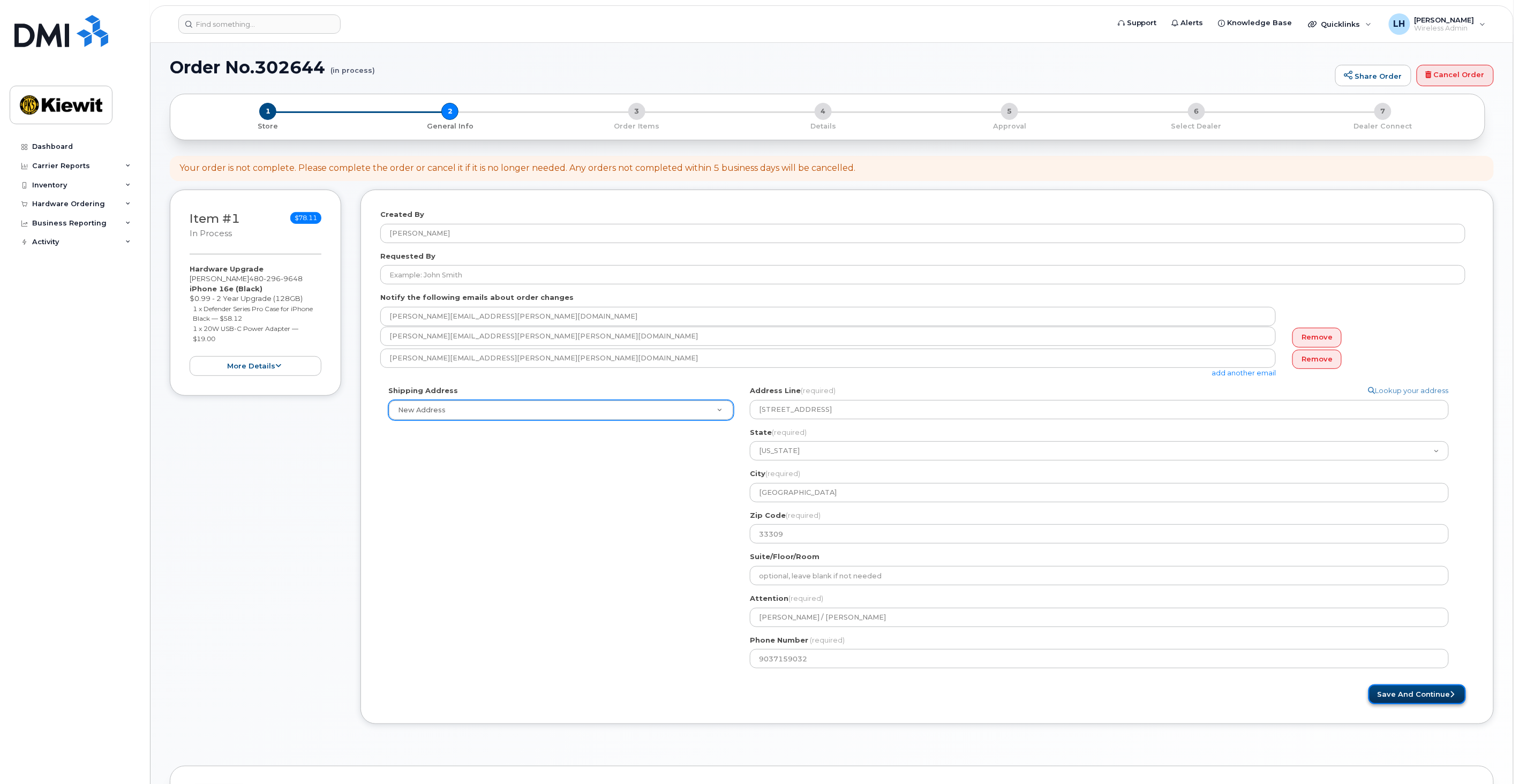
click at [1428, 691] on button "Save and Continue" at bounding box center [1417, 694] width 98 height 20
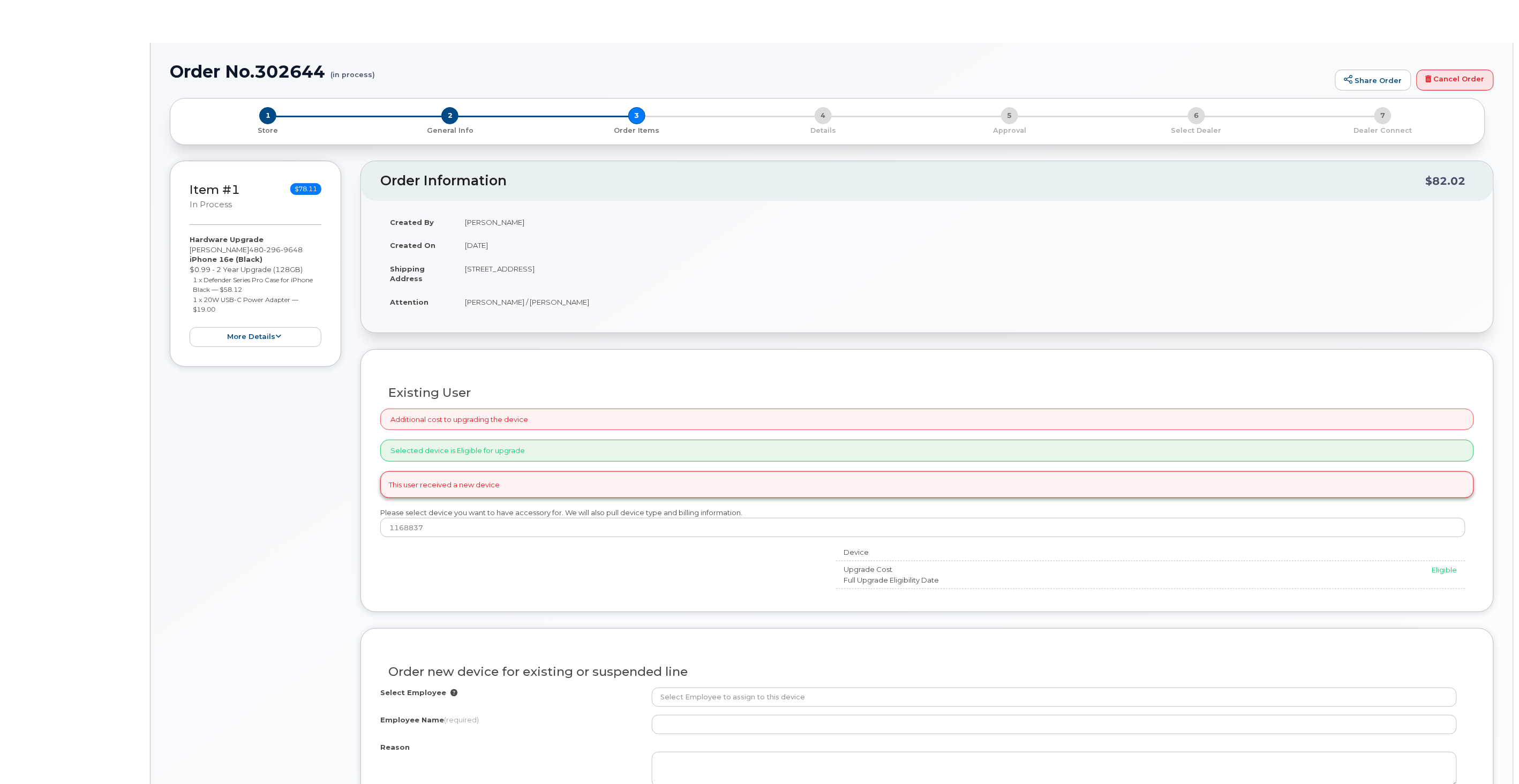
type input "[PERSON_NAME]"
radio input "true"
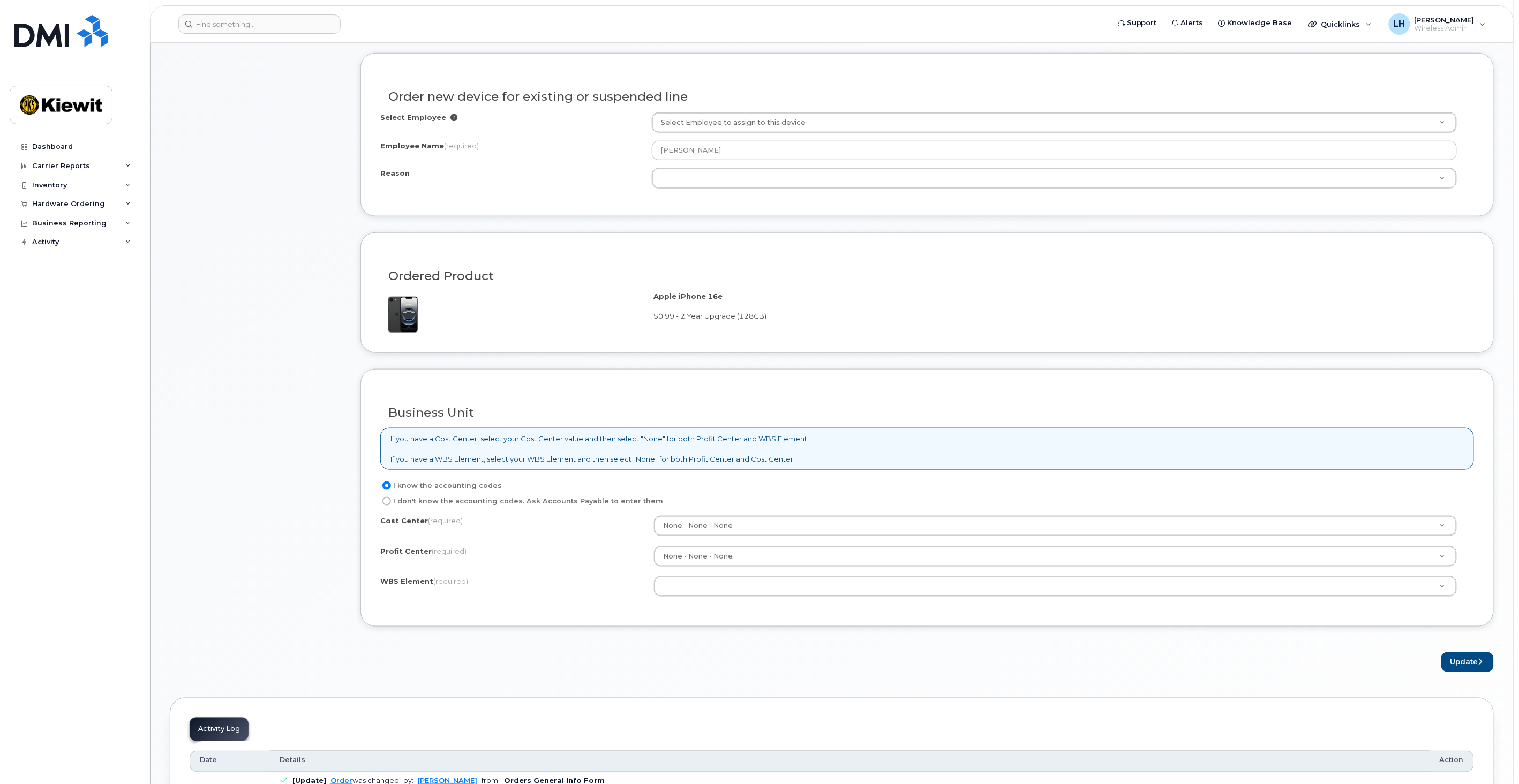
scroll to position [535, 0]
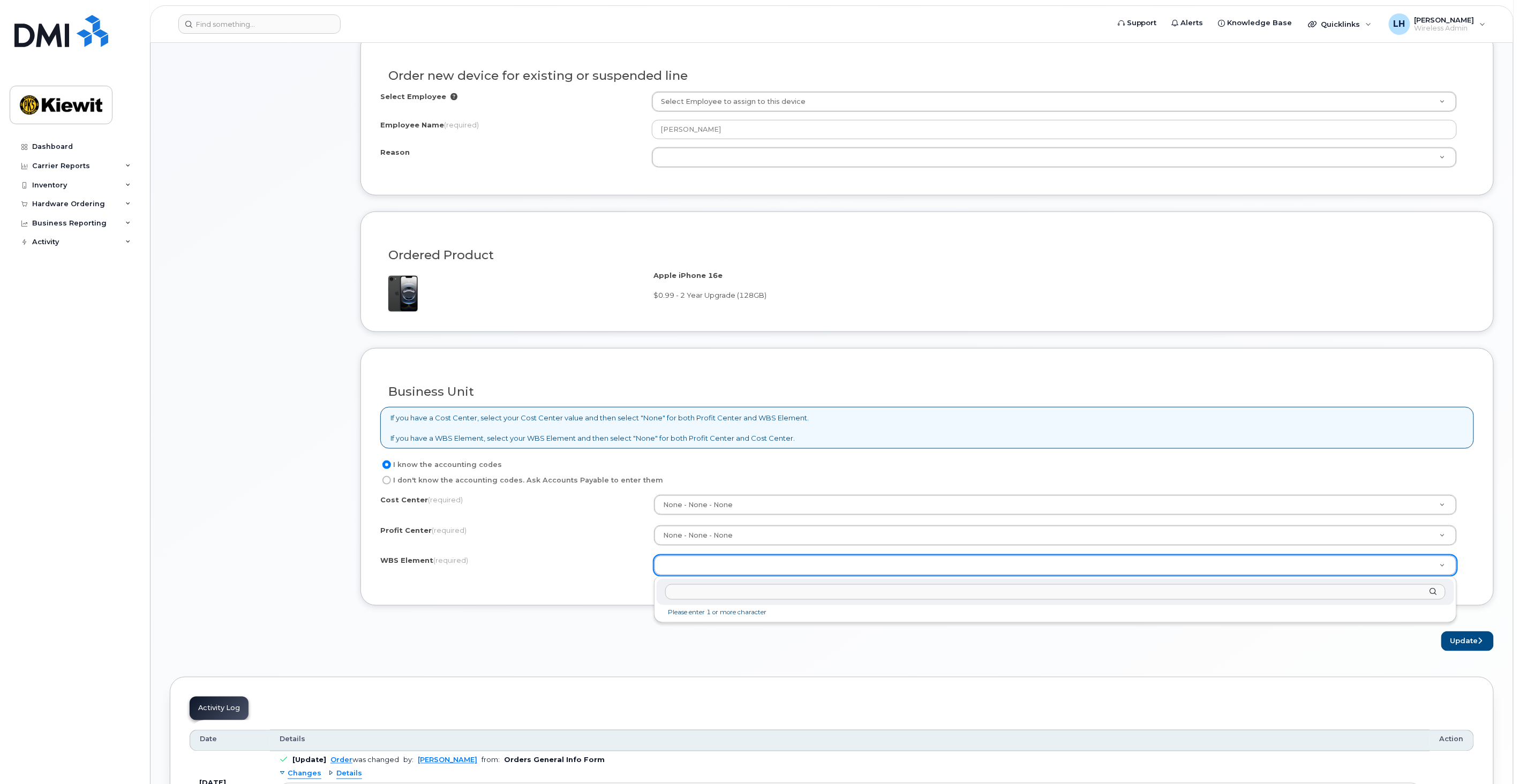
click at [706, 591] on input "text" at bounding box center [1055, 592] width 781 height 15
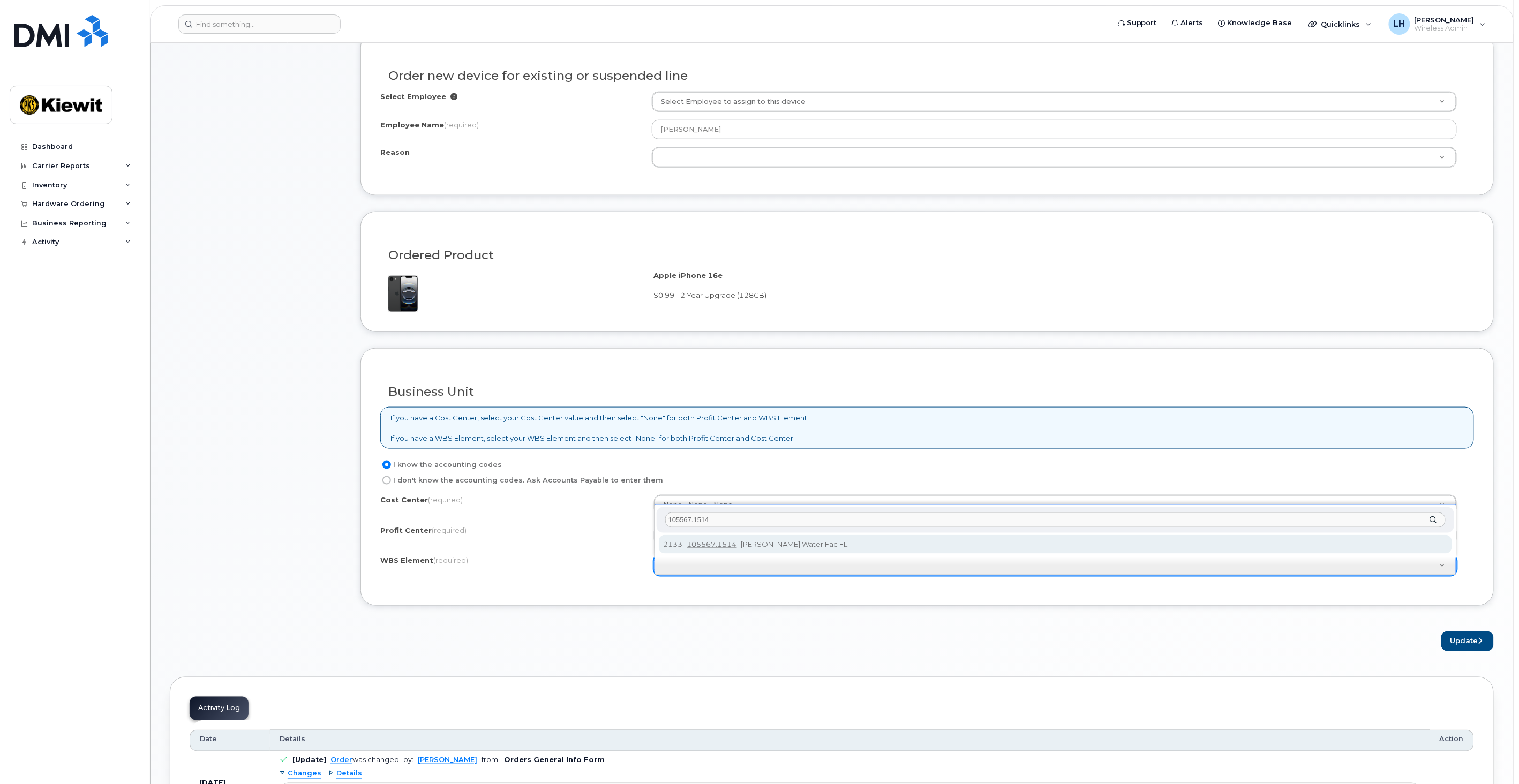
type input "105567.1514"
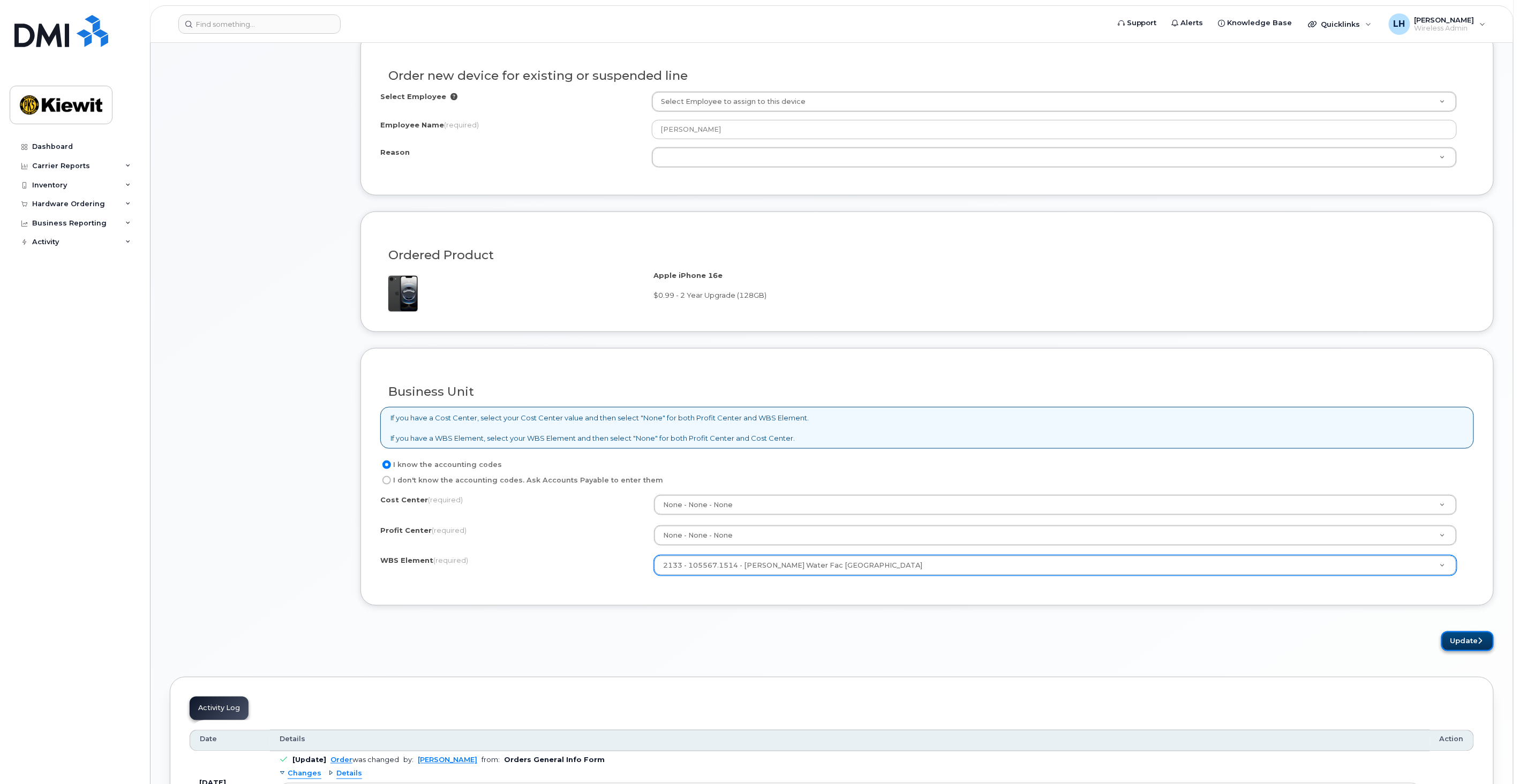
click at [1465, 638] on button "Update" at bounding box center [1467, 641] width 52 height 20
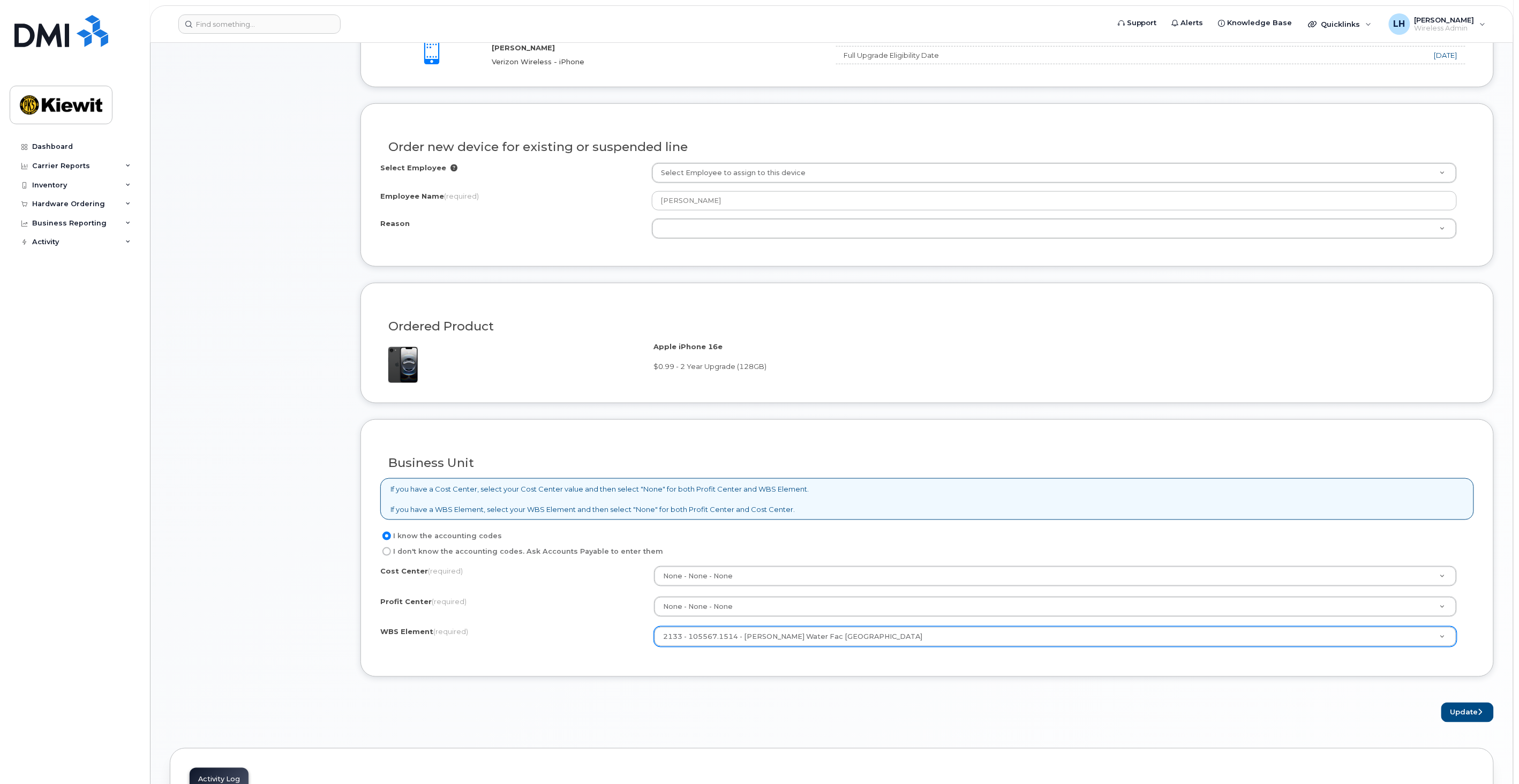
scroll to position [416, 0]
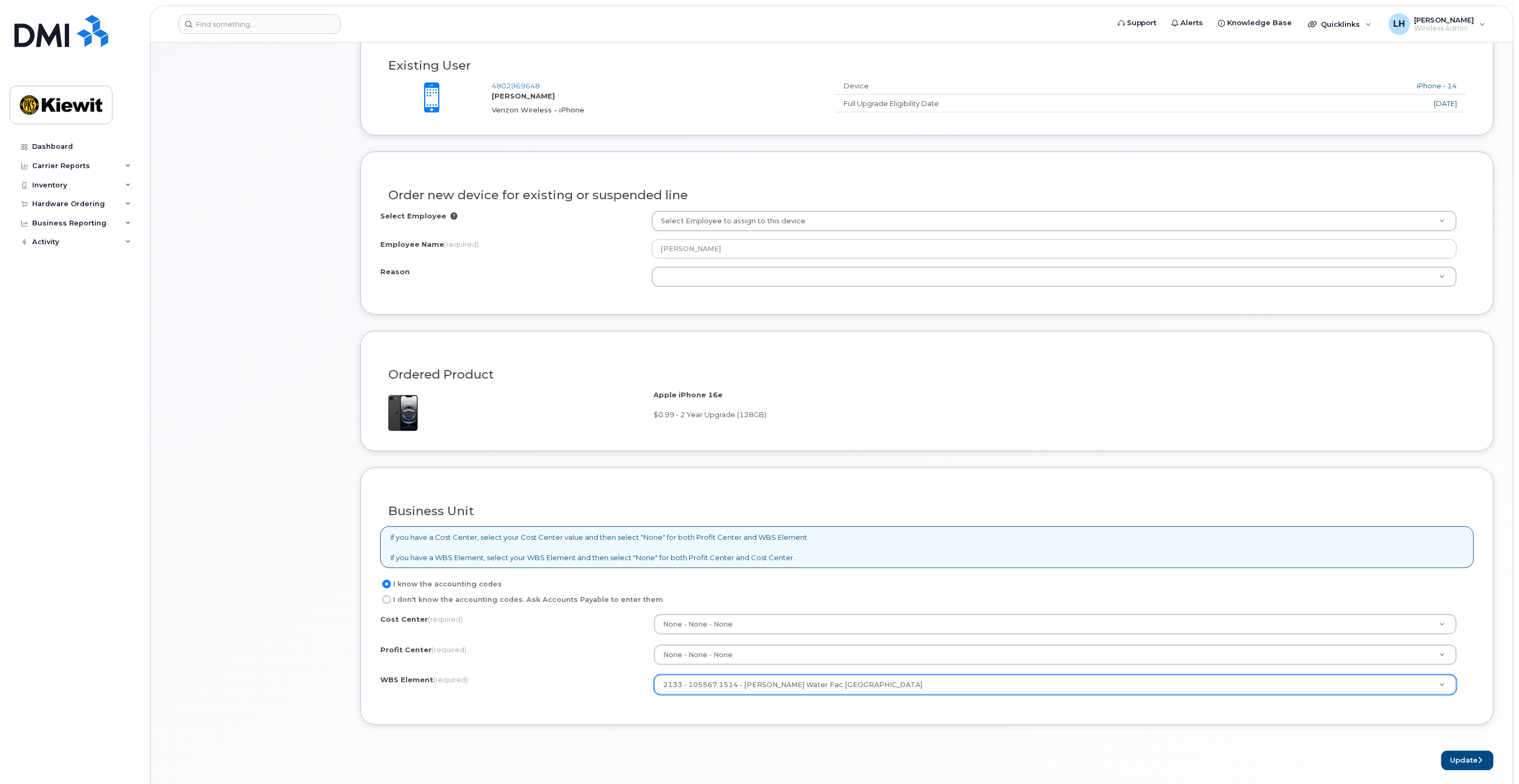
drag, startPoint x: 505, startPoint y: 196, endPoint x: 591, endPoint y: 237, distance: 95.3
click at [507, 197] on h3 "Order new device for existing or suspended line" at bounding box center [927, 195] width 1078 height 13
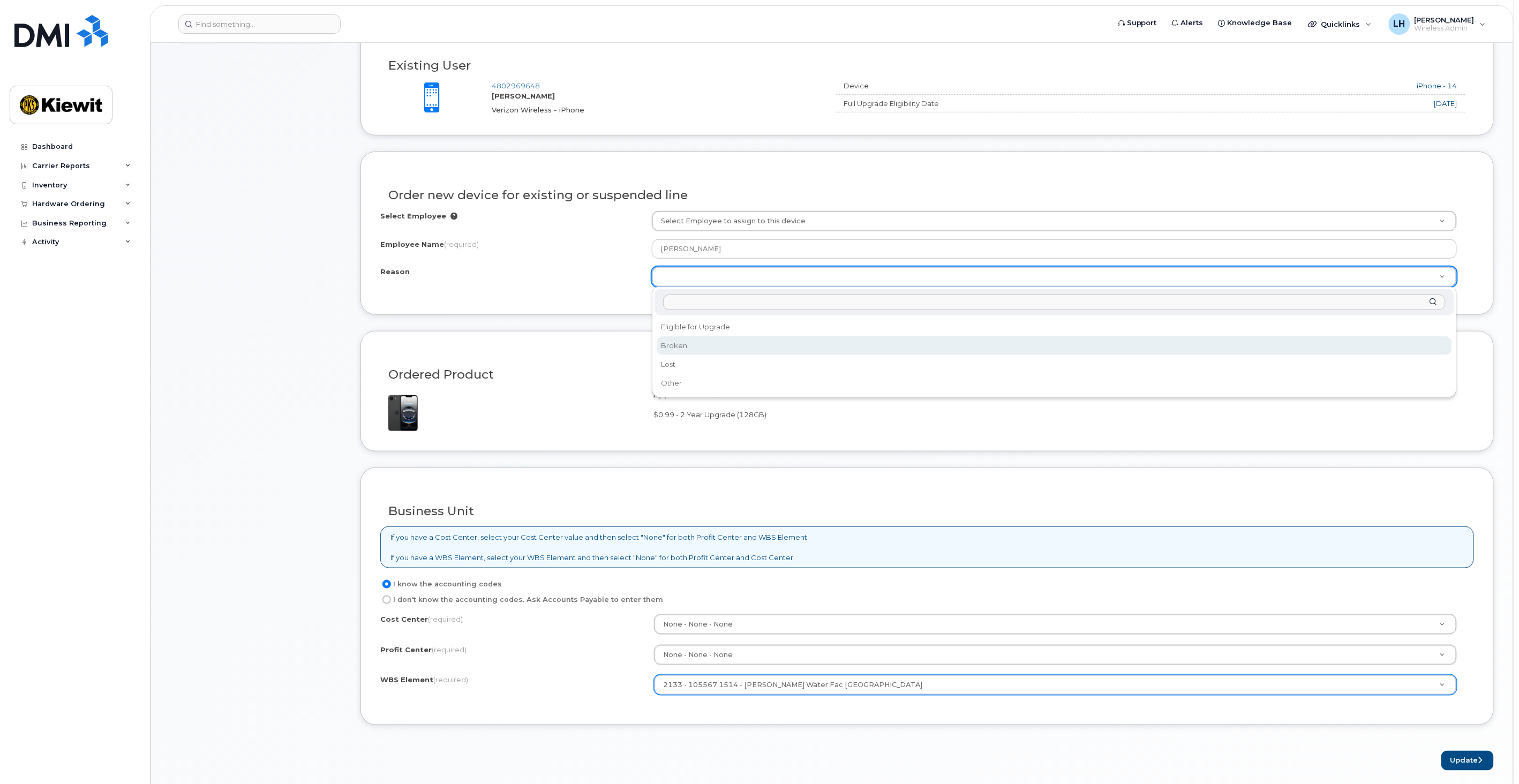
select select "broken"
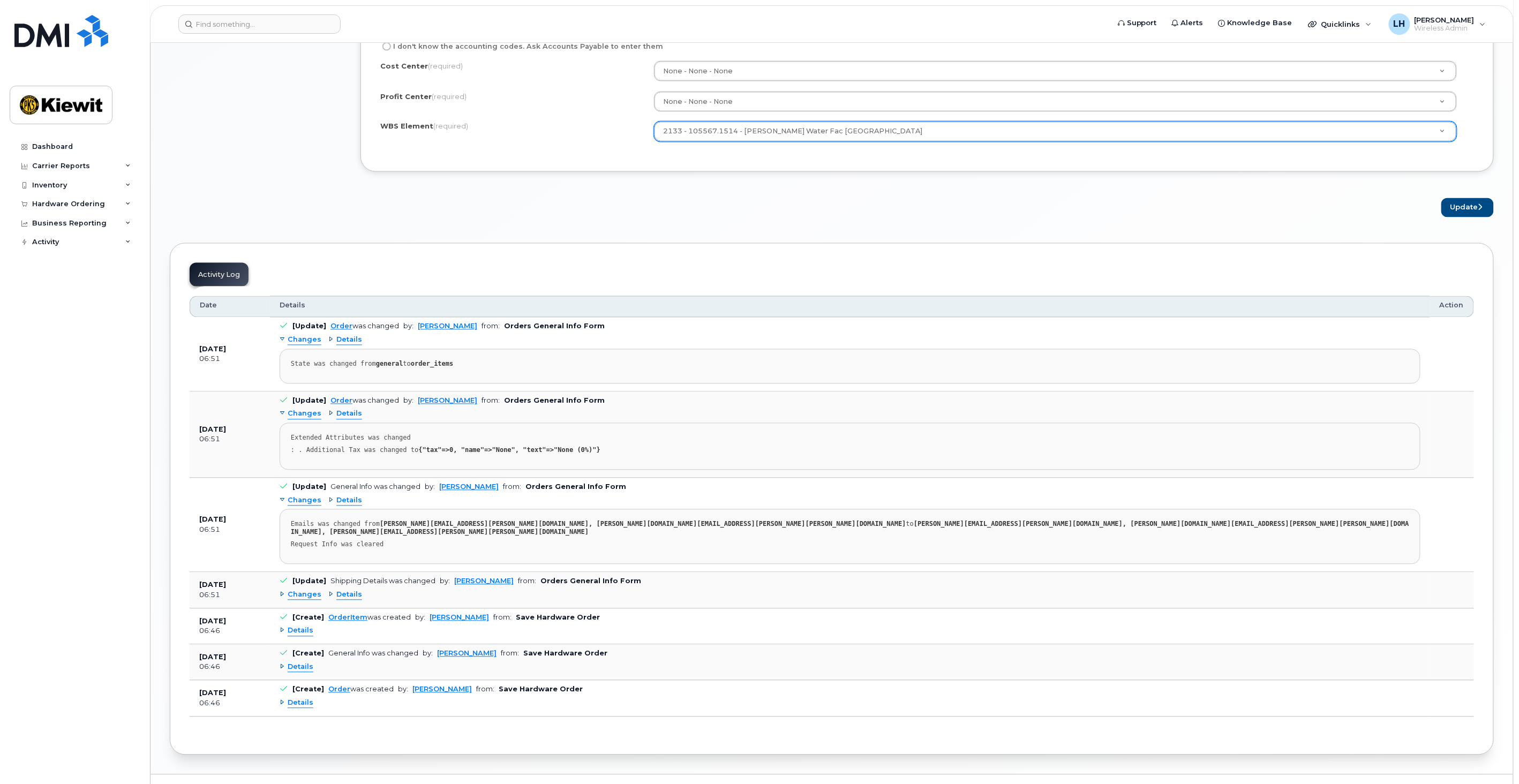
scroll to position [1033, 0]
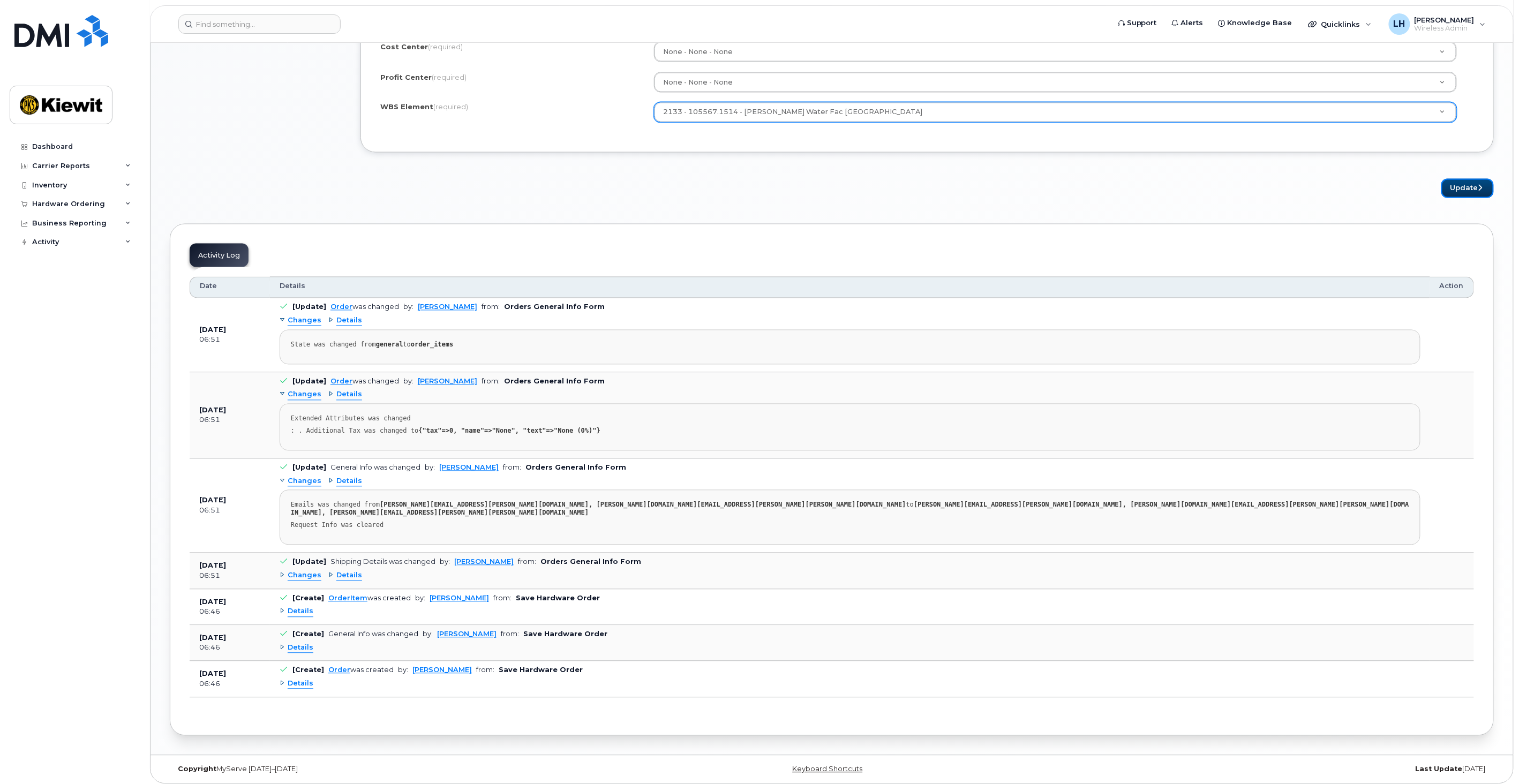
click at [1472, 191] on button "Update" at bounding box center [1467, 189] width 52 height 20
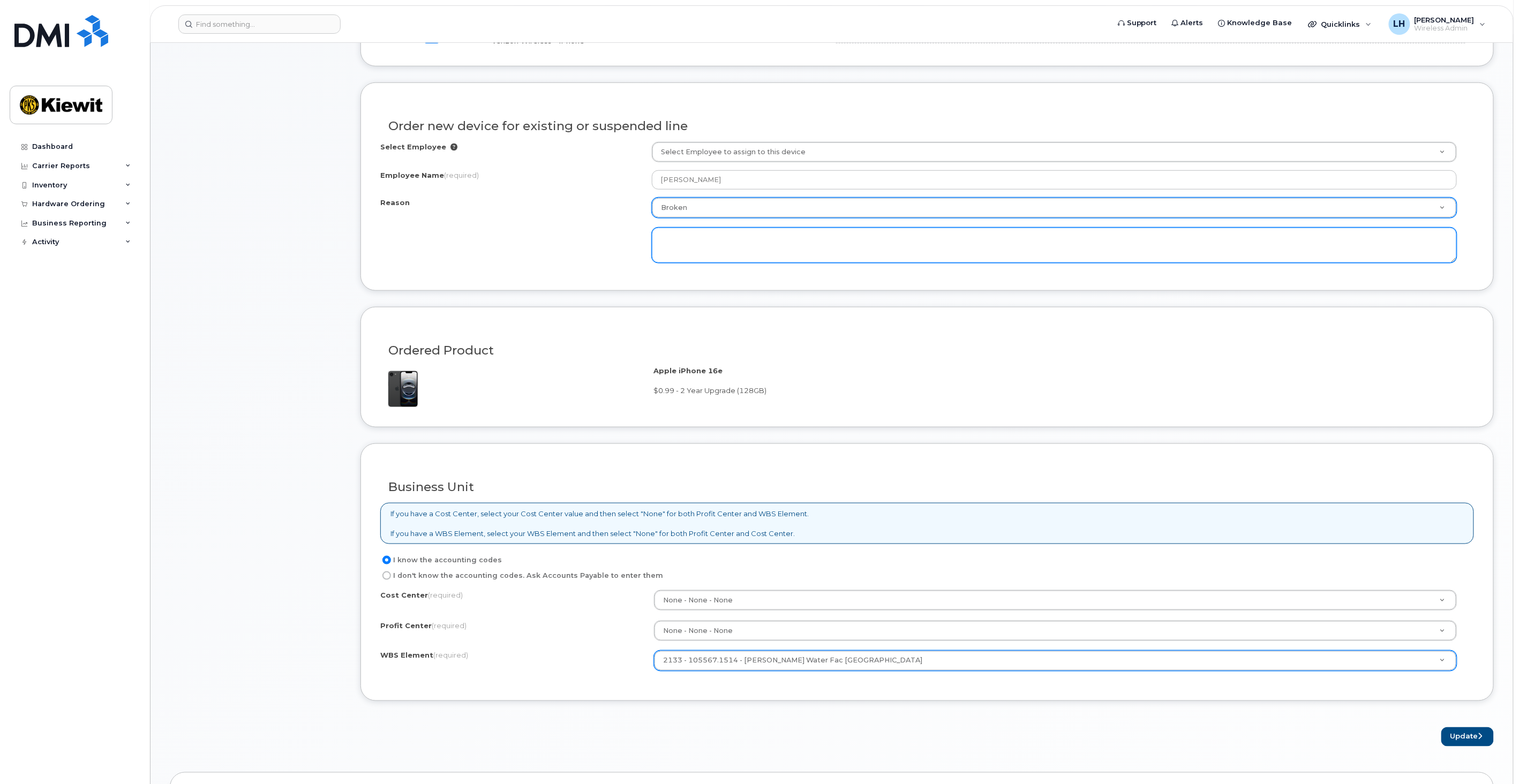
scroll to position [477, 0]
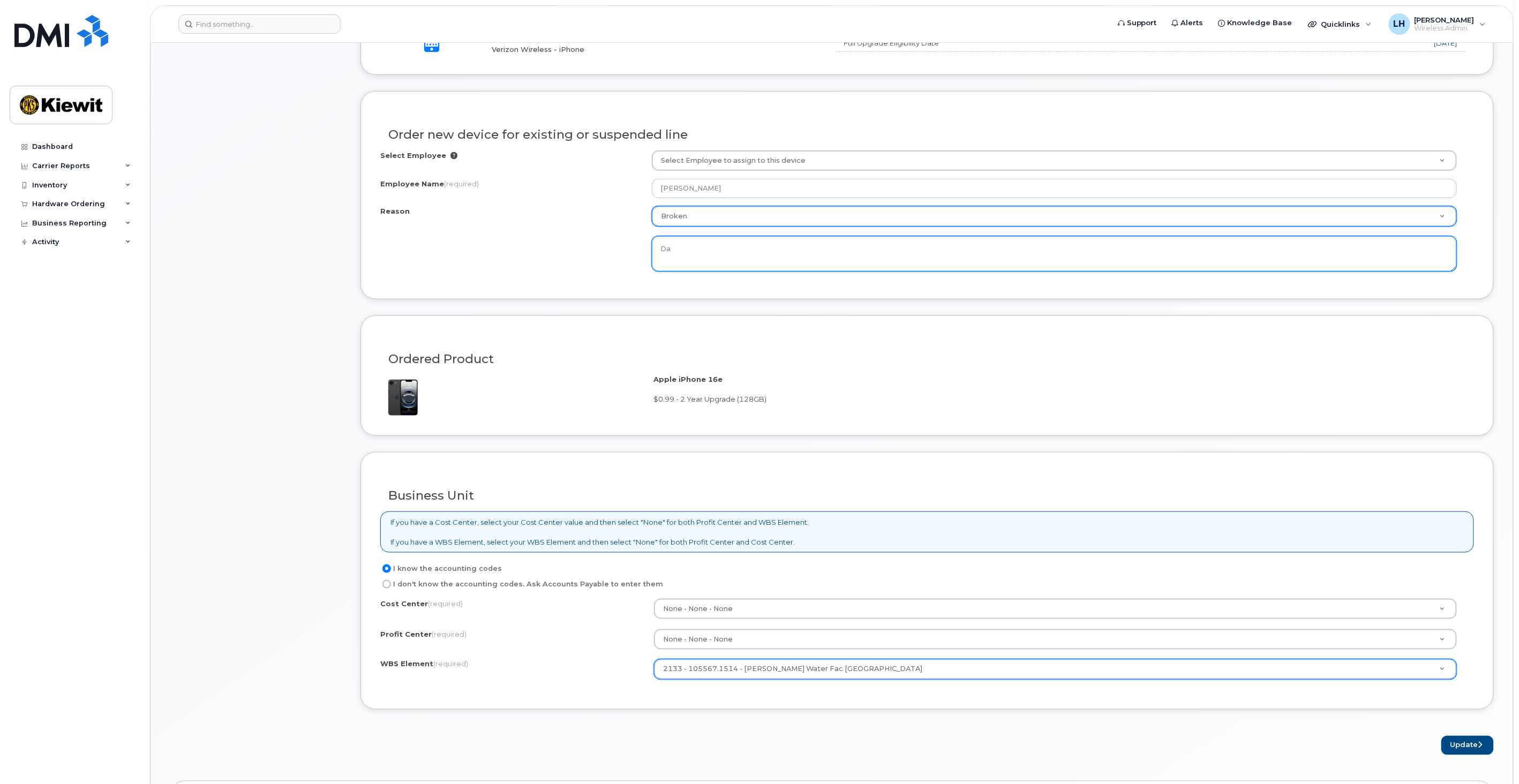
type textarea "D"
type textarea "per Daren, current device glass is broken and chipping"
drag, startPoint x: 1447, startPoint y: 748, endPoint x: 1384, endPoint y: 722, distance: 68.2
click at [1447, 748] on button "Update" at bounding box center [1467, 746] width 52 height 20
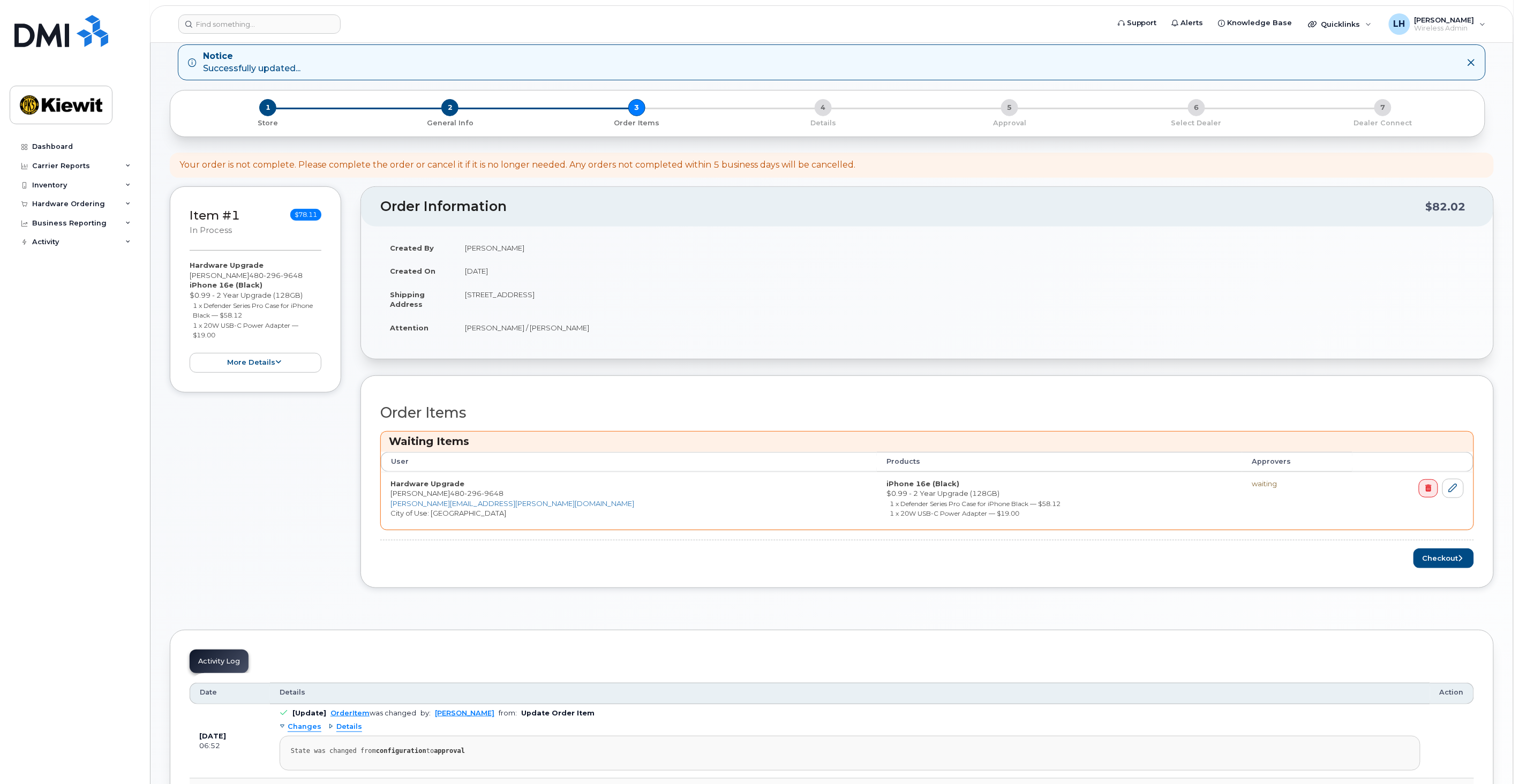
scroll to position [119, 0]
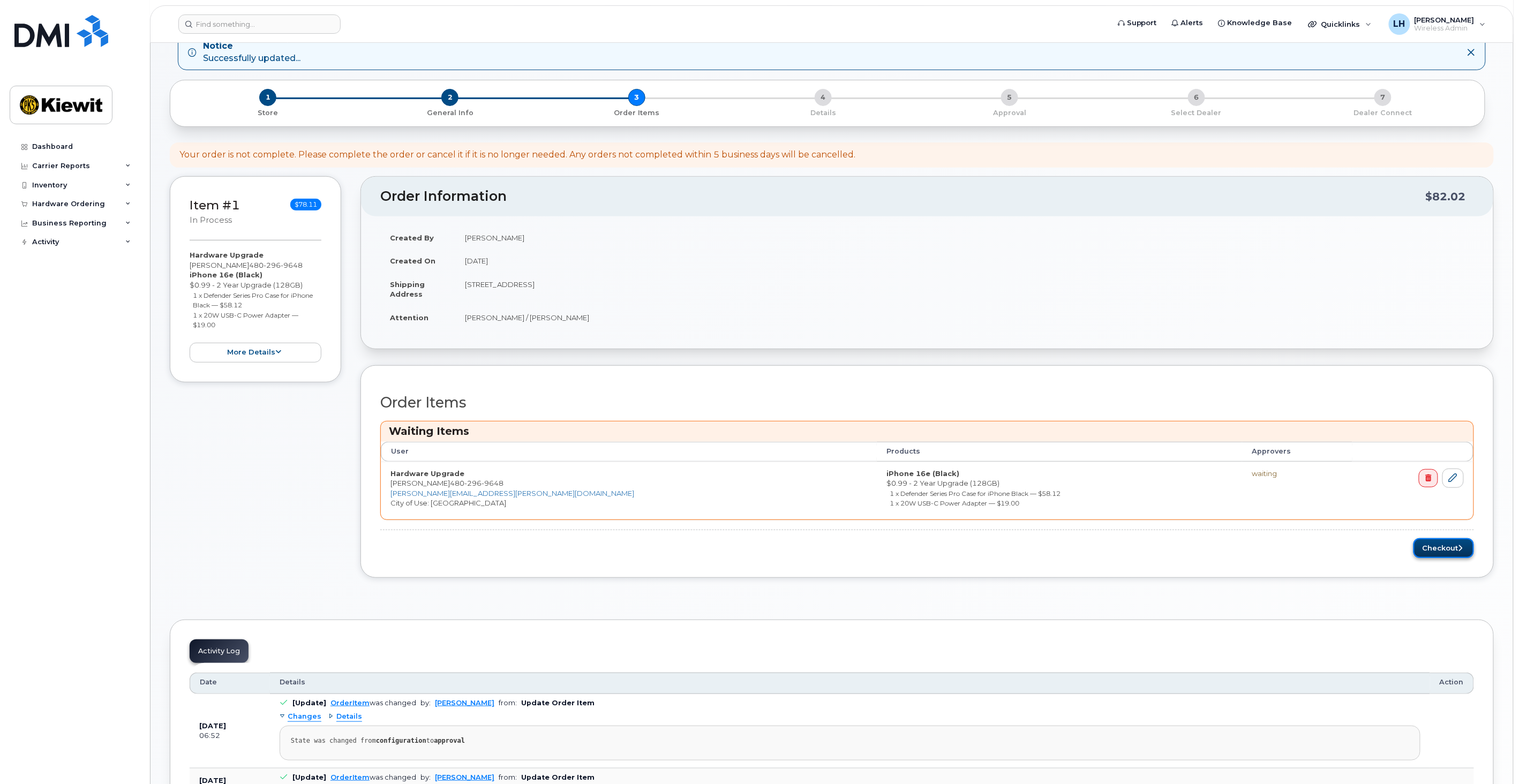
click at [1439, 549] on button "Checkout" at bounding box center [1443, 548] width 60 height 20
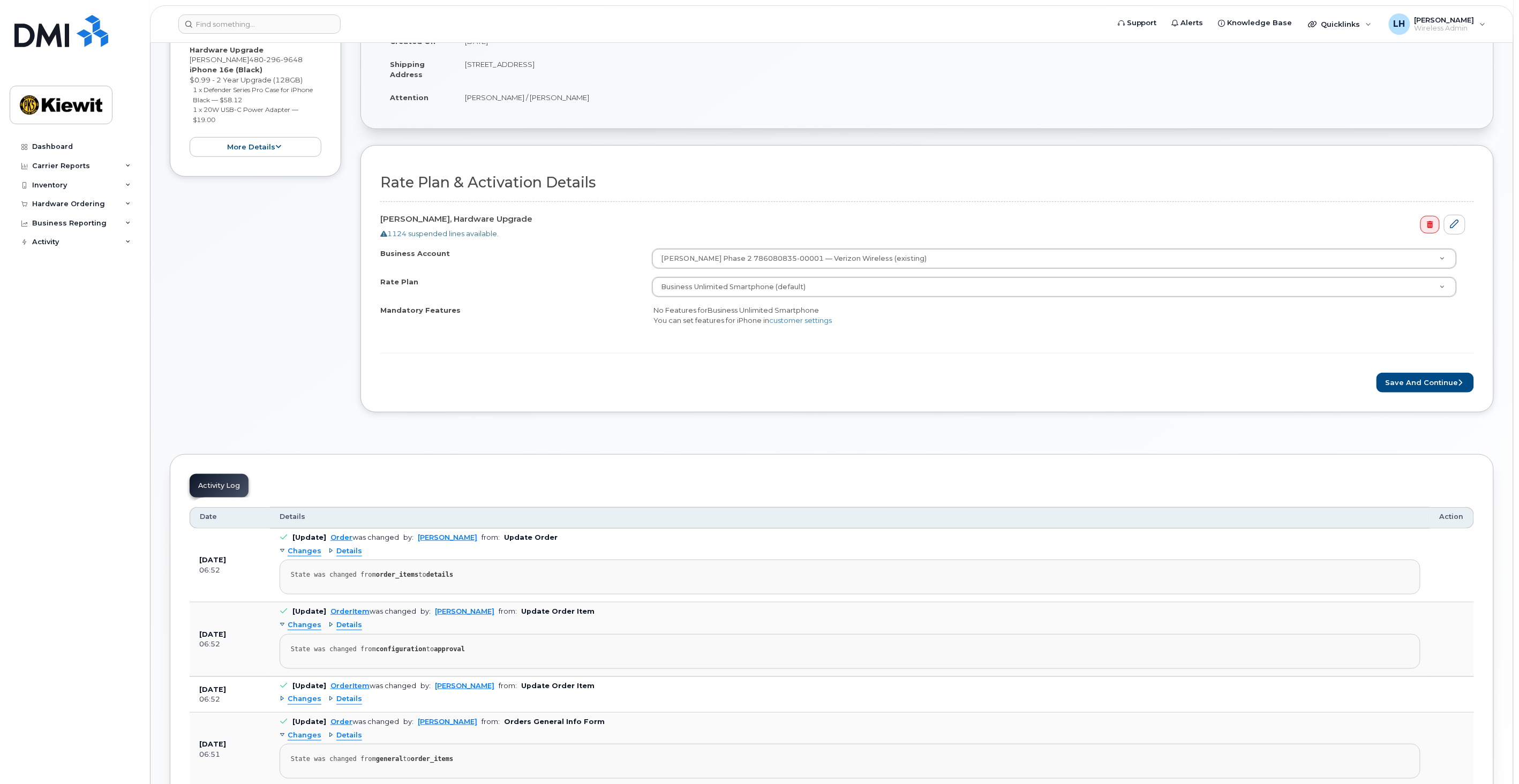
scroll to position [297, 0]
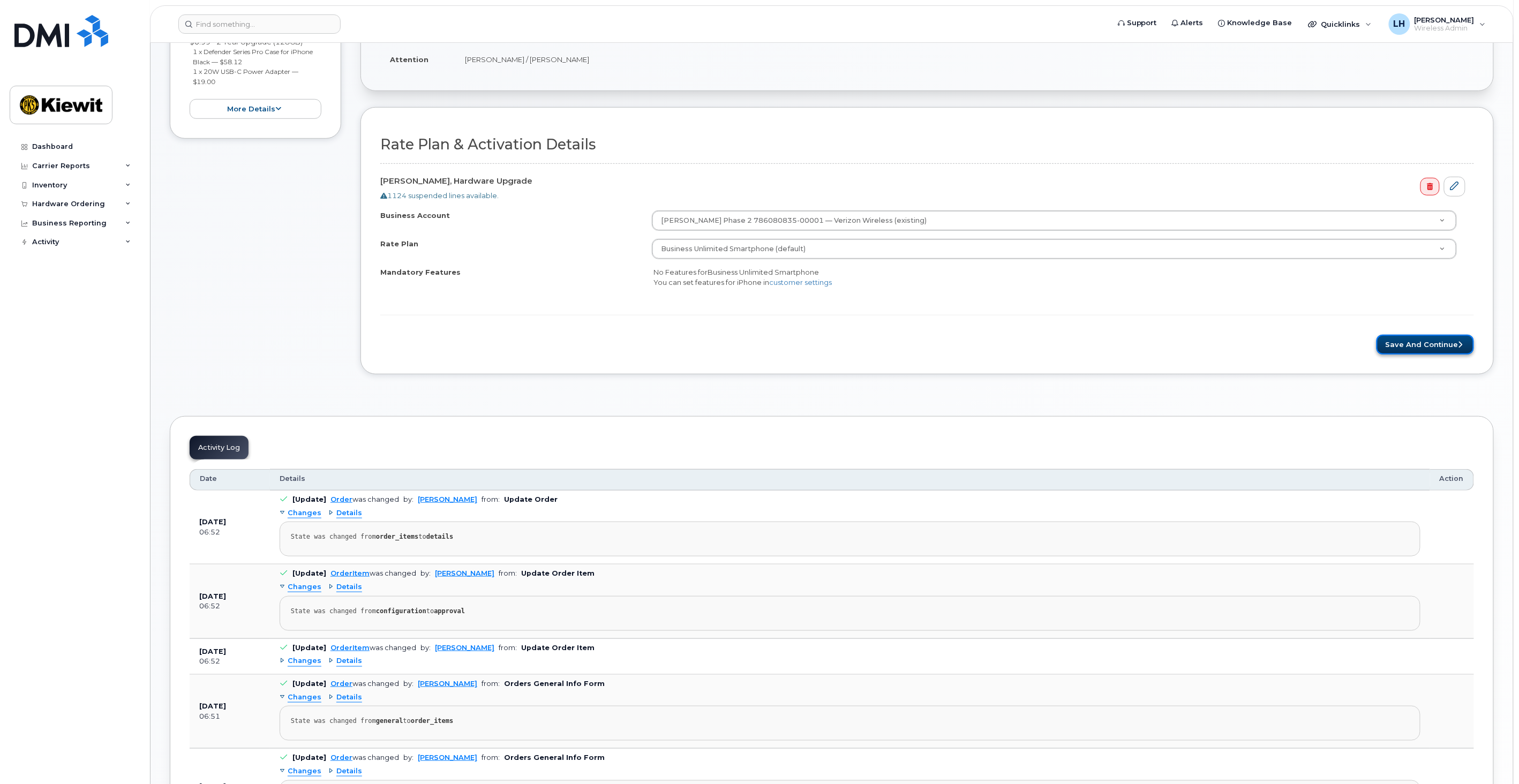
click at [1410, 344] on button "Save and Continue" at bounding box center [1425, 345] width 98 height 20
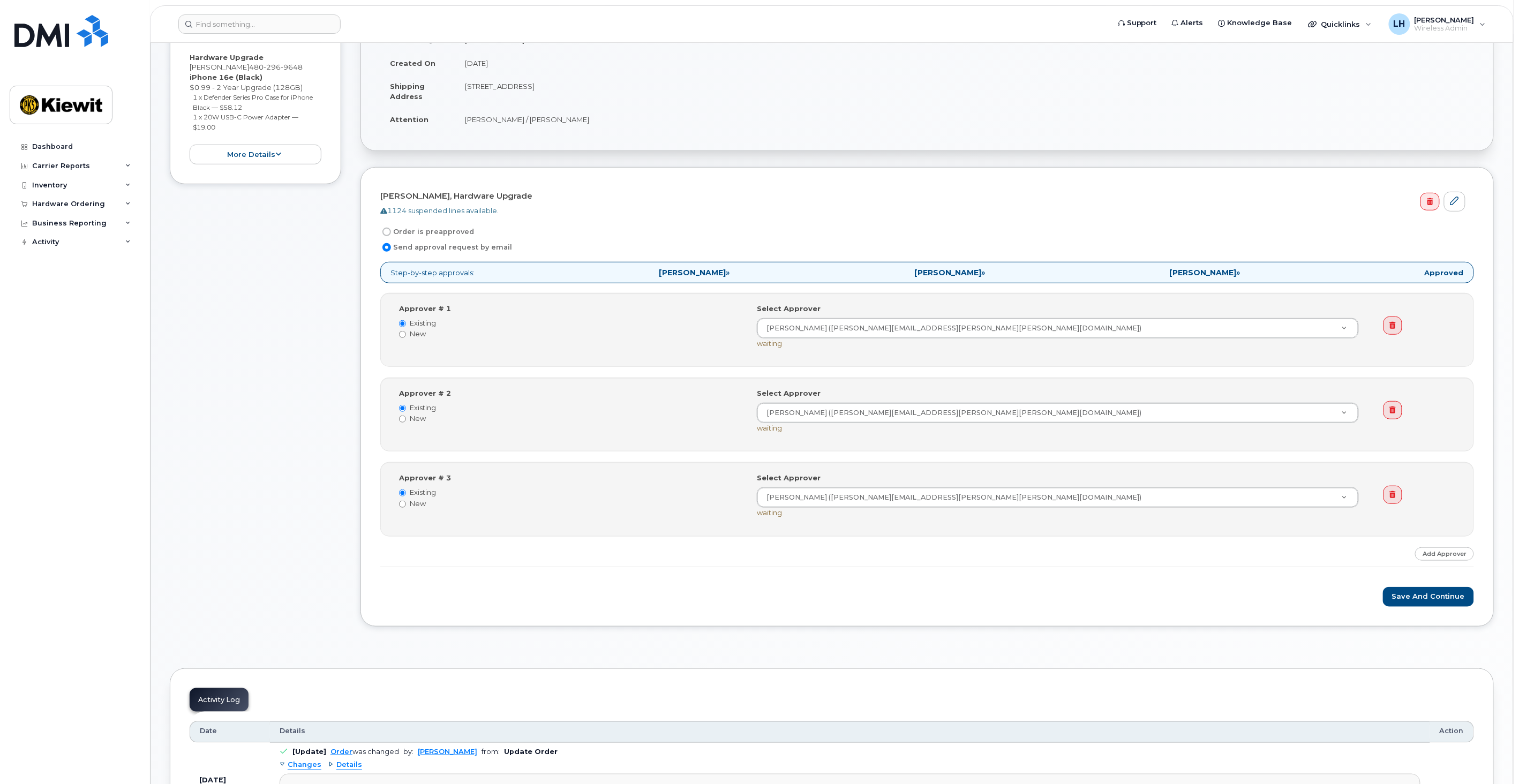
scroll to position [237, 0]
click at [1425, 594] on button "Save and Continue" at bounding box center [1428, 596] width 91 height 20
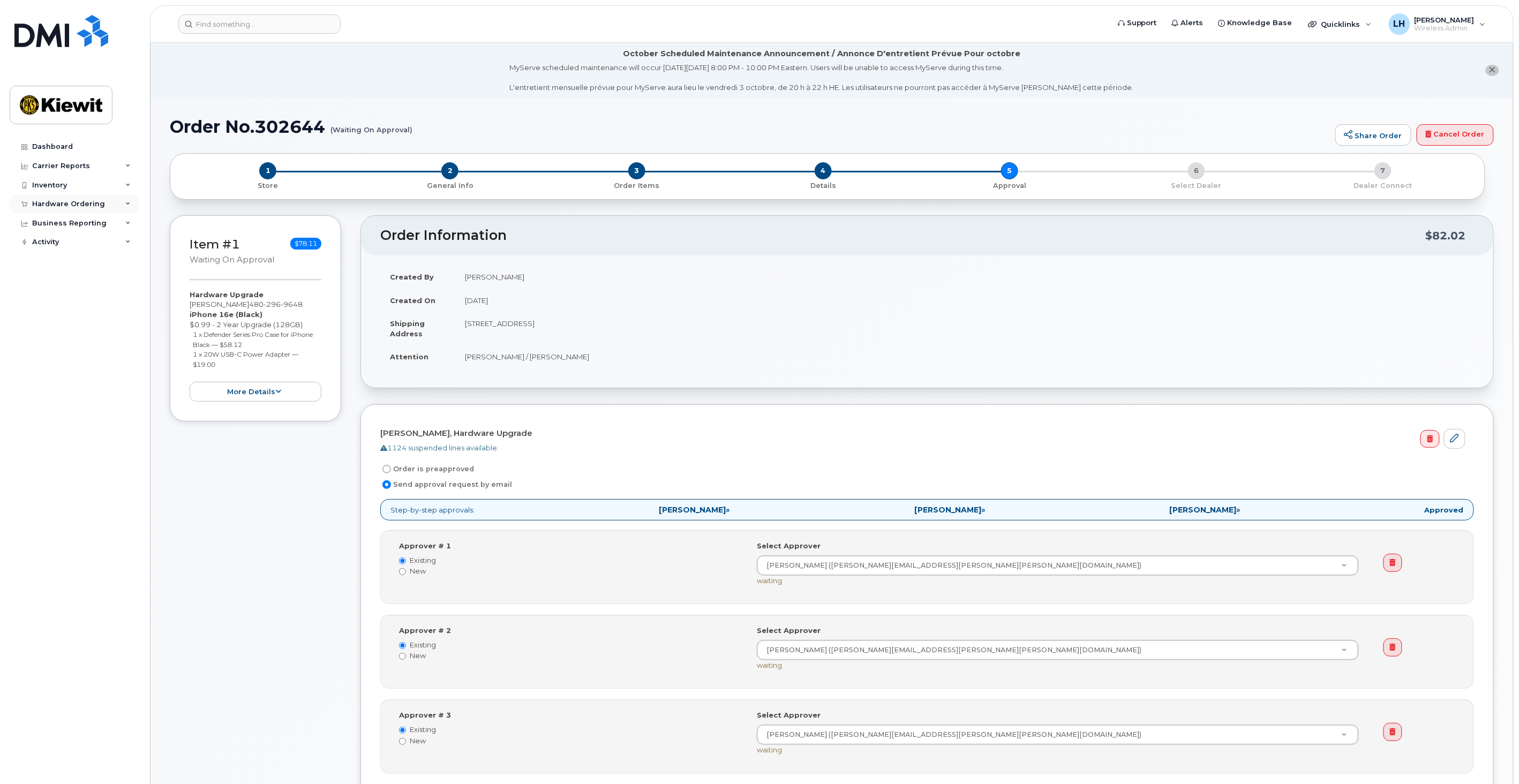
click at [73, 204] on div "Hardware Ordering" at bounding box center [68, 204] width 73 height 9
click at [46, 245] on div "Orders" at bounding box center [50, 244] width 27 height 10
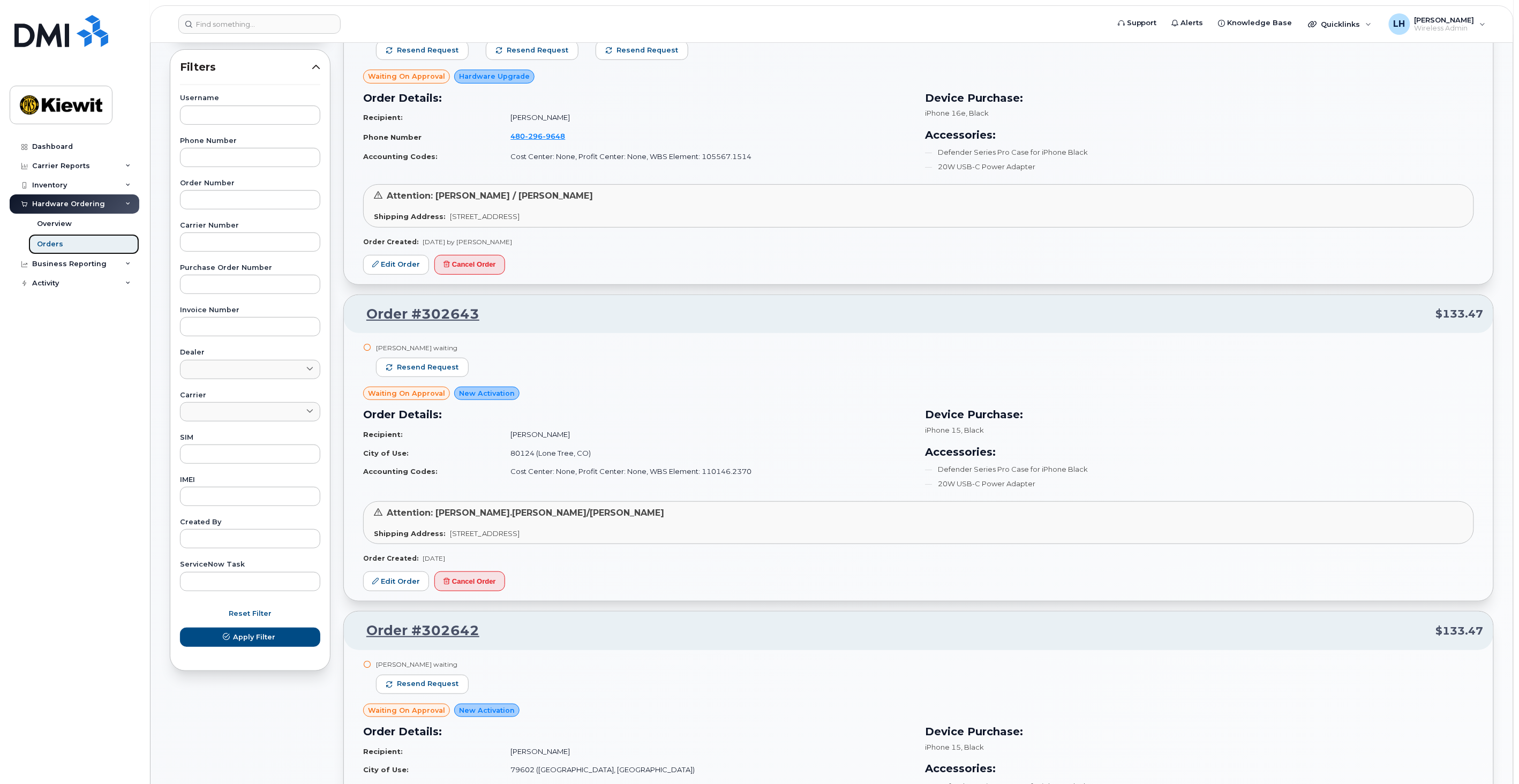
scroll to position [65, 0]
